Goal: Check status: Check status

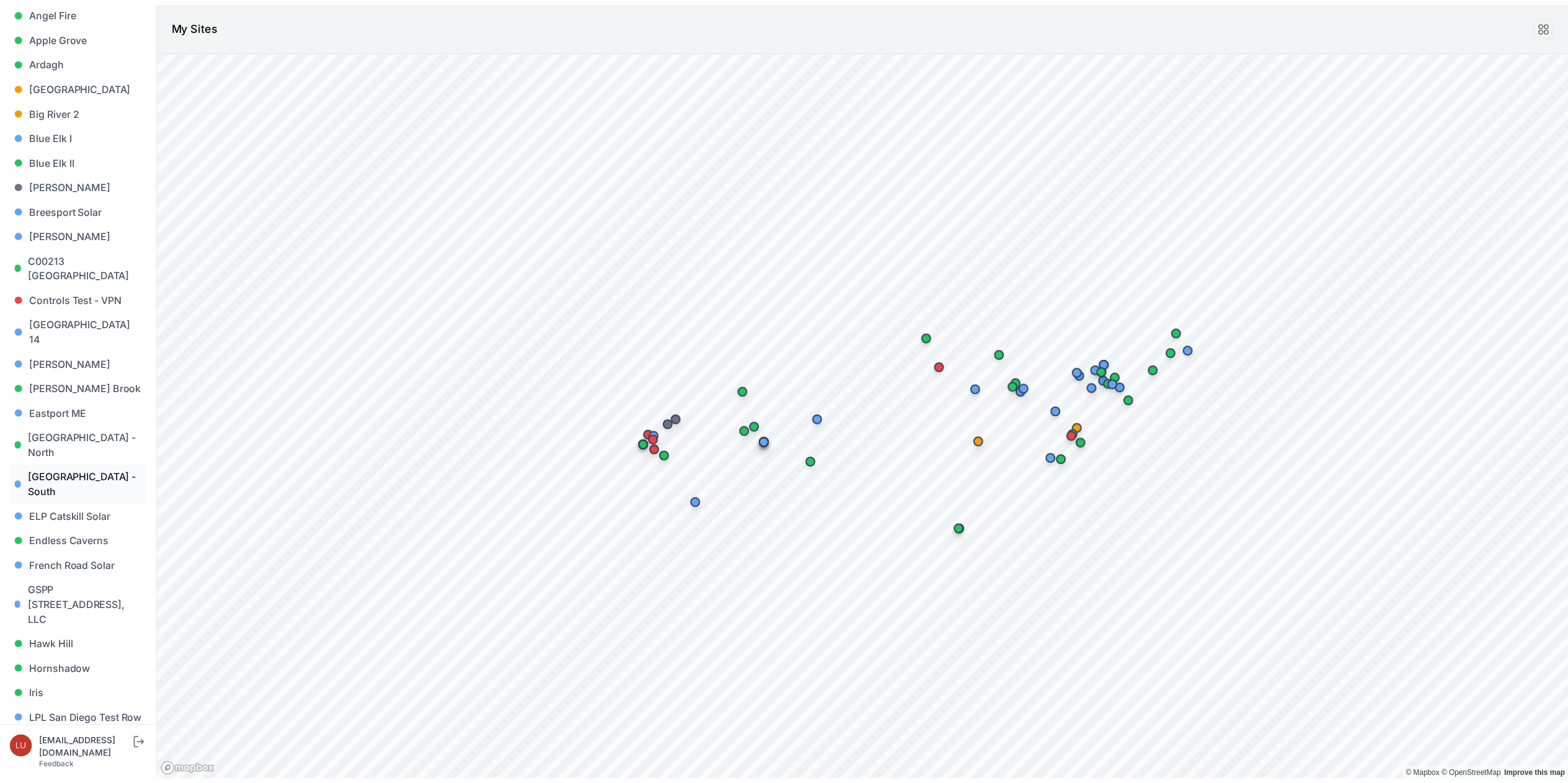
scroll to position [117, 0]
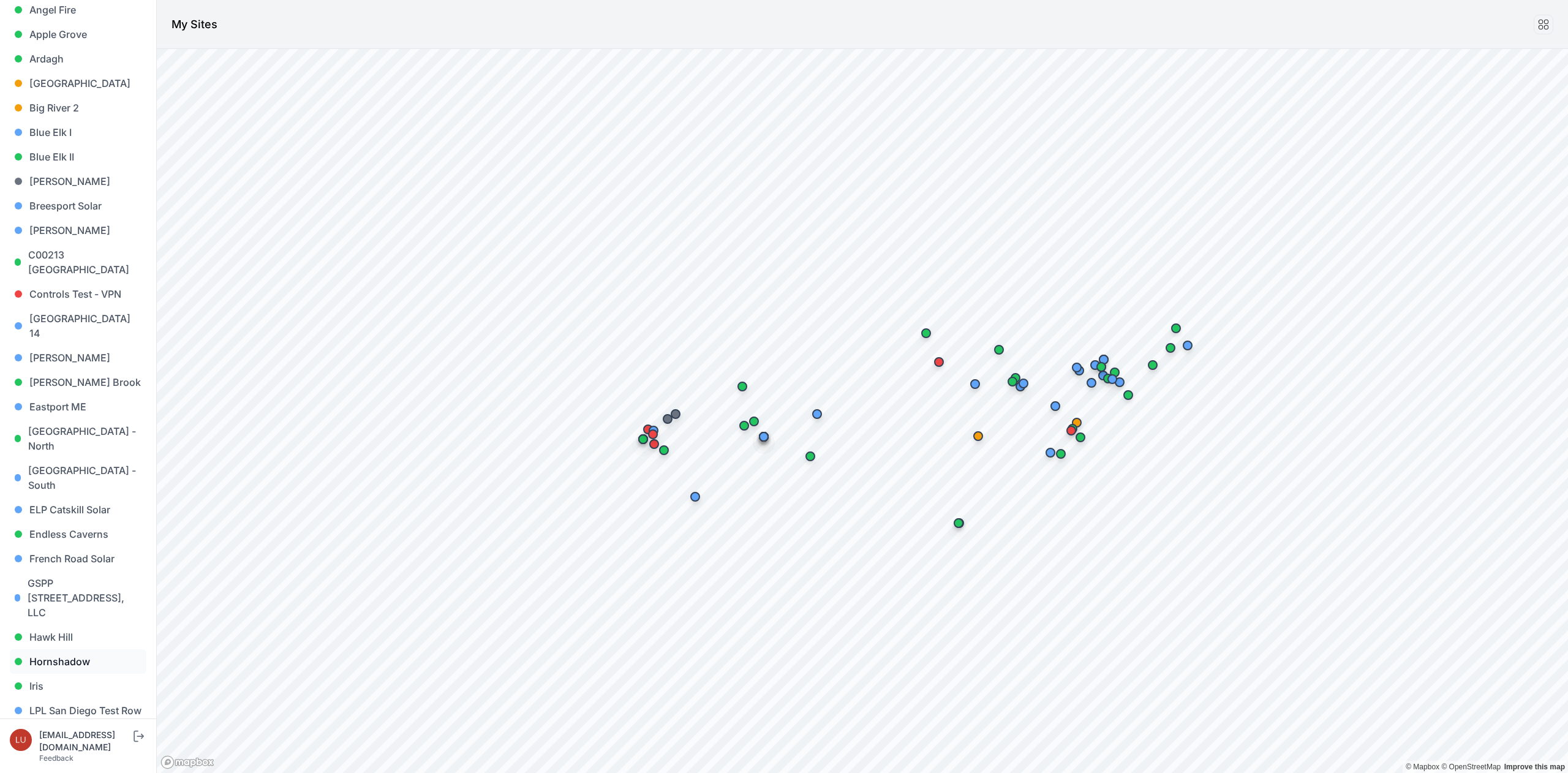
click at [66, 649] on link "Hornshadow" at bounding box center [78, 662] width 136 height 25
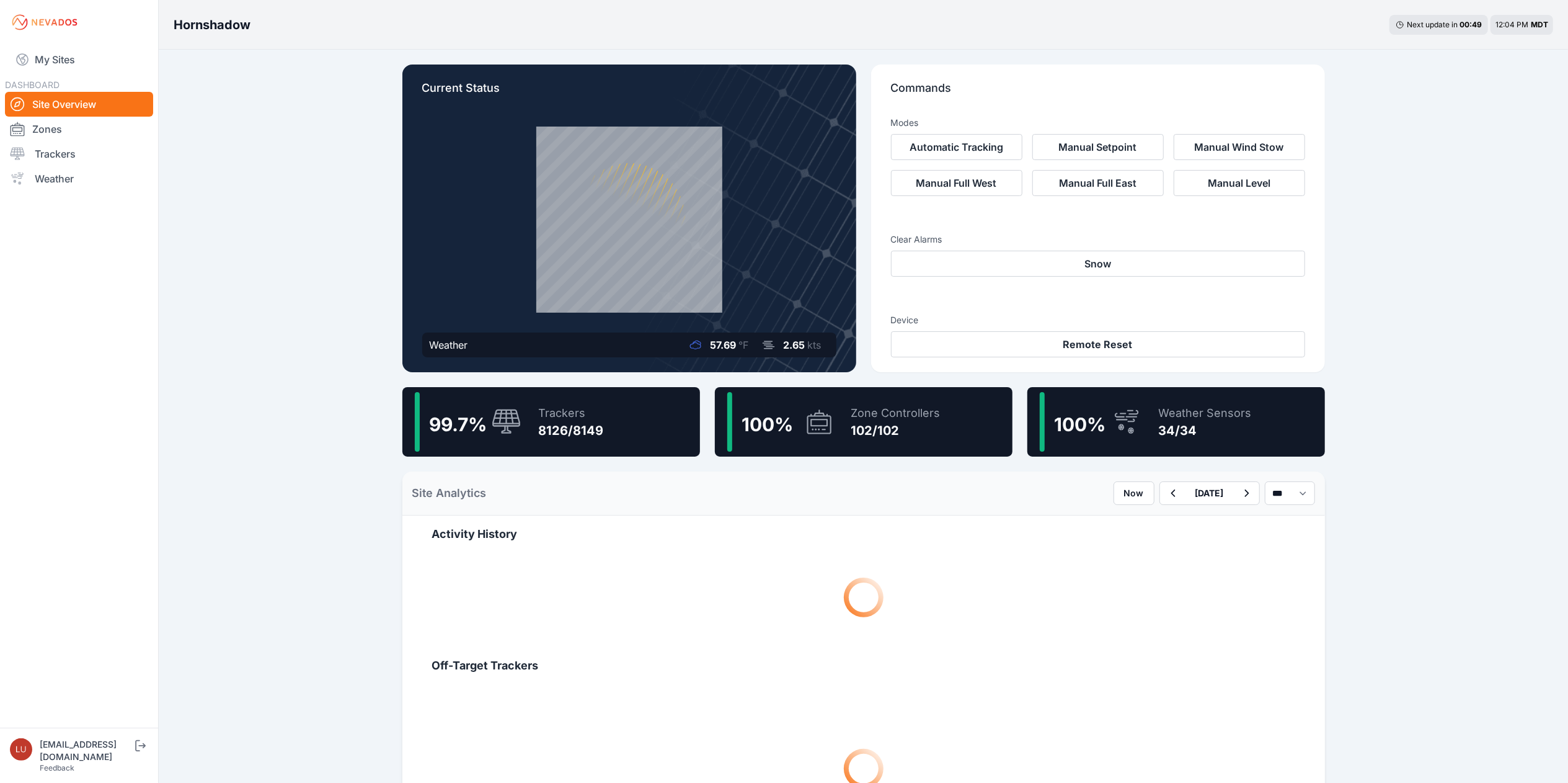
click at [625, 405] on div "99.7 % Trackers 8126/8149" at bounding box center [551, 421] width 297 height 69
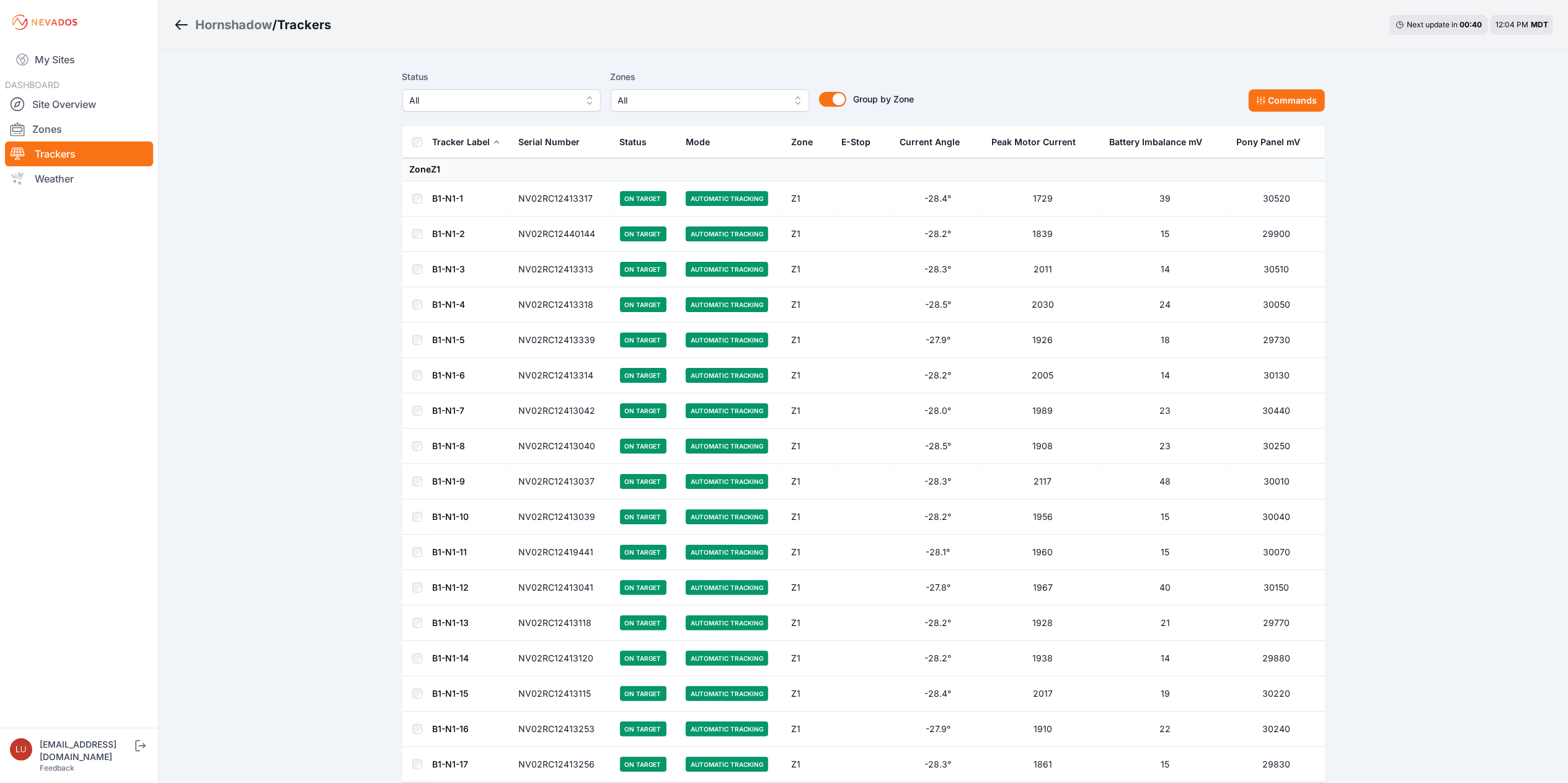
click at [965, 148] on button "Current Angle" at bounding box center [935, 142] width 70 height 30
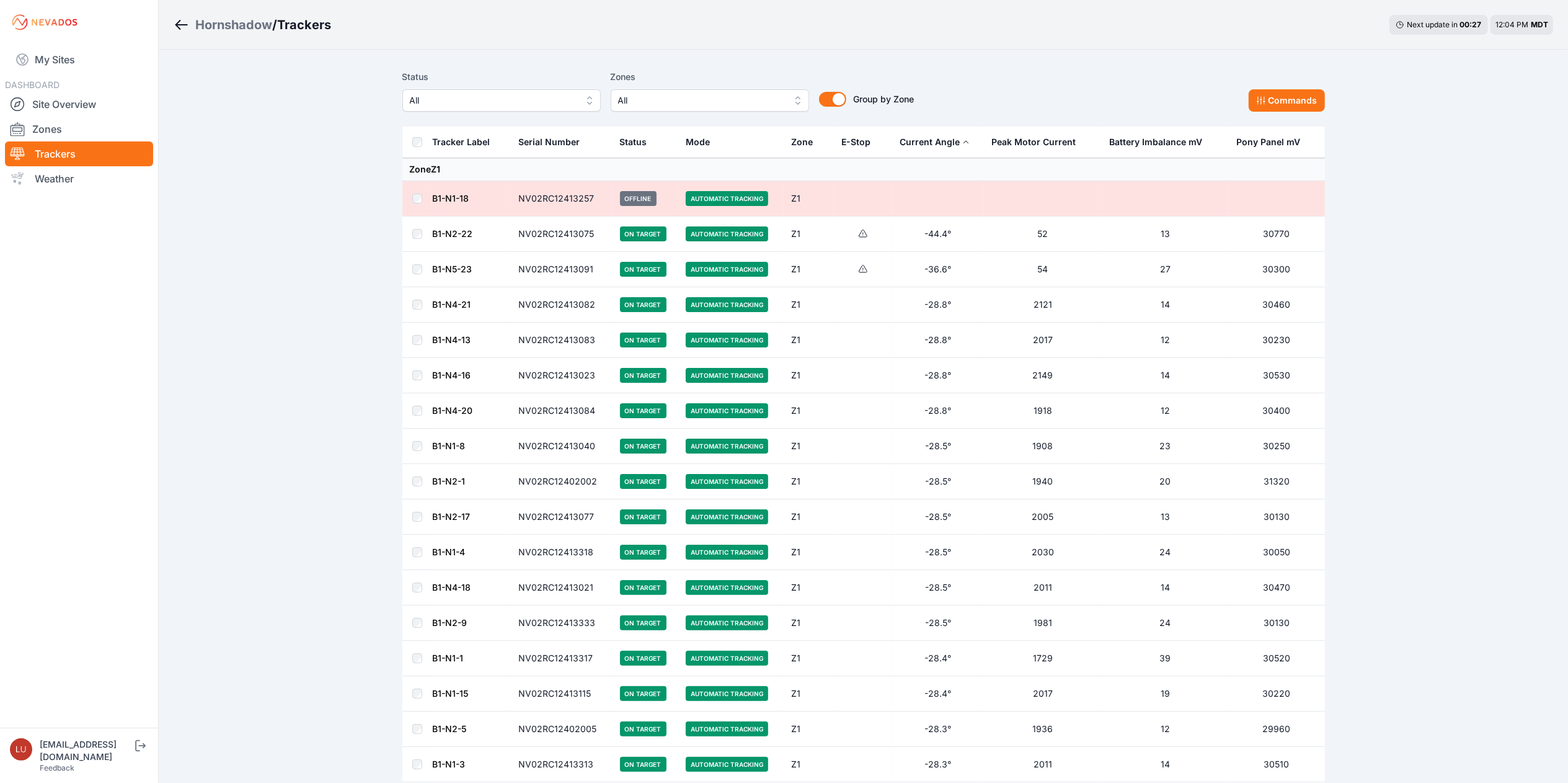
click at [966, 146] on icon at bounding box center [967, 142] width 8 height 8
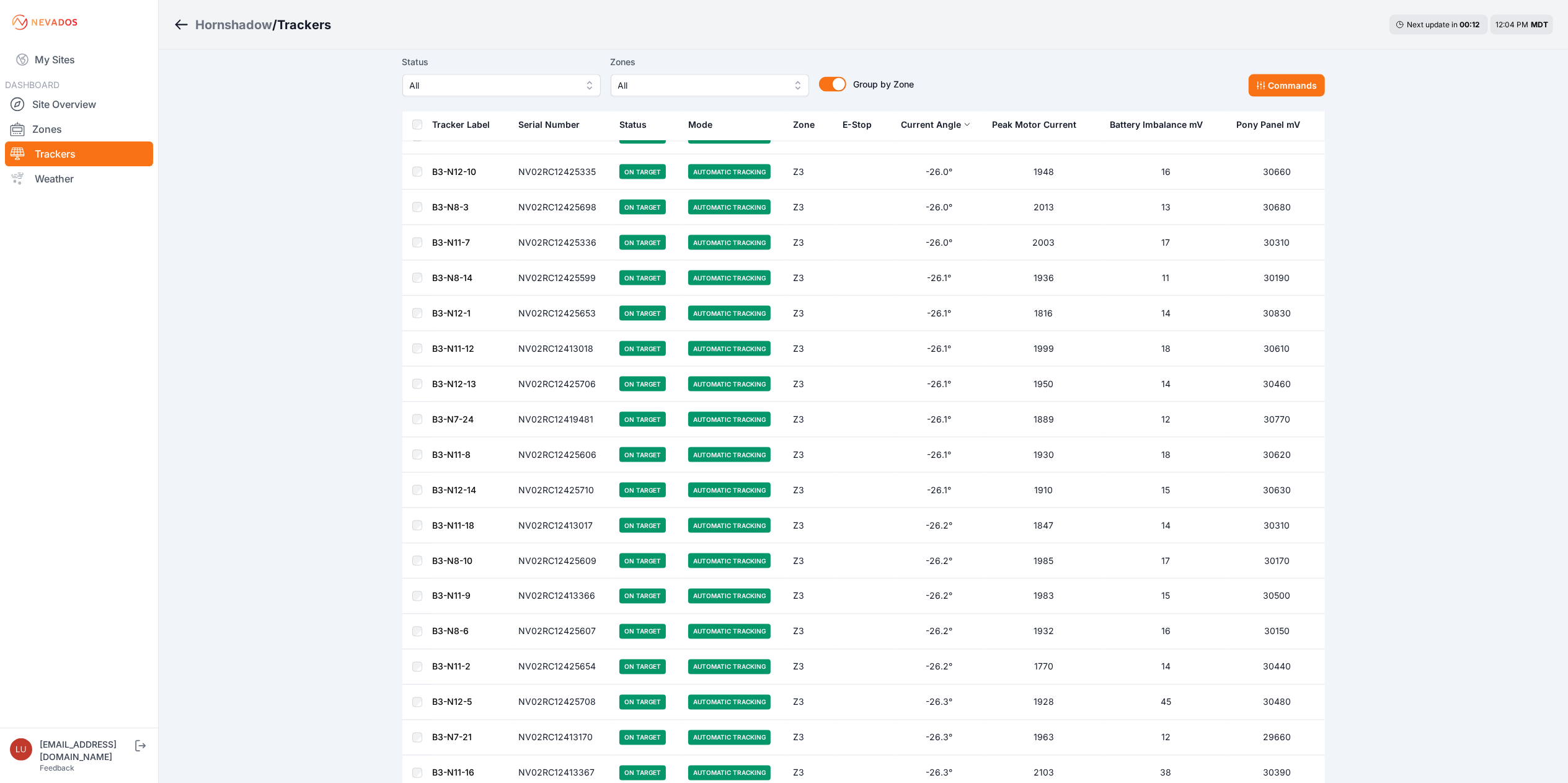
scroll to position [6698, 0]
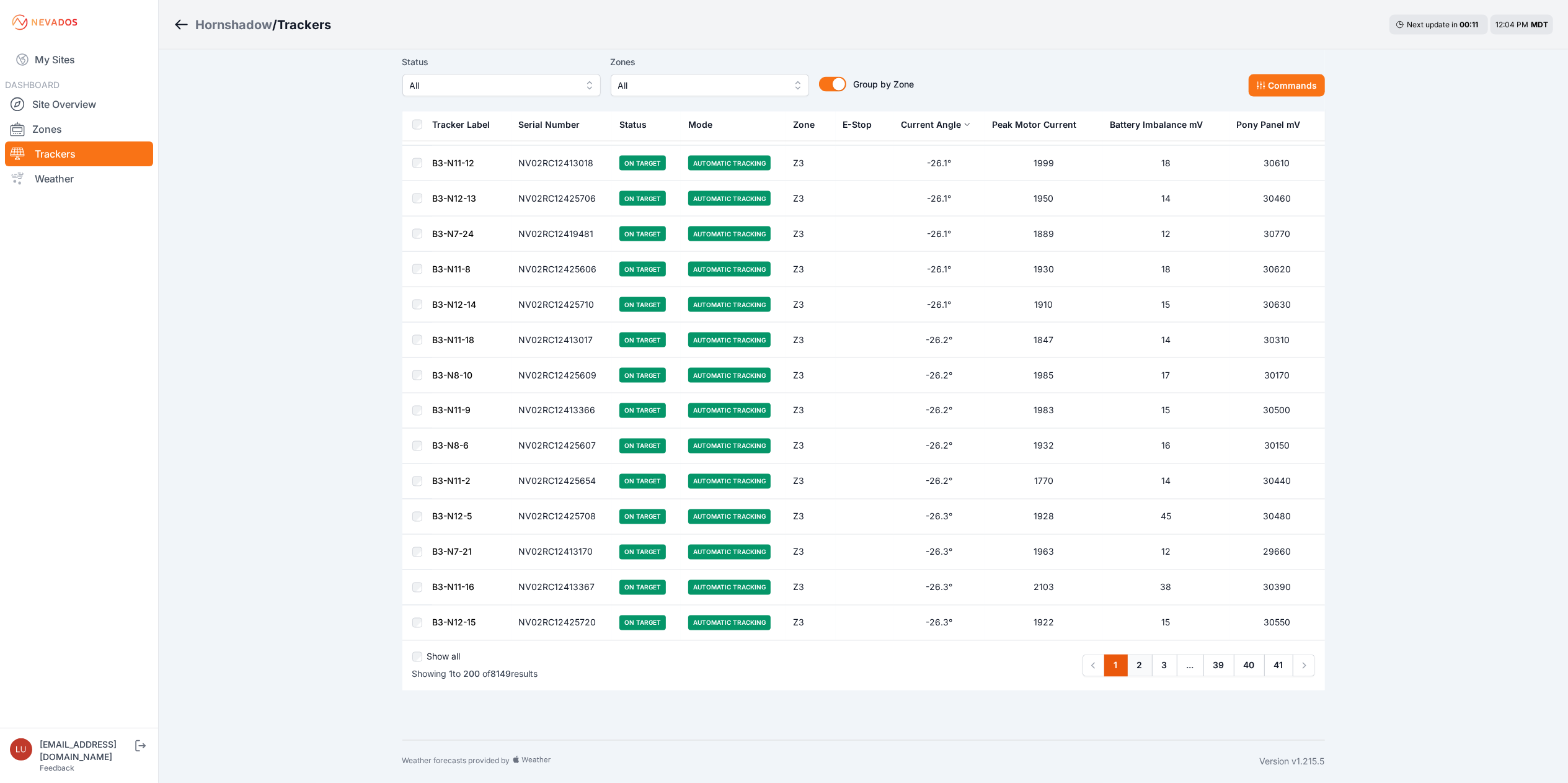
click at [1140, 669] on link "2" at bounding box center [1141, 664] width 25 height 22
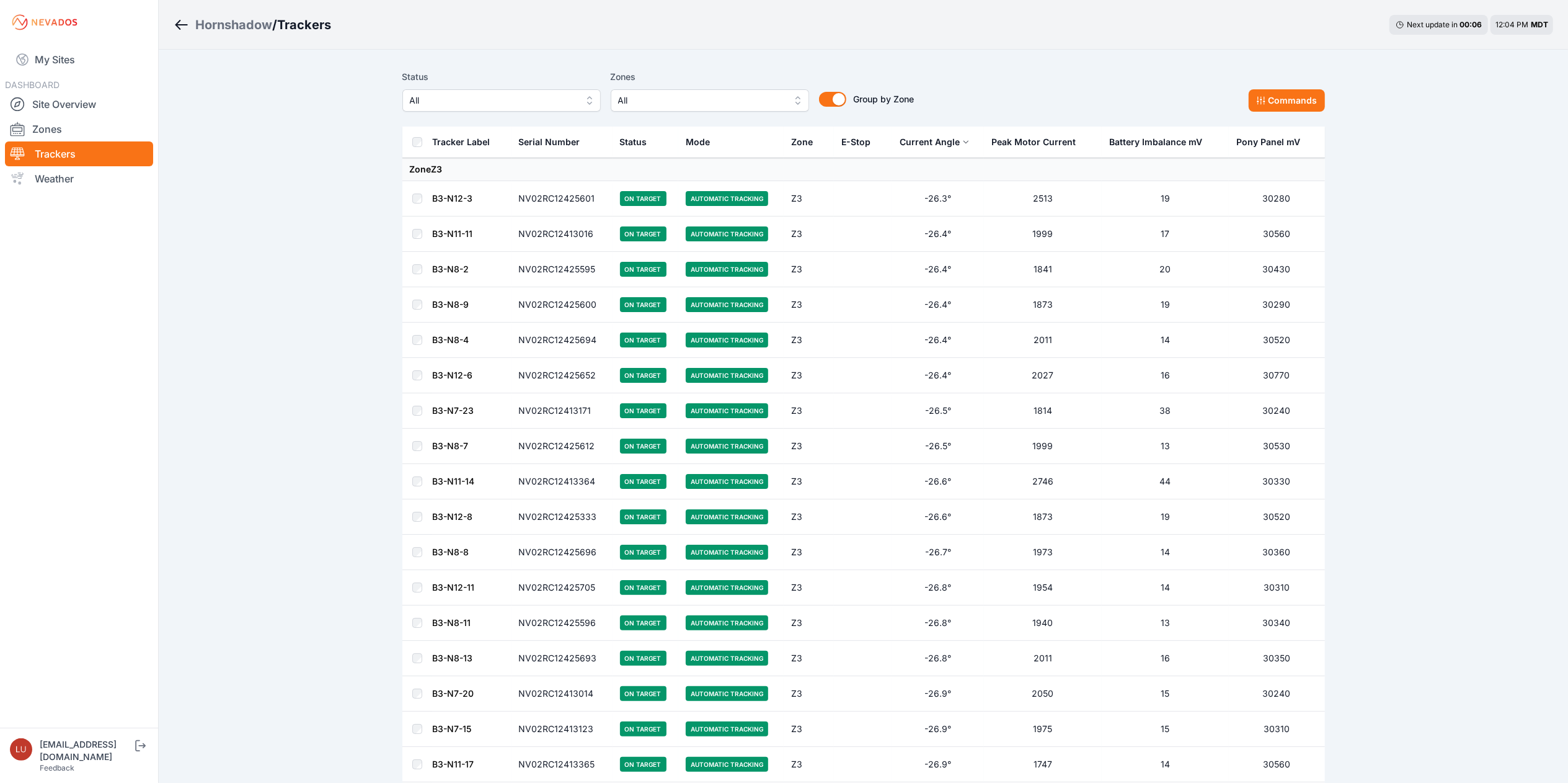
click at [963, 145] on icon at bounding box center [967, 142] width 8 height 8
click at [964, 145] on icon at bounding box center [968, 142] width 8 height 8
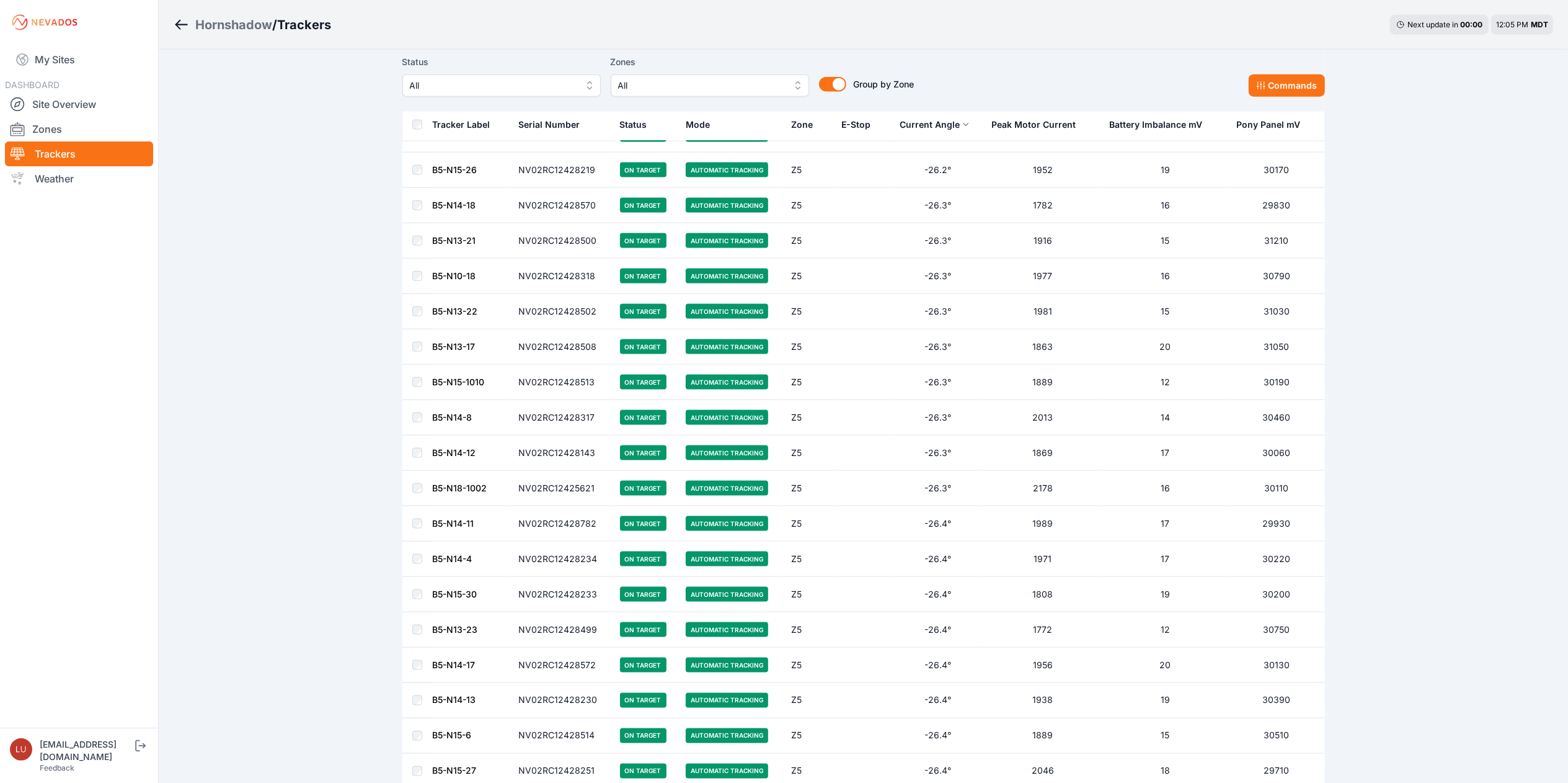
scroll to position [6698, 0]
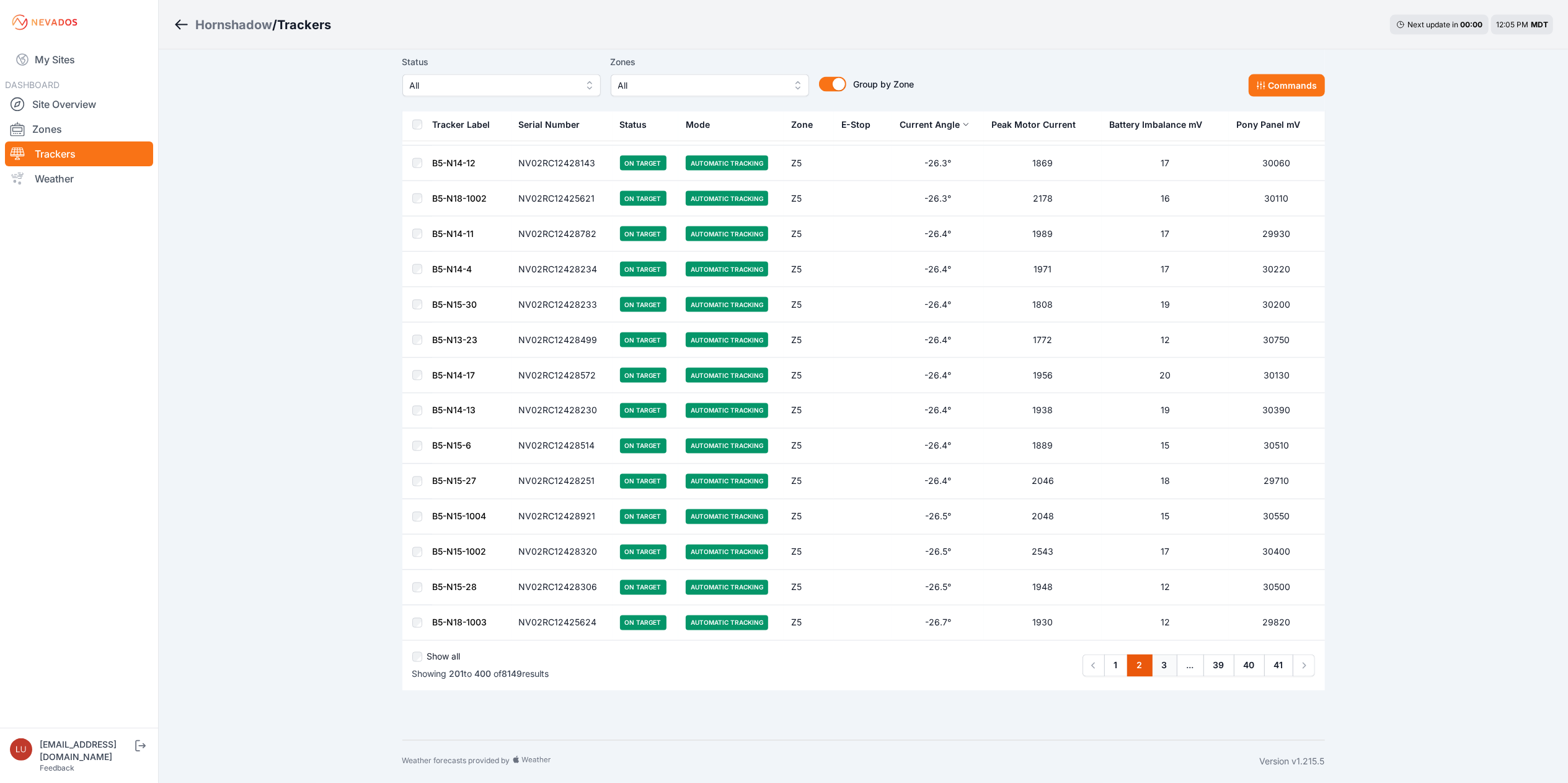
click at [1165, 663] on link "3" at bounding box center [1165, 664] width 25 height 22
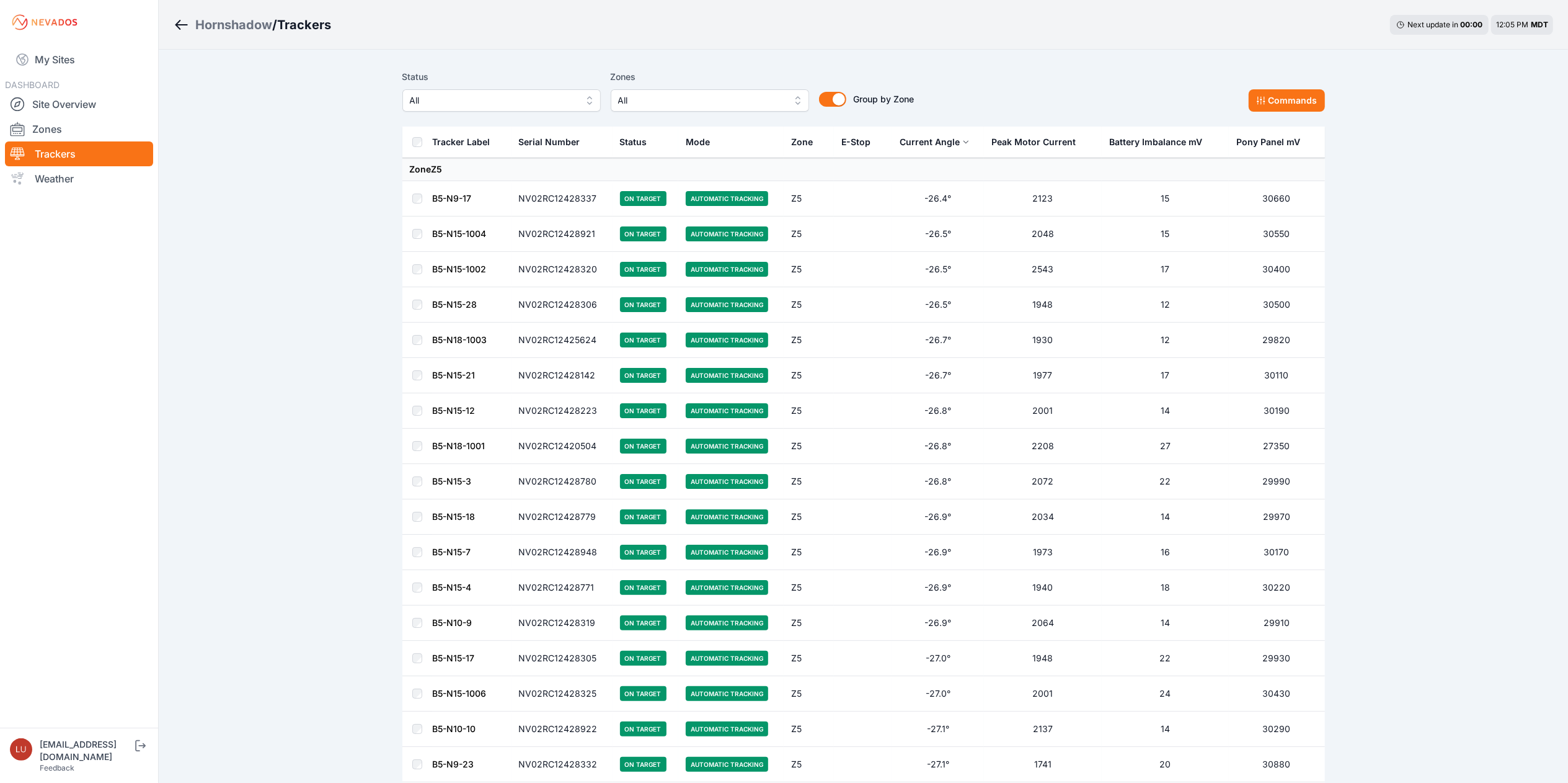
click at [973, 141] on th "Current Angle" at bounding box center [938, 142] width 91 height 32
click at [963, 140] on icon at bounding box center [967, 142] width 8 height 8
click at [963, 143] on icon at bounding box center [967, 142] width 8 height 8
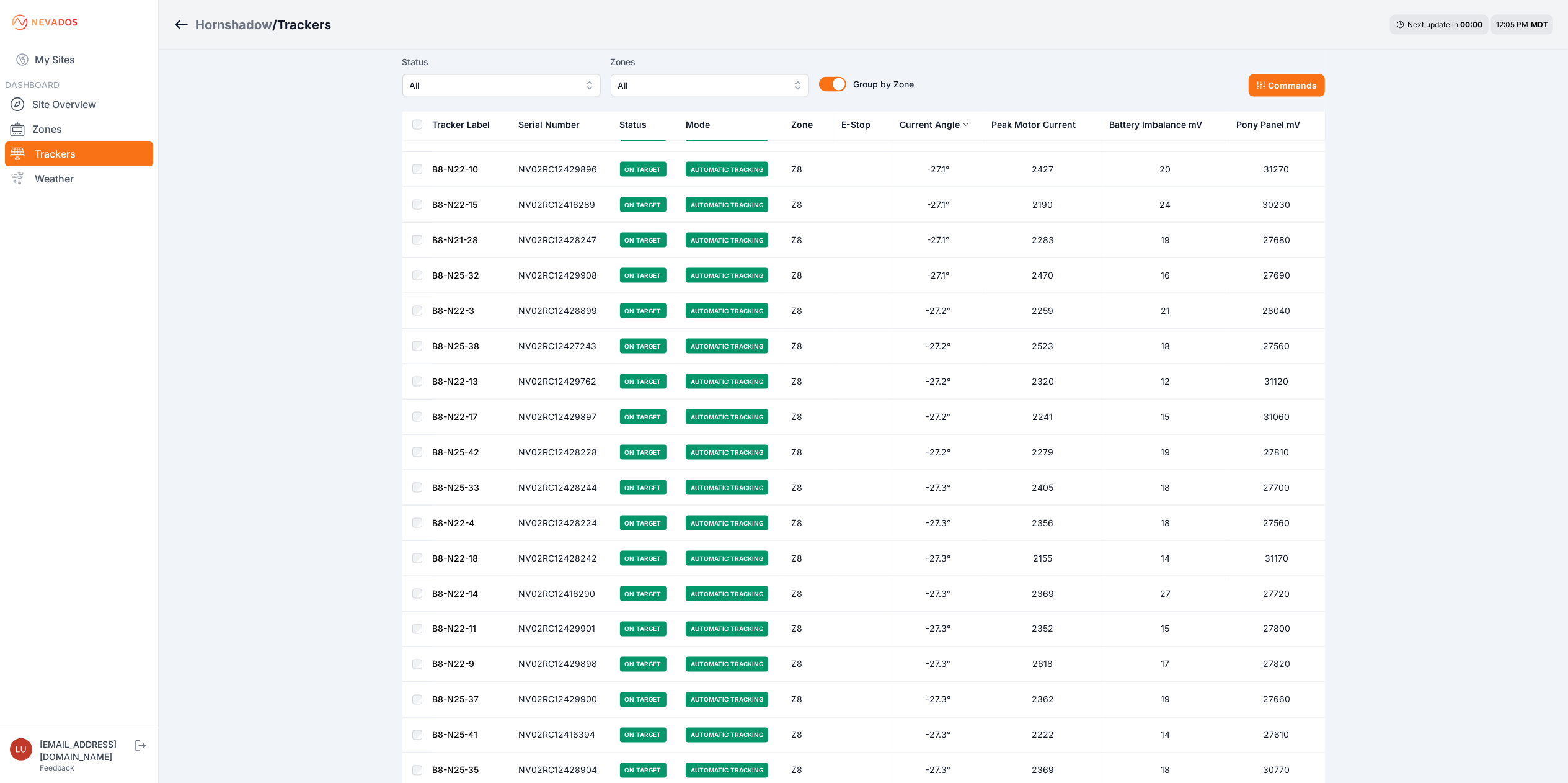
scroll to position [6721, 0]
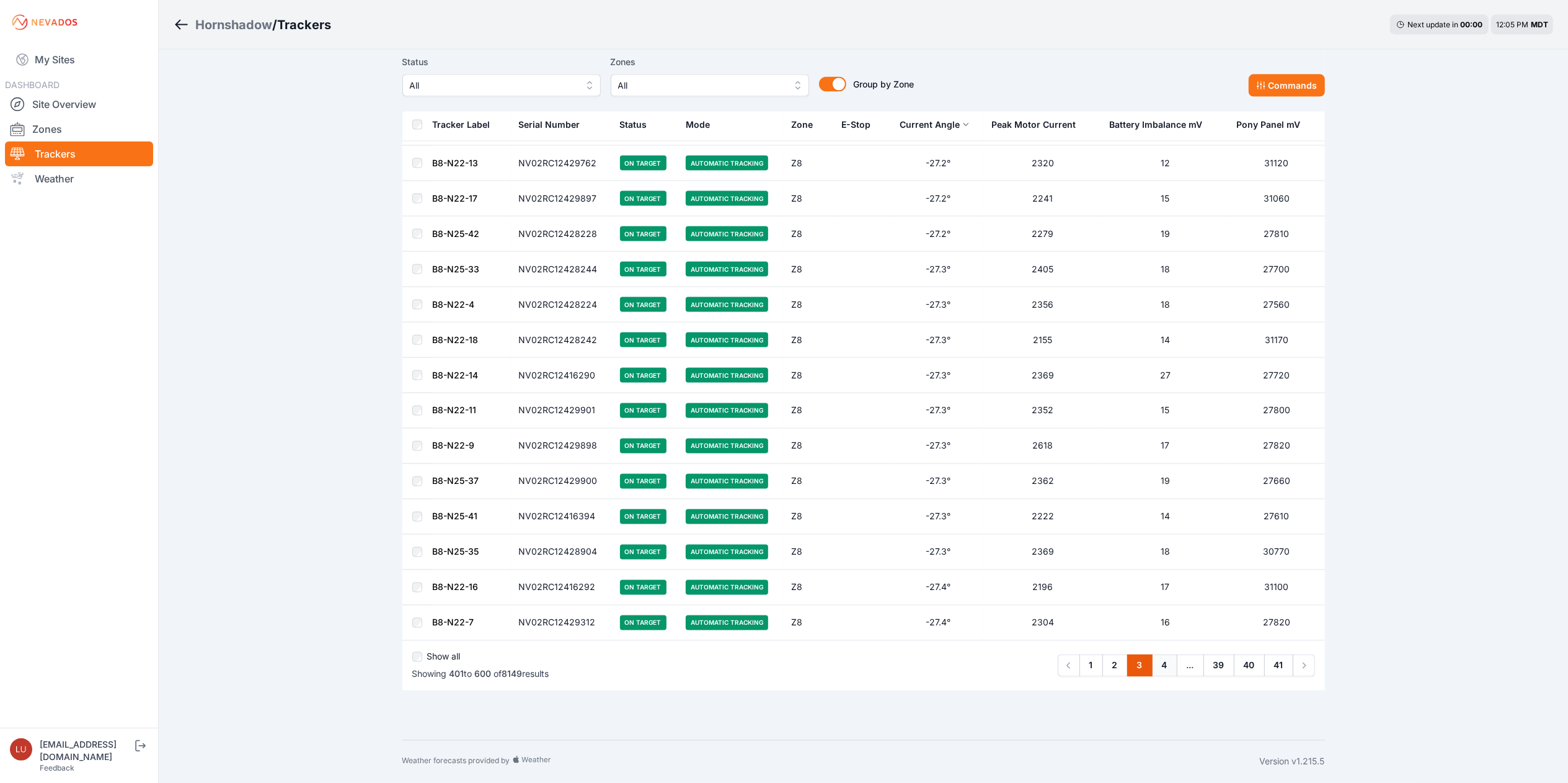
click at [1161, 661] on link "4" at bounding box center [1165, 664] width 25 height 22
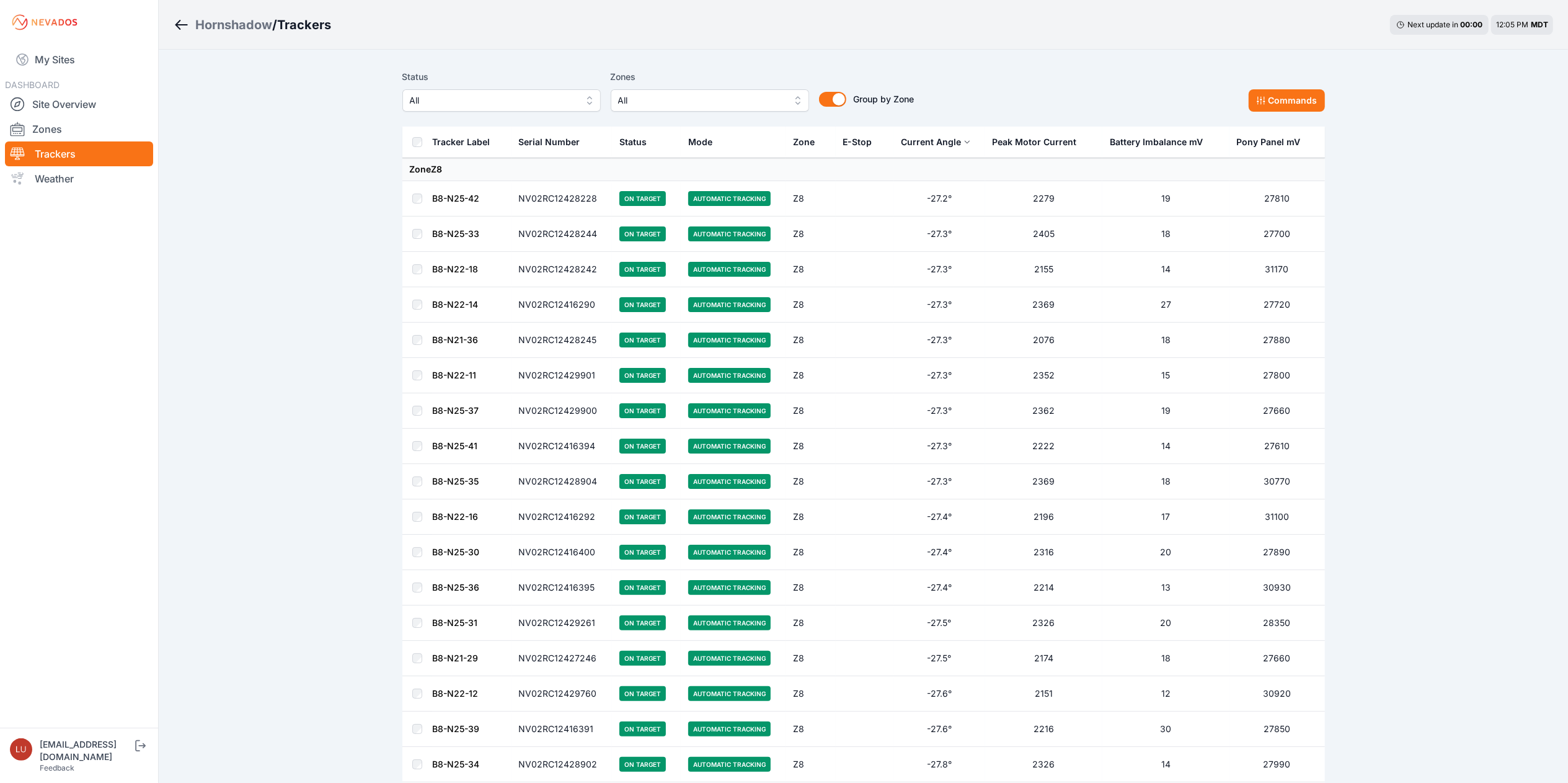
click at [964, 148] on button "Current Angle" at bounding box center [937, 142] width 70 height 30
click at [967, 147] on button "Current Angle" at bounding box center [937, 142] width 70 height 30
click at [968, 135] on button "Current Angle" at bounding box center [937, 142] width 70 height 30
click at [961, 142] on button "Current Angle" at bounding box center [937, 142] width 70 height 30
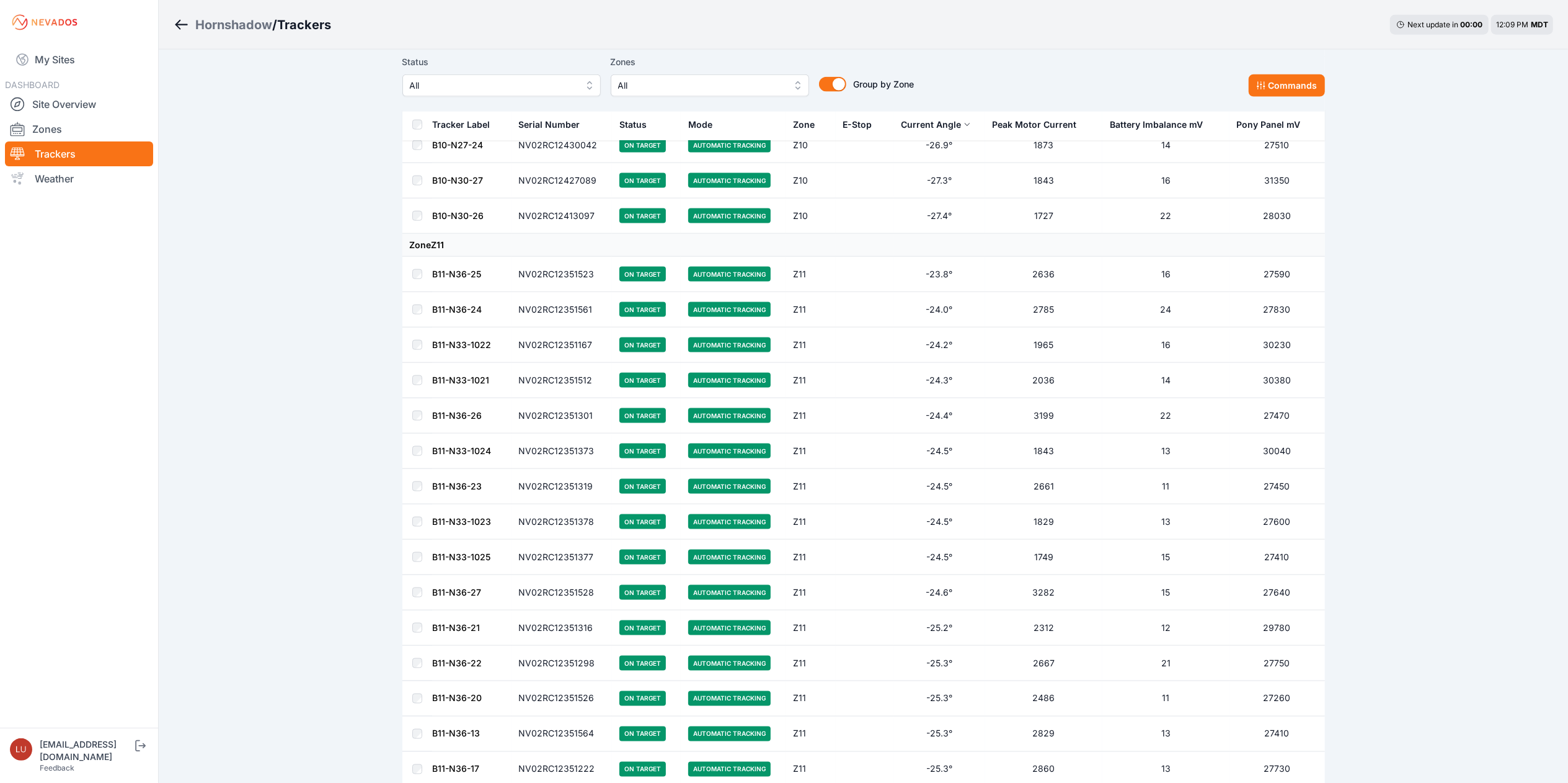
scroll to position [6721, 0]
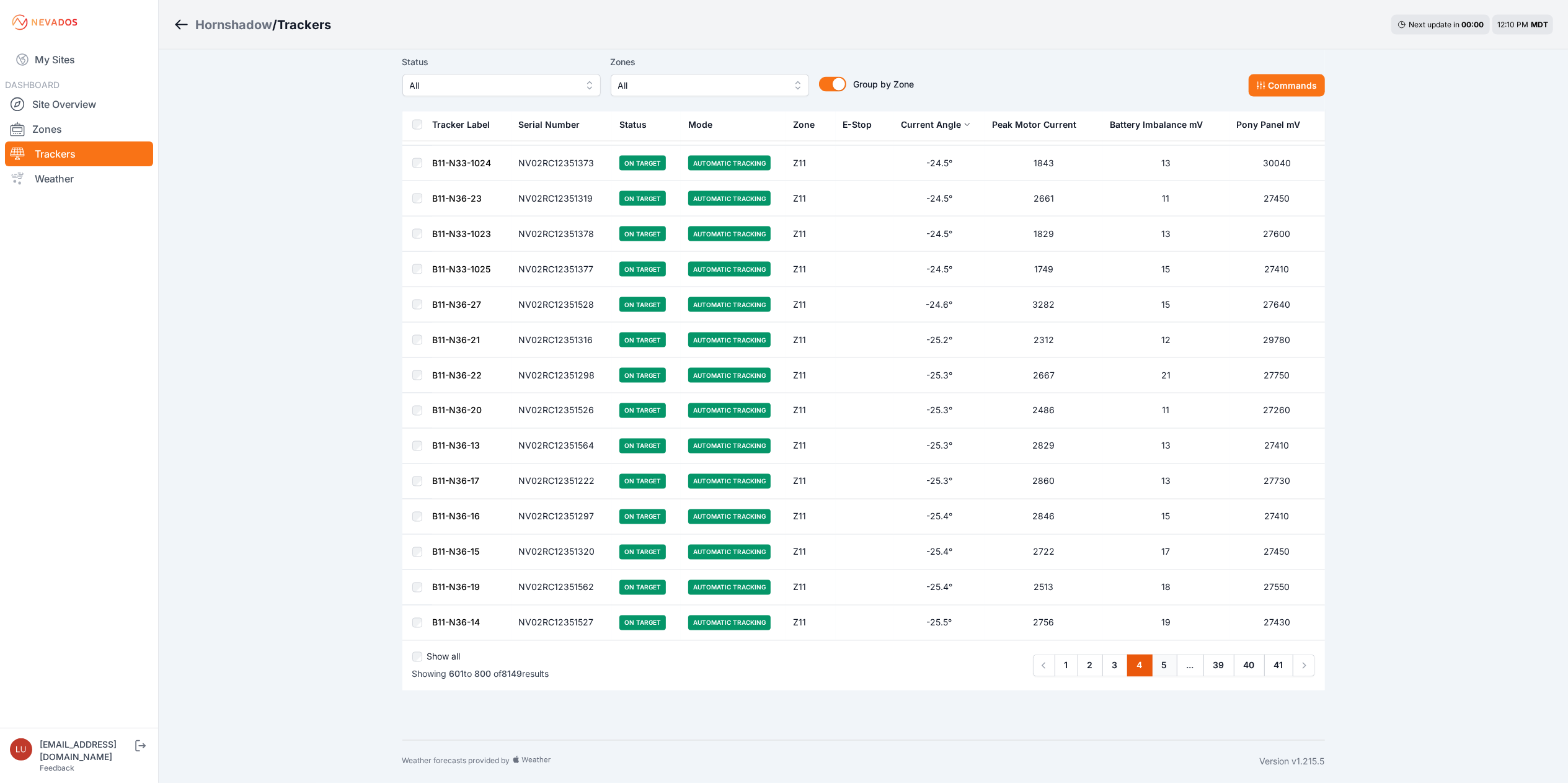
click at [1172, 664] on link "5" at bounding box center [1165, 664] width 25 height 22
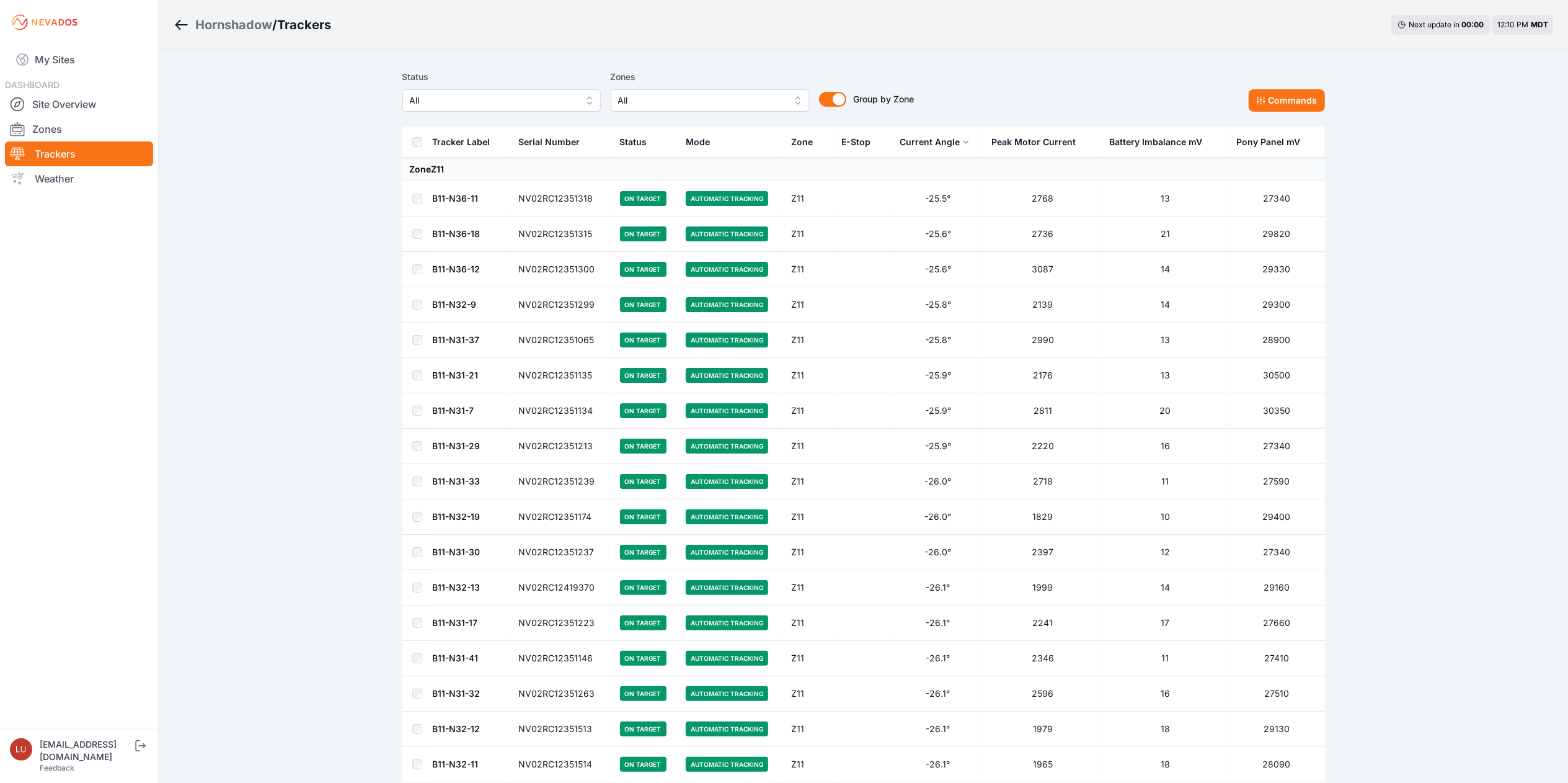
click at [967, 138] on icon at bounding box center [967, 142] width 8 height 8
click at [960, 144] on button "Current Angle" at bounding box center [935, 142] width 70 height 30
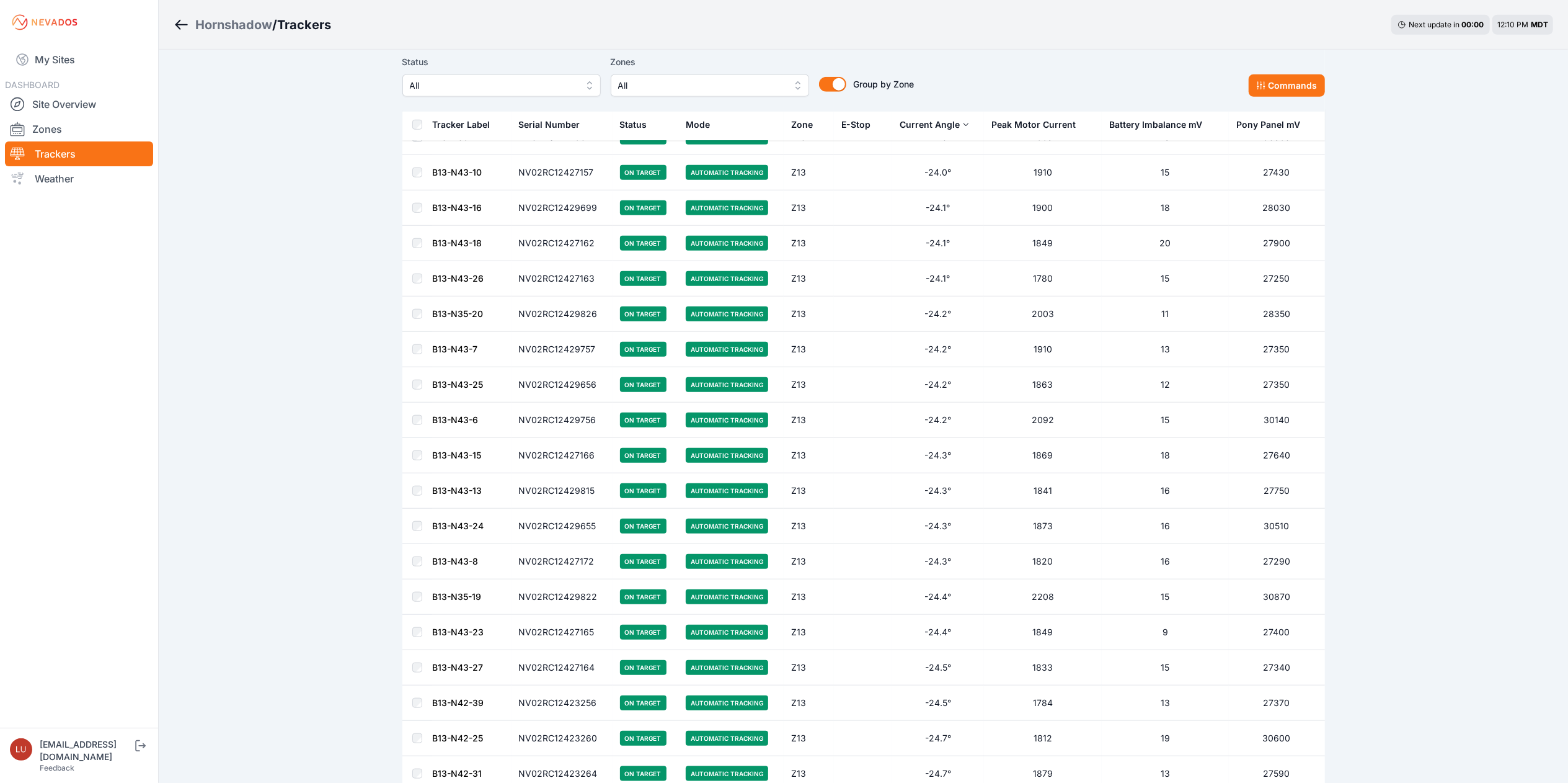
scroll to position [6698, 0]
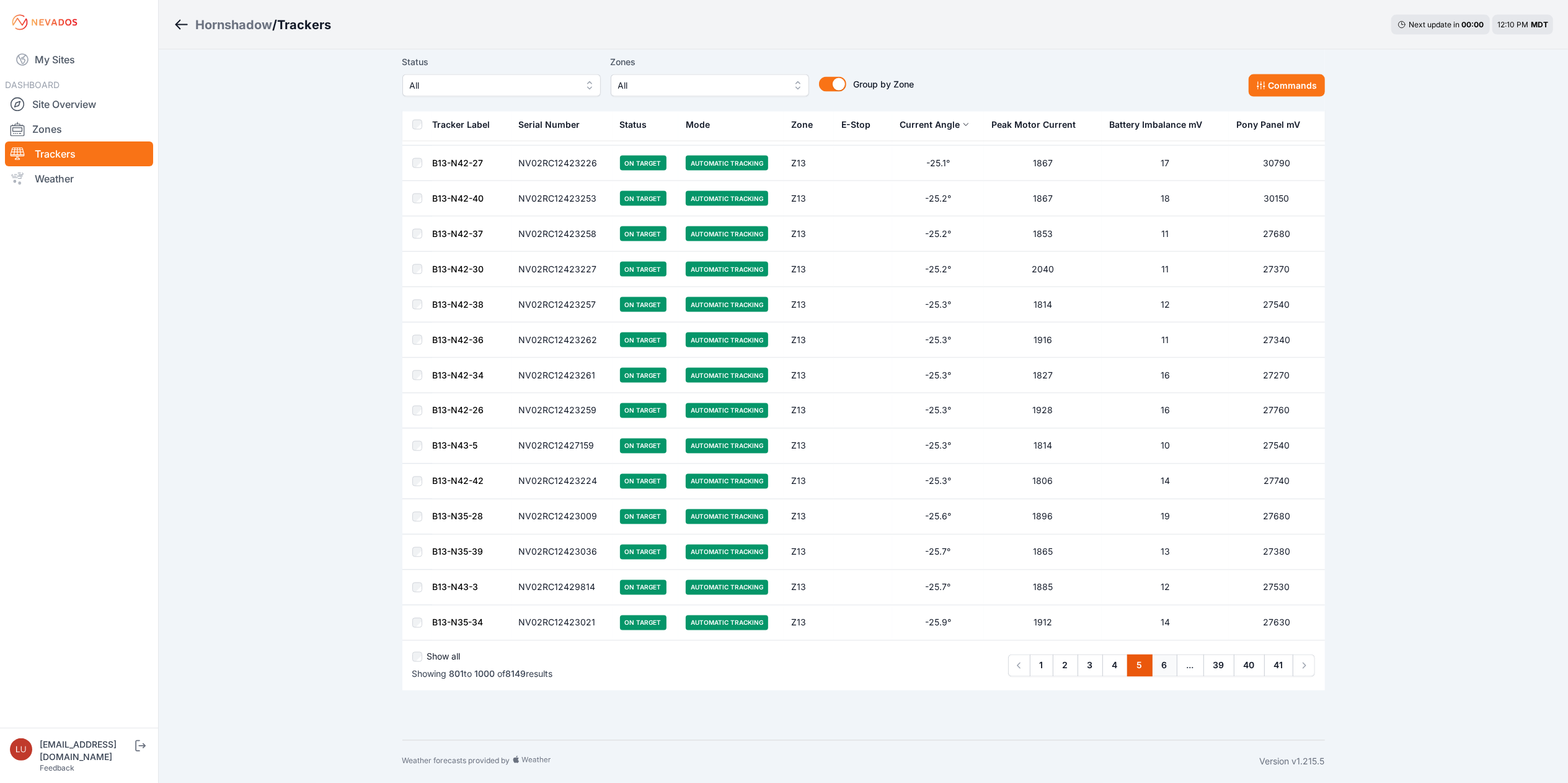
click at [1170, 666] on link "6" at bounding box center [1165, 664] width 25 height 22
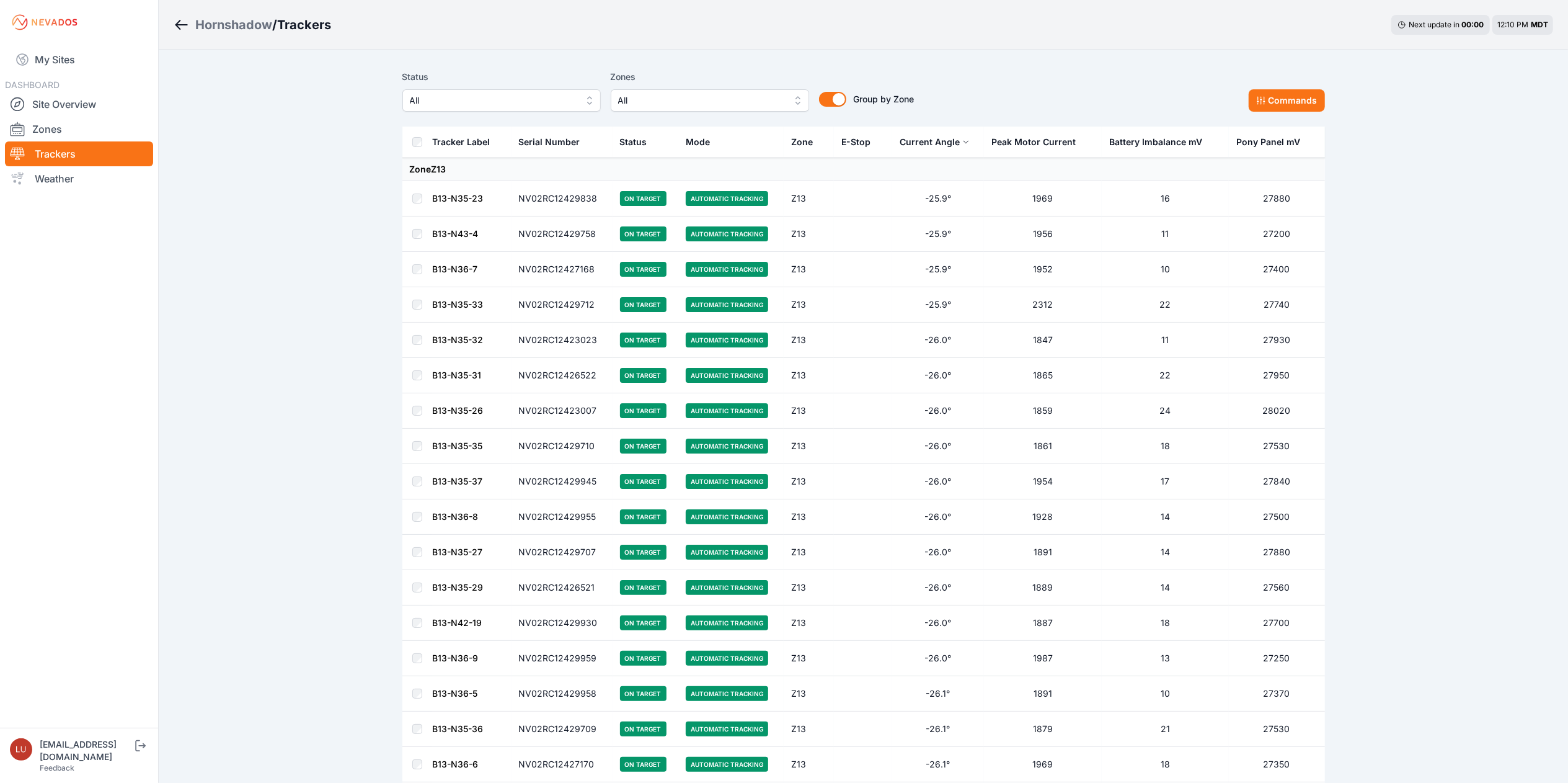
click at [958, 149] on div "Current Angle" at bounding box center [930, 142] width 60 height 13
click at [964, 145] on icon at bounding box center [967, 142] width 8 height 8
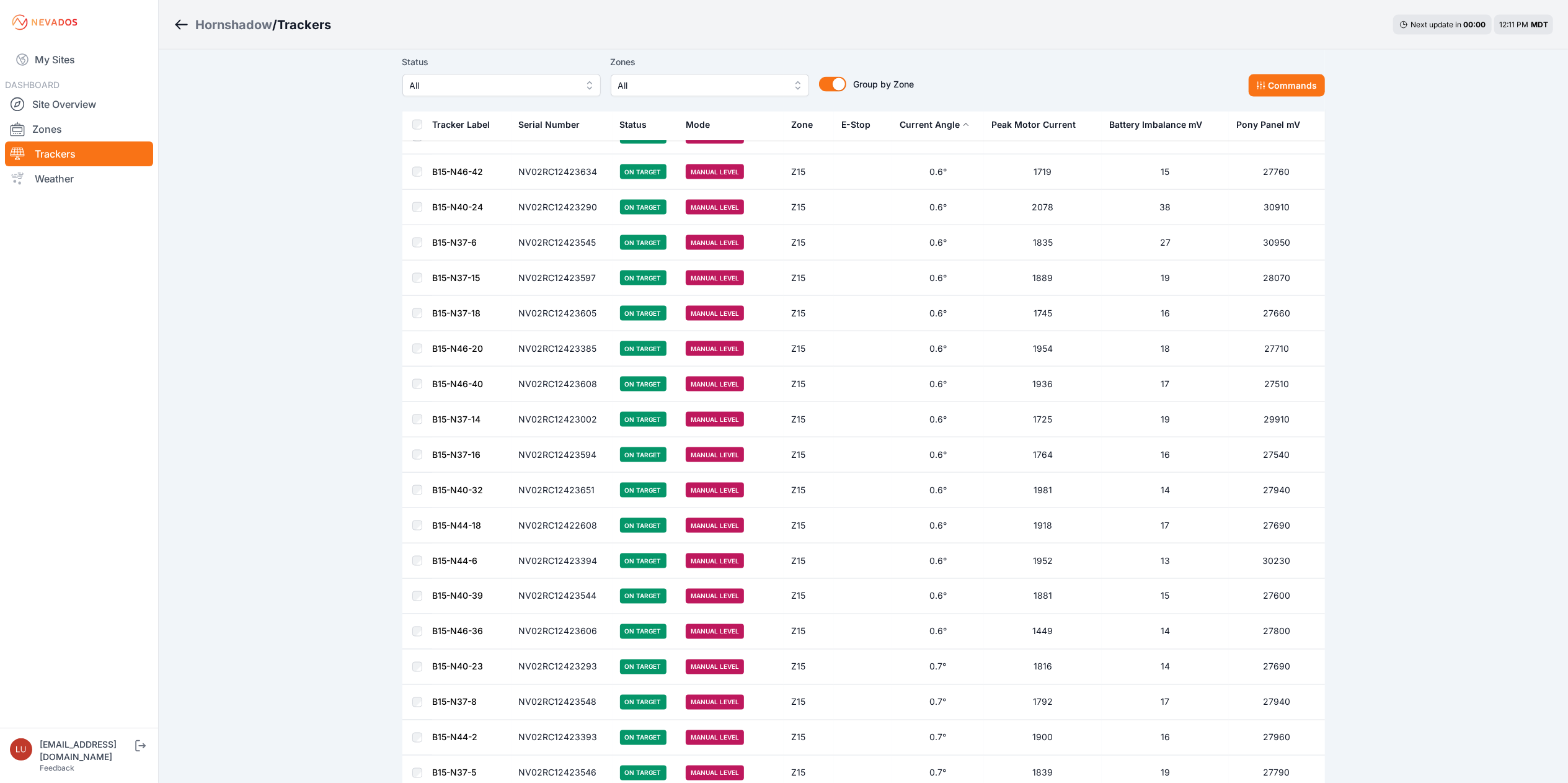
scroll to position [6698, 0]
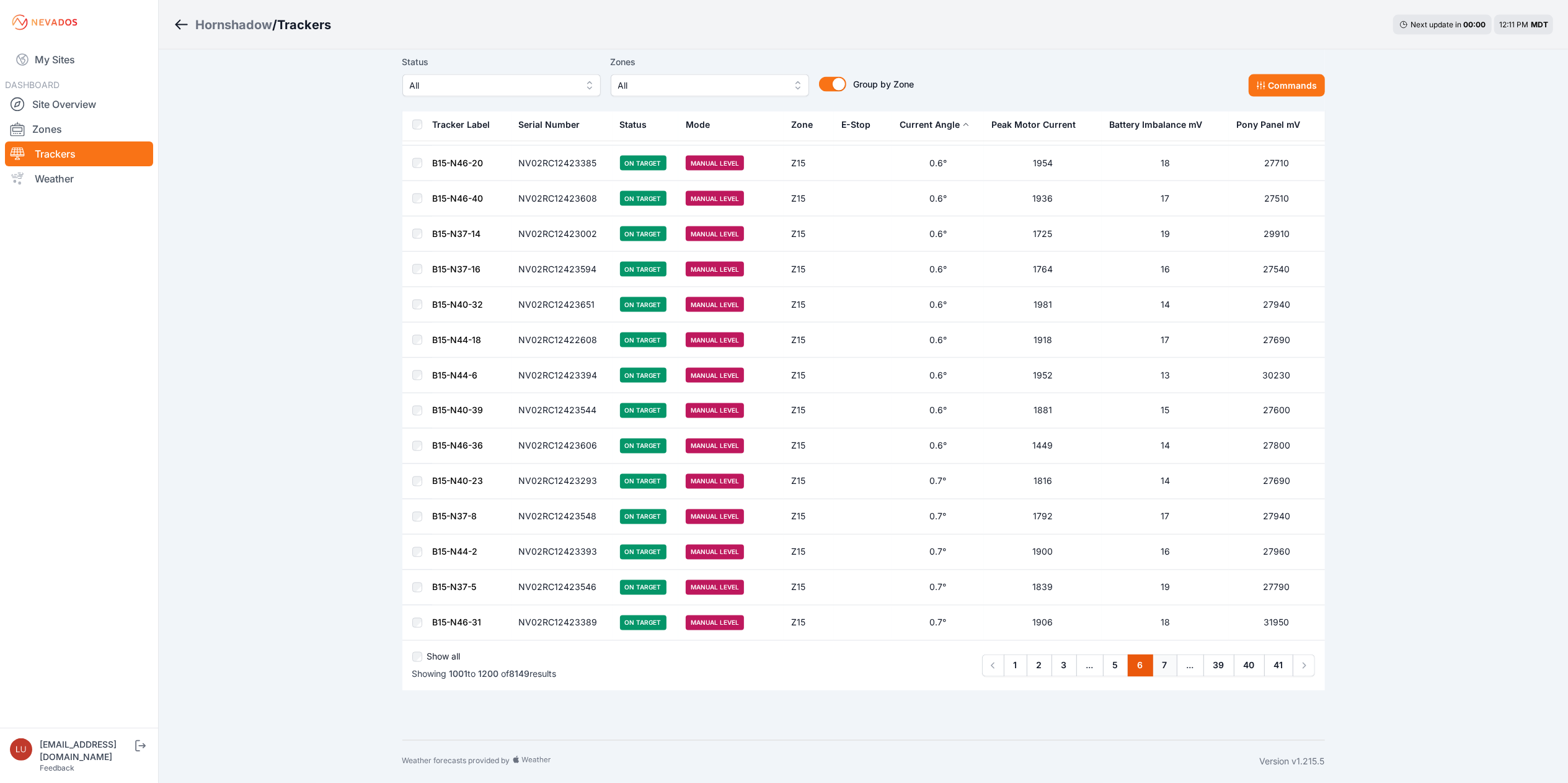
click at [1161, 662] on link "7" at bounding box center [1166, 664] width 25 height 22
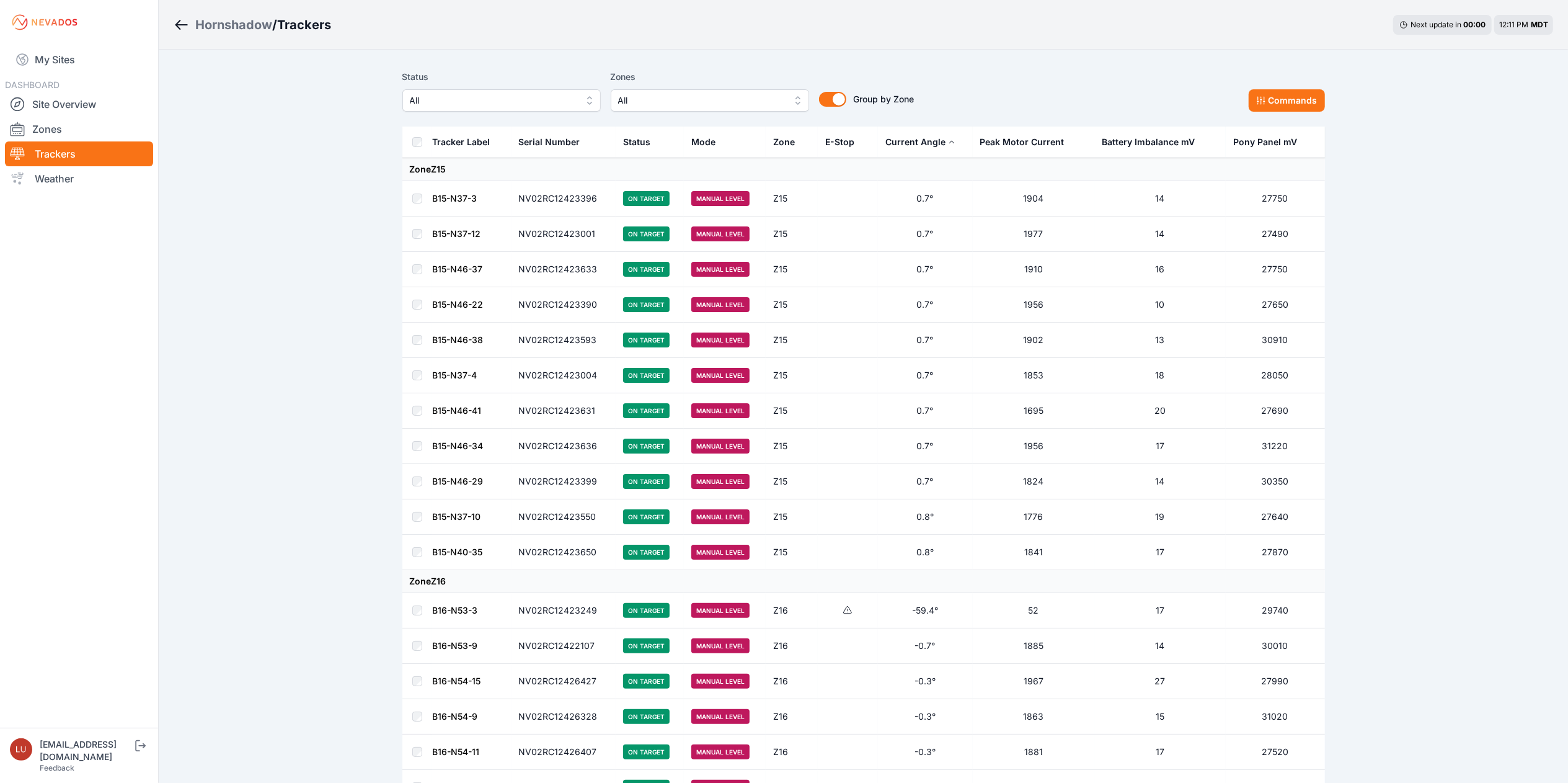
click at [948, 146] on icon at bounding box center [952, 142] width 8 height 8
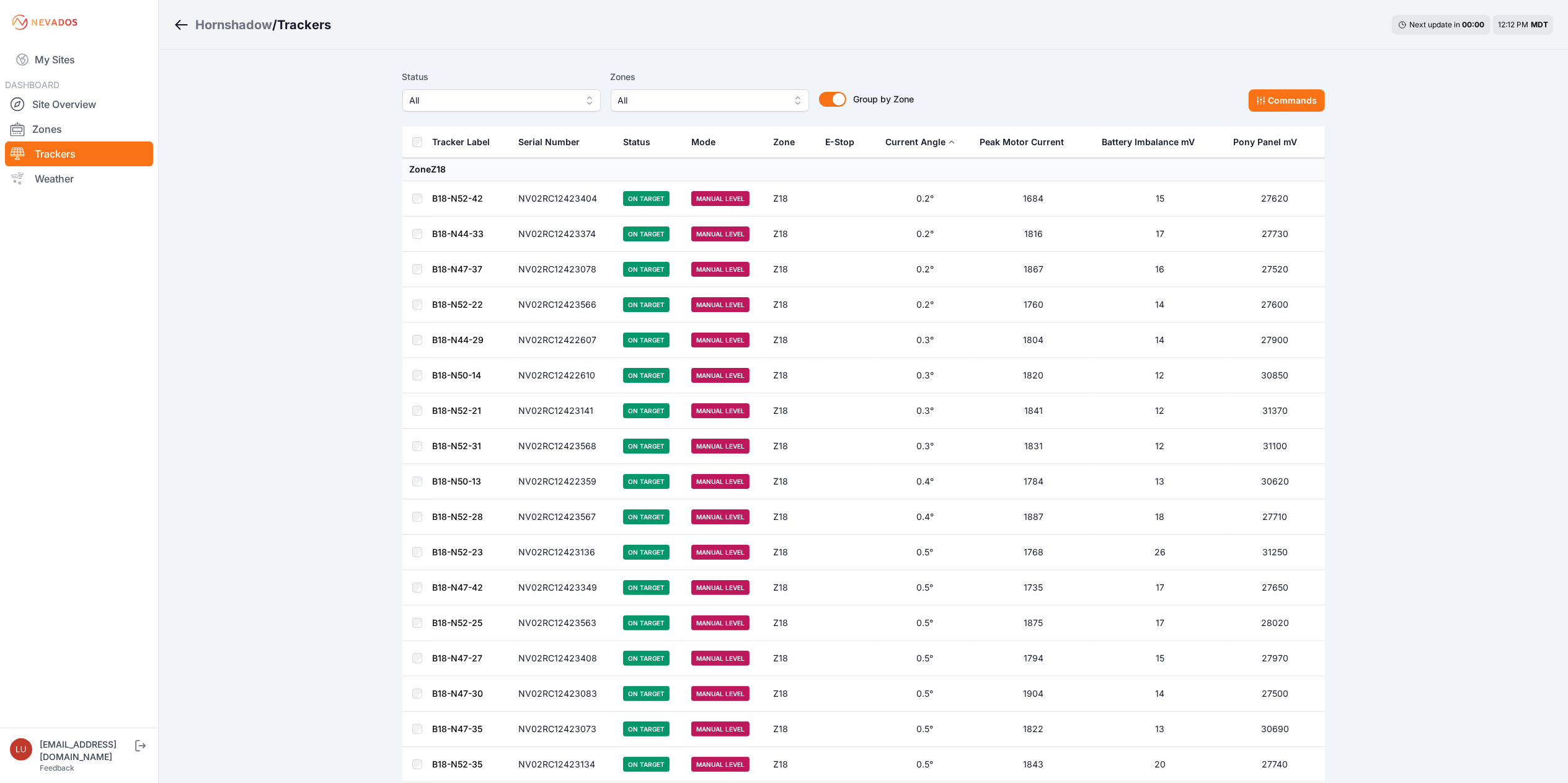
click at [940, 135] on button "Current Angle" at bounding box center [921, 142] width 70 height 30
click at [948, 141] on icon at bounding box center [952, 142] width 8 height 8
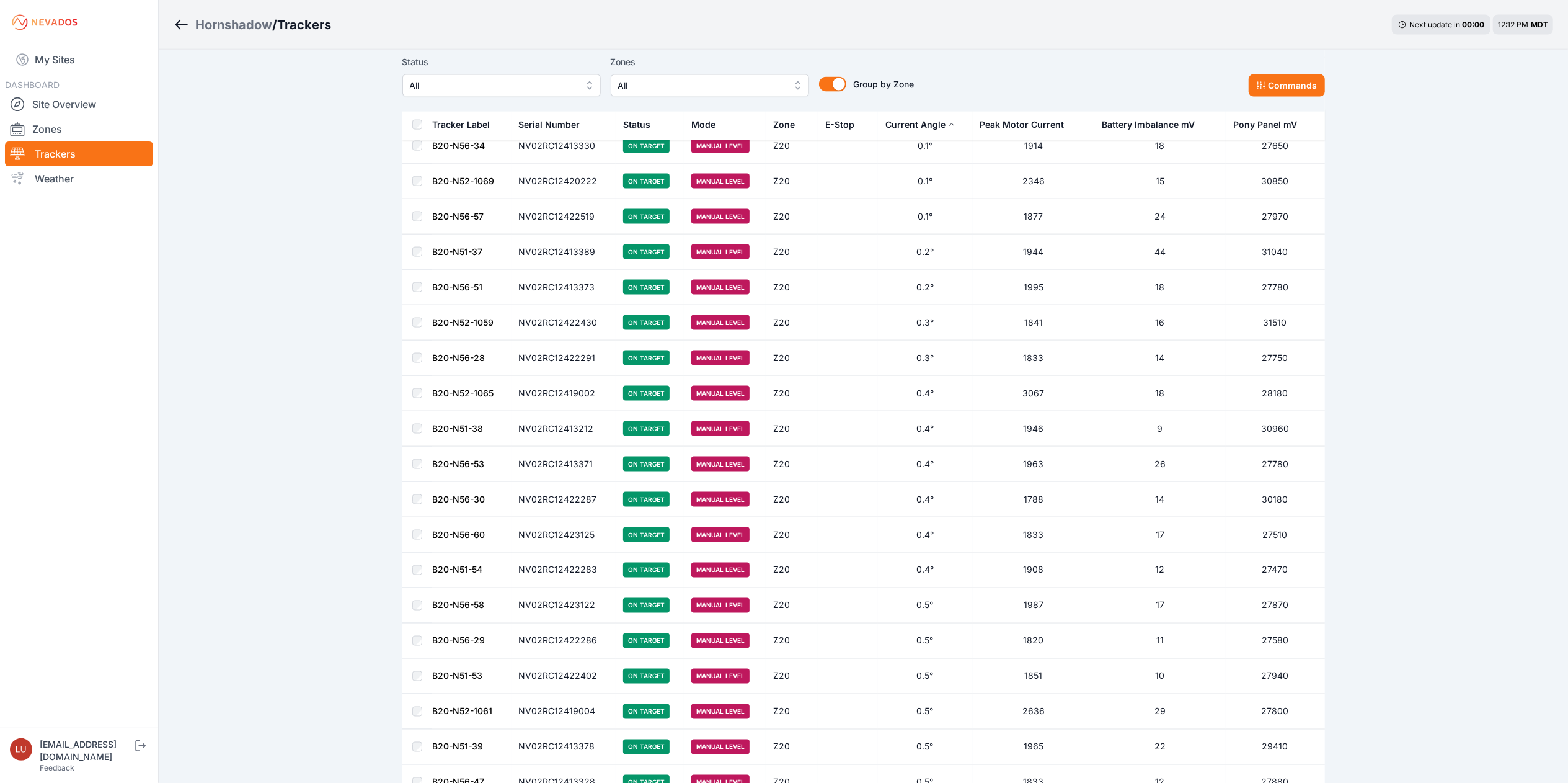
scroll to position [6698, 0]
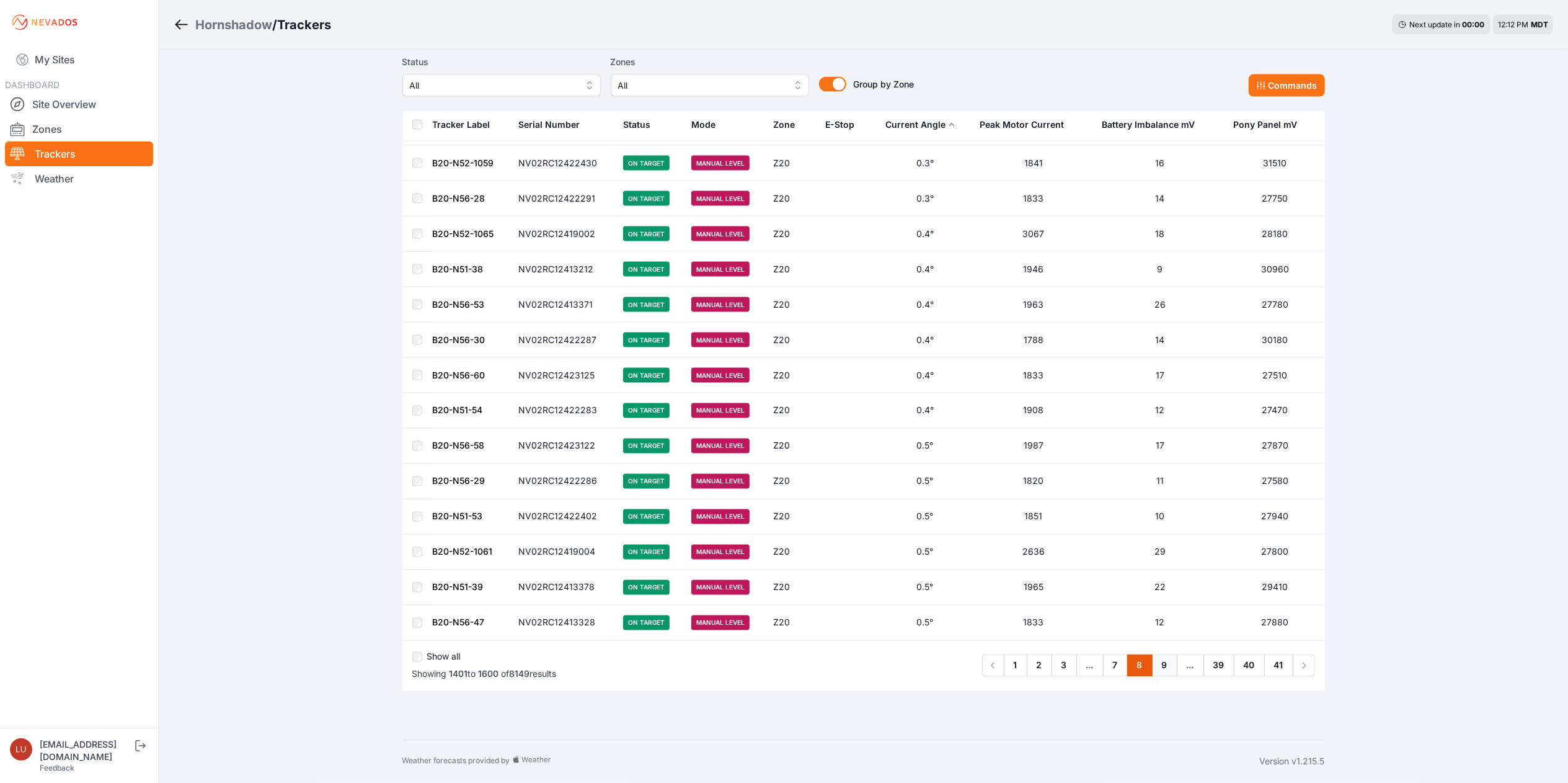
click at [1162, 664] on link "9" at bounding box center [1165, 664] width 25 height 22
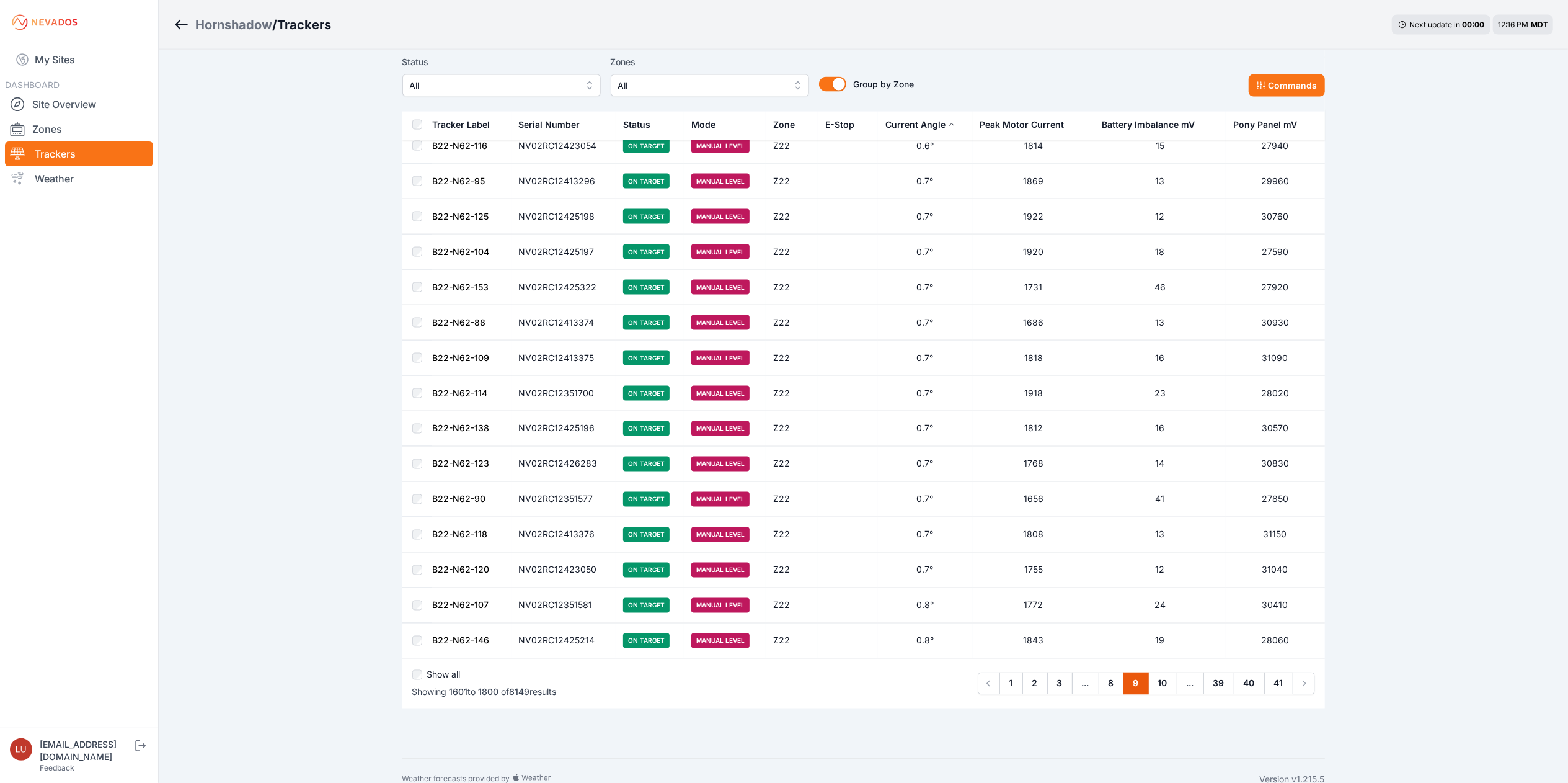
scroll to position [6698, 0]
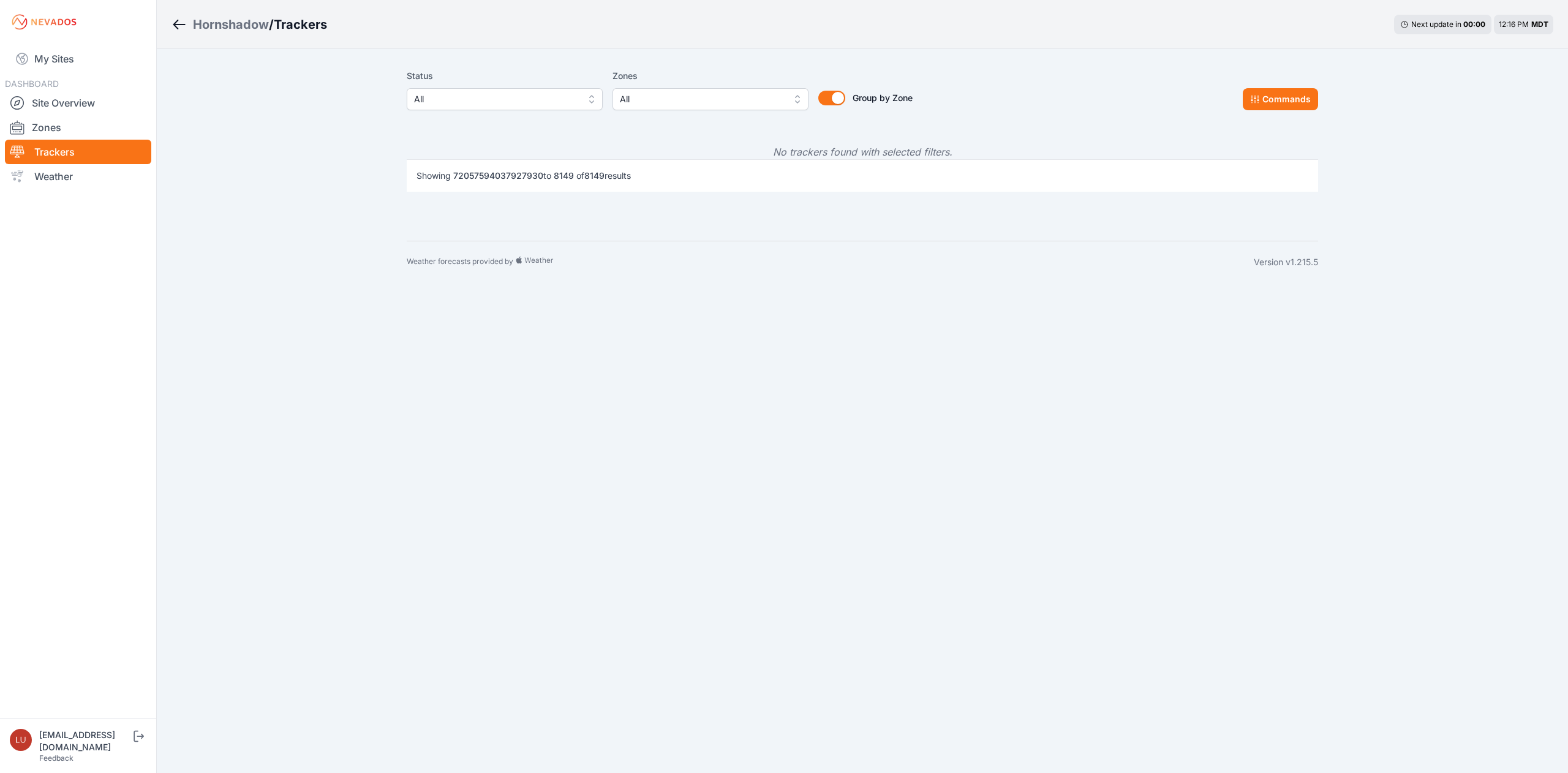
click at [249, 21] on div "Hornshadow" at bounding box center [230, 25] width 76 height 17
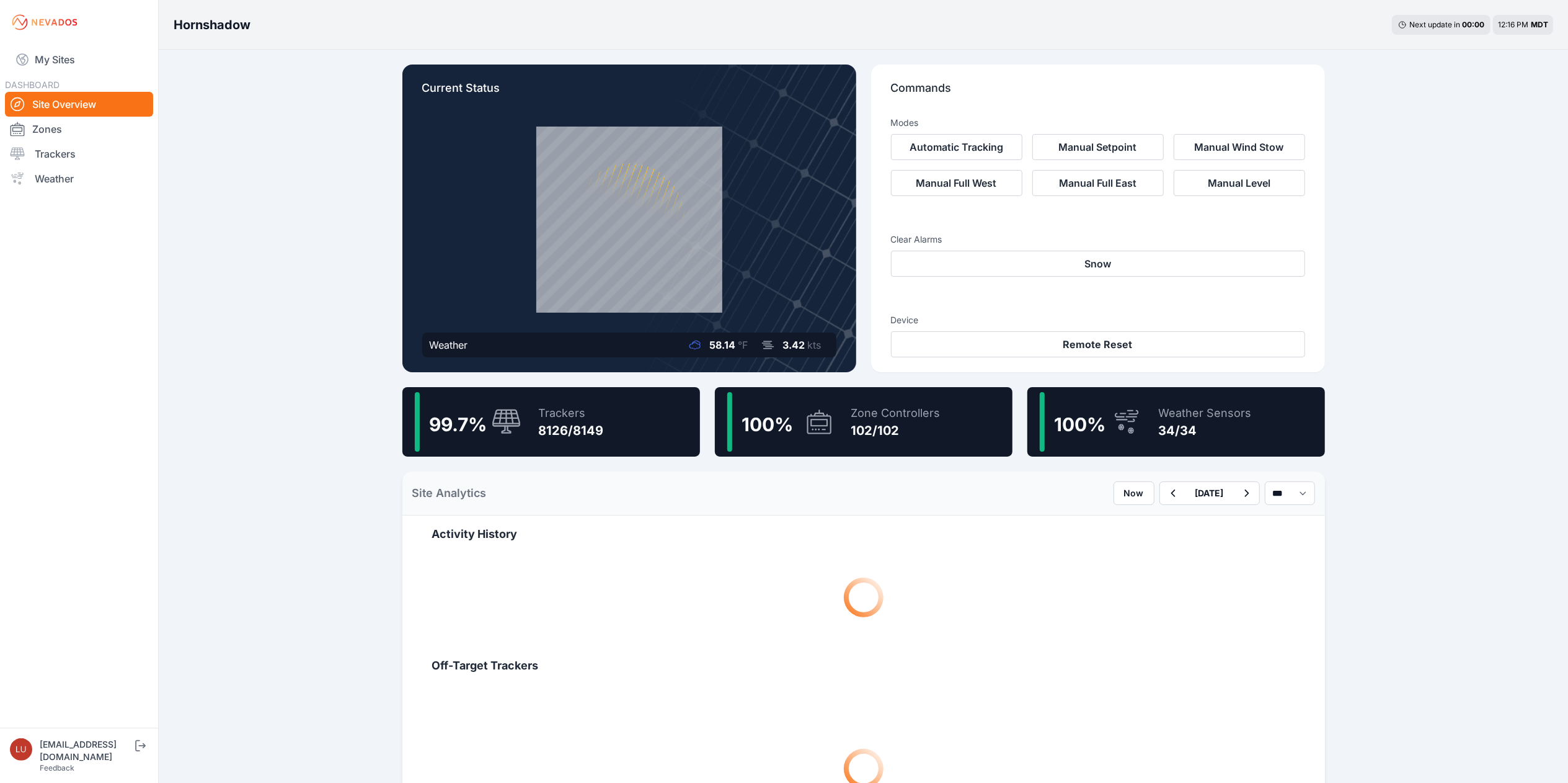
click at [604, 433] on div "99.7 % Trackers 8126/8149" at bounding box center [551, 421] width 297 height 69
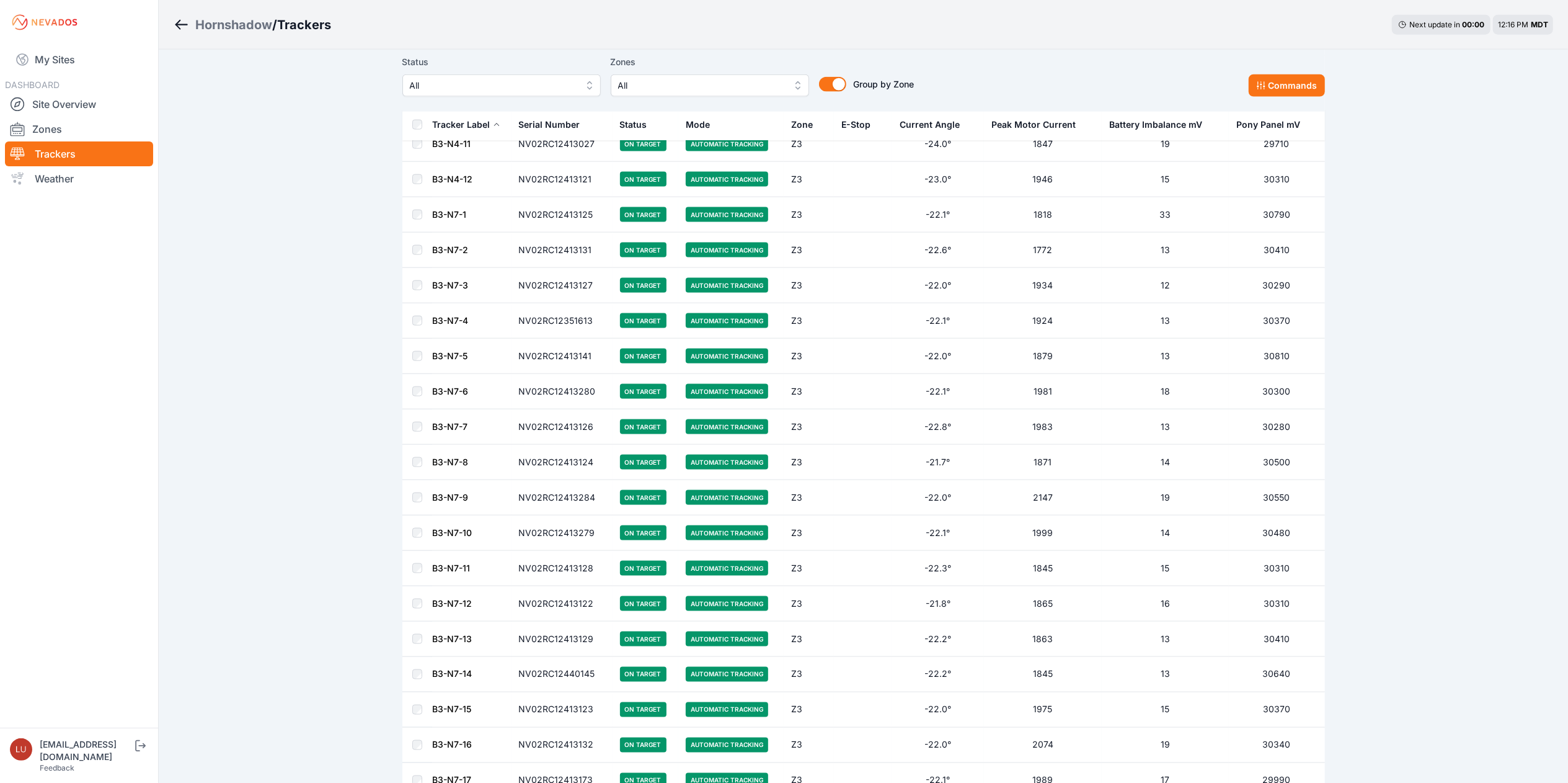
scroll to position [6698, 0]
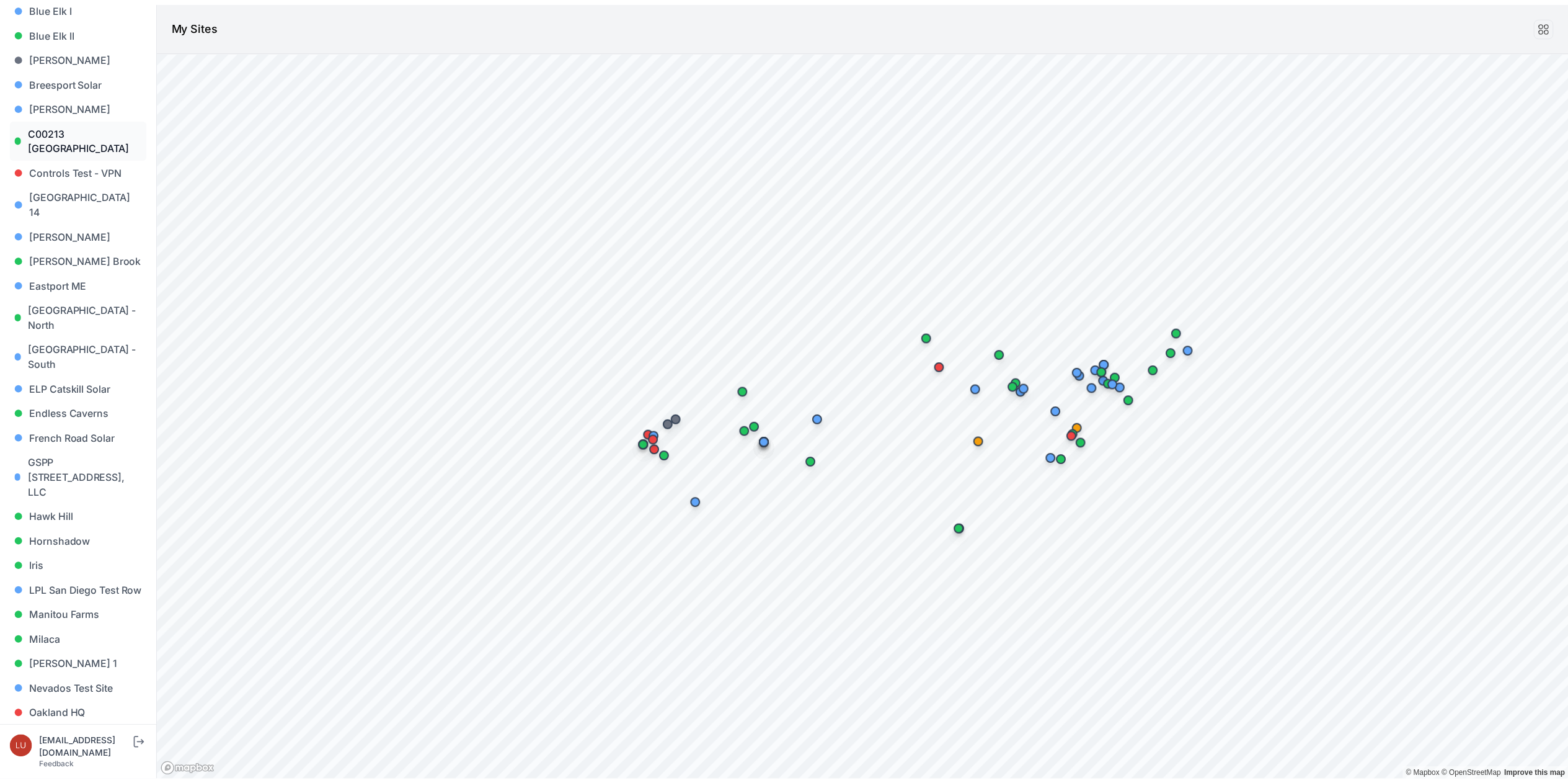
scroll to position [246, 0]
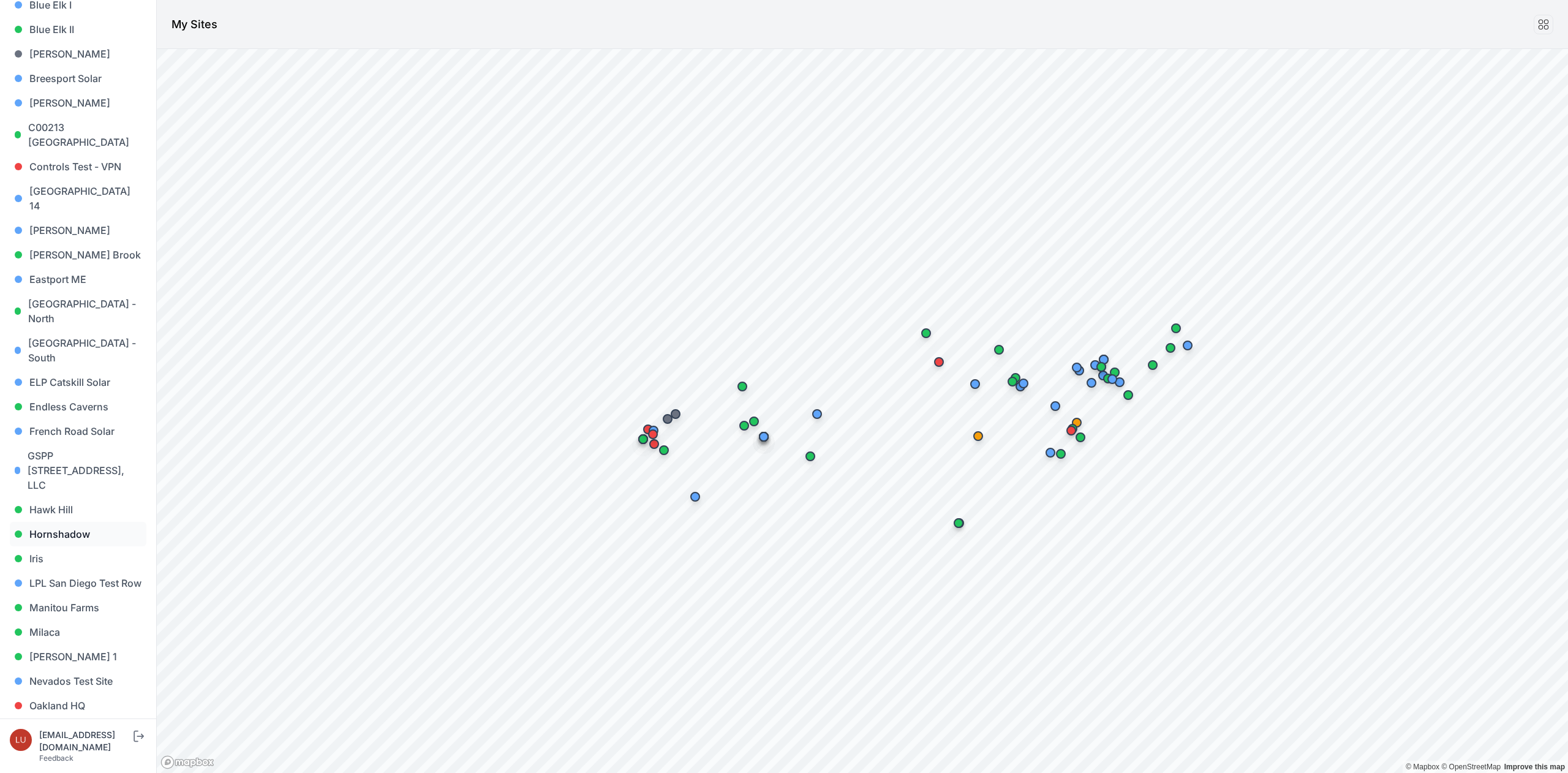
click at [70, 522] on link "Hornshadow" at bounding box center [78, 534] width 136 height 25
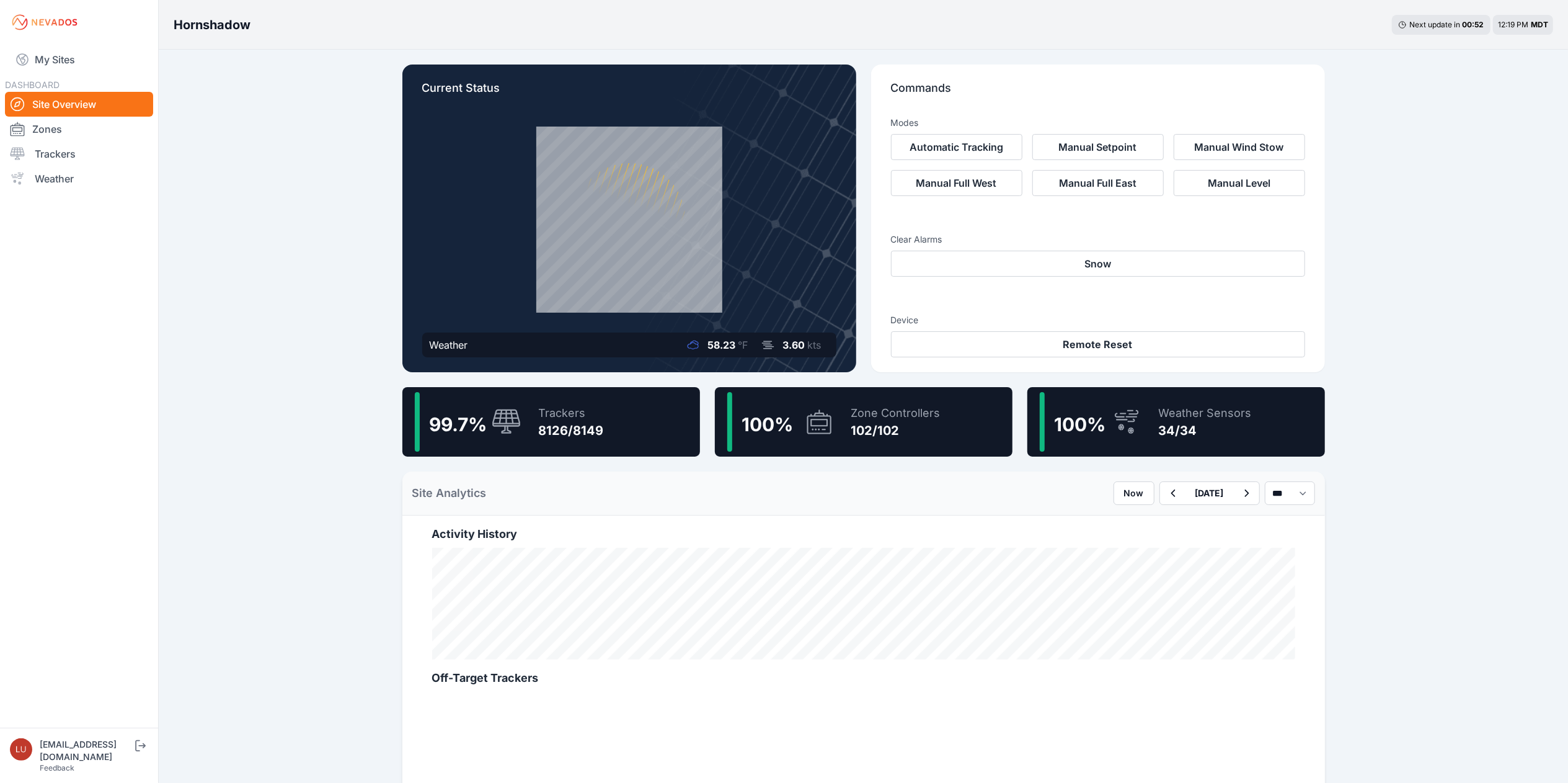
click at [536, 444] on div "Trackers 8126/8149" at bounding box center [565, 421] width 78 height 59
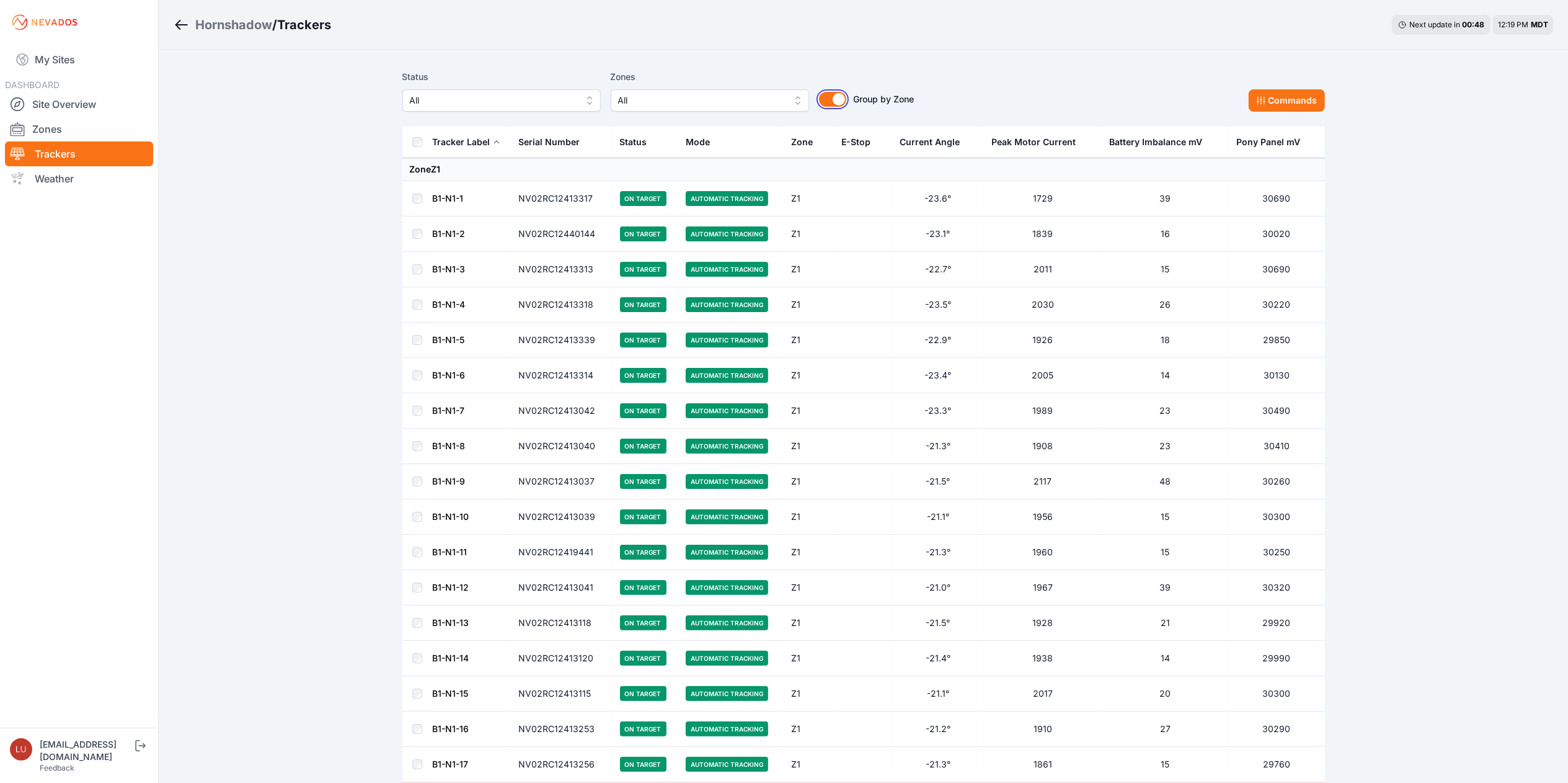
click at [830, 96] on button "Group by Zone" at bounding box center [833, 98] width 27 height 15
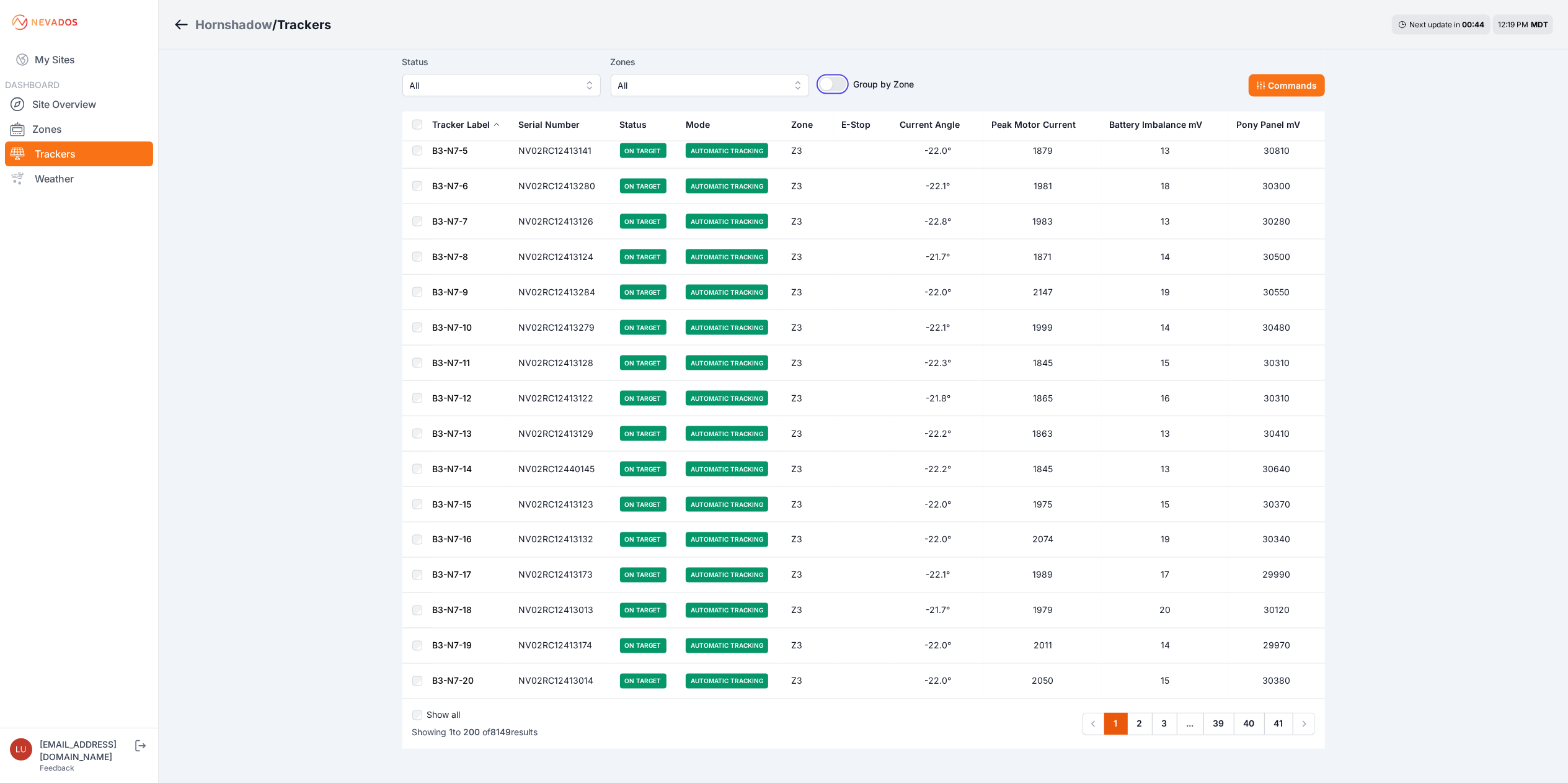
scroll to position [6628, 0]
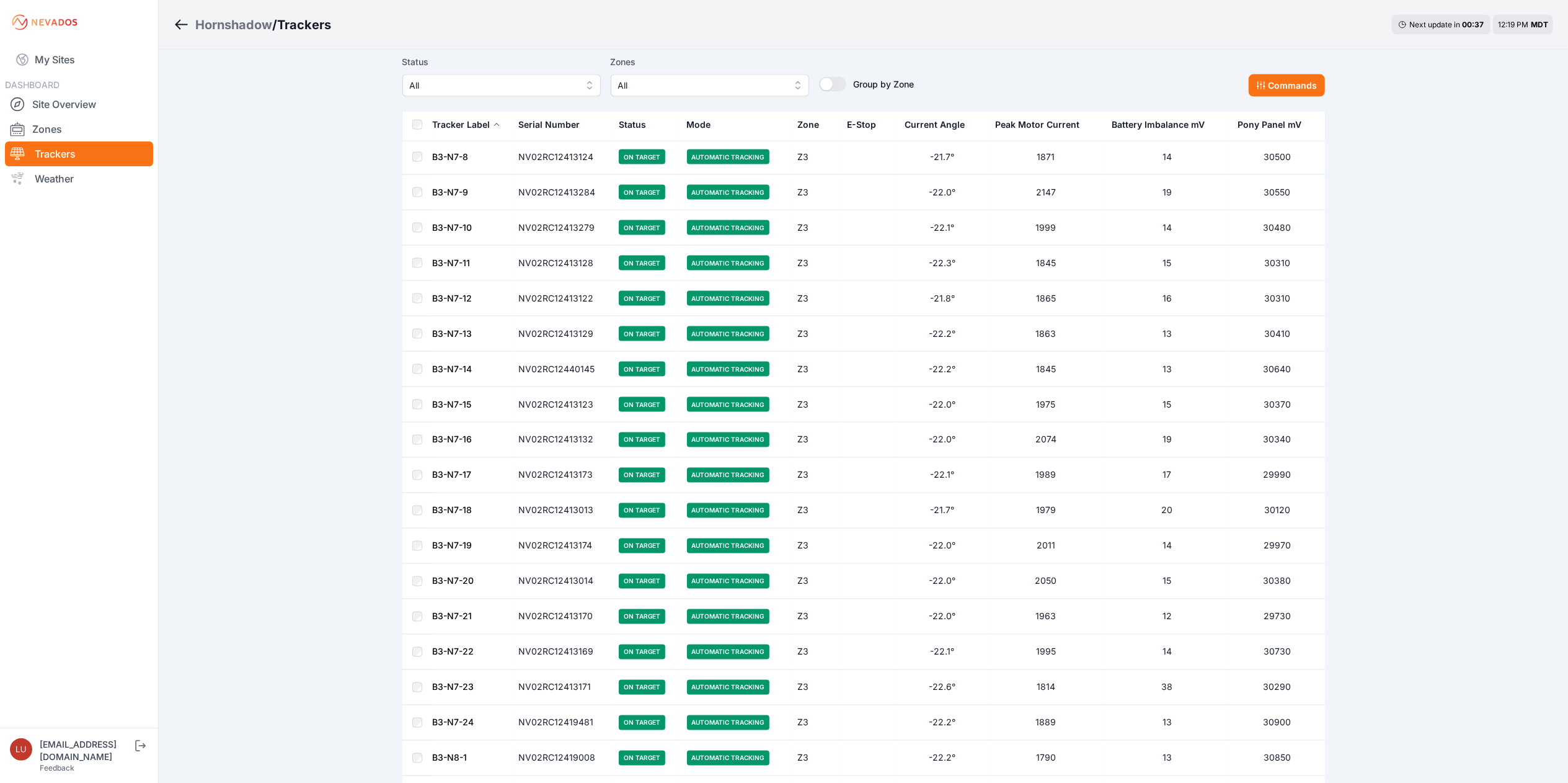
click at [959, 120] on div "Current Angle" at bounding box center [935, 124] width 60 height 13
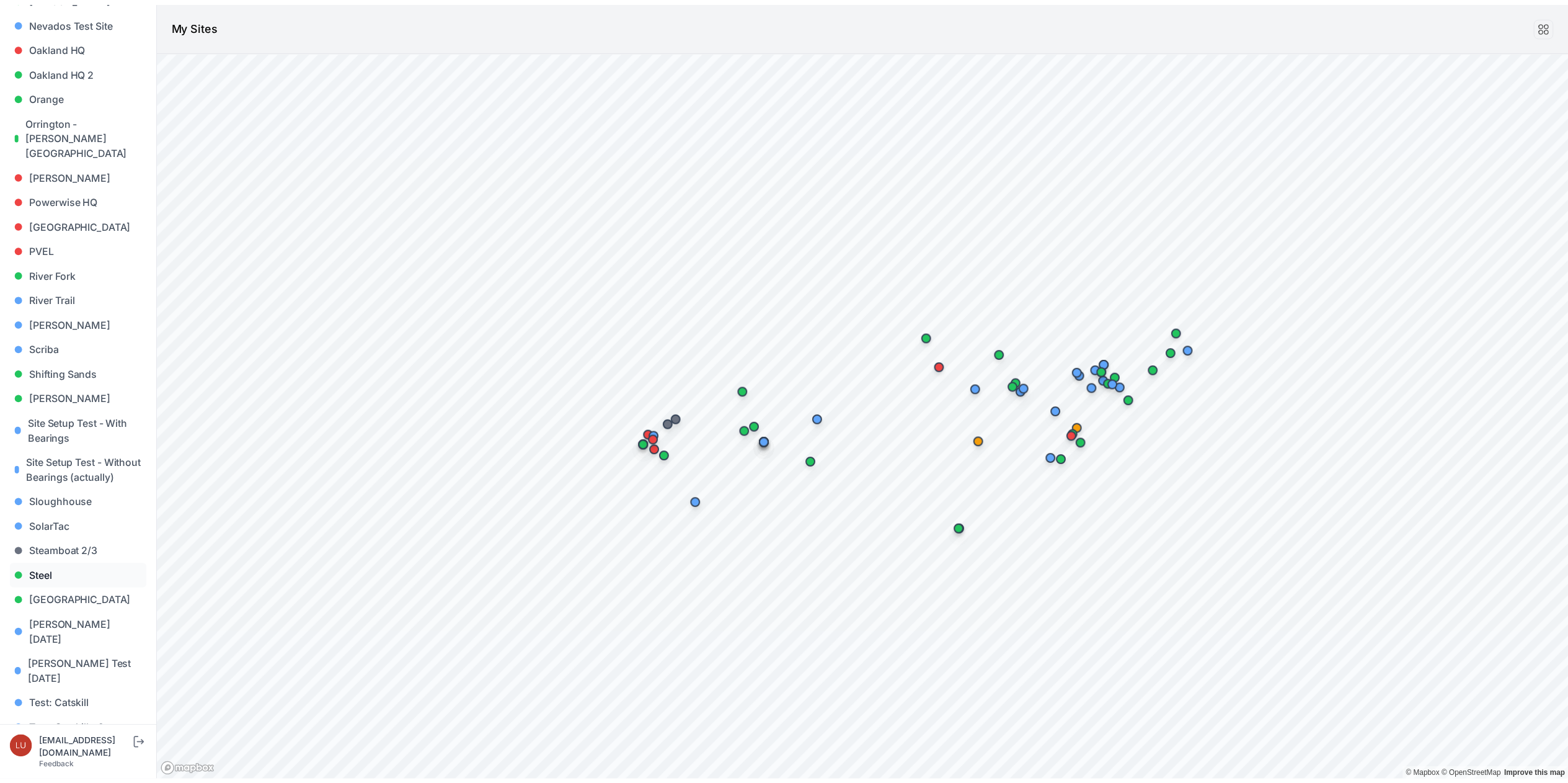
scroll to position [913, 0]
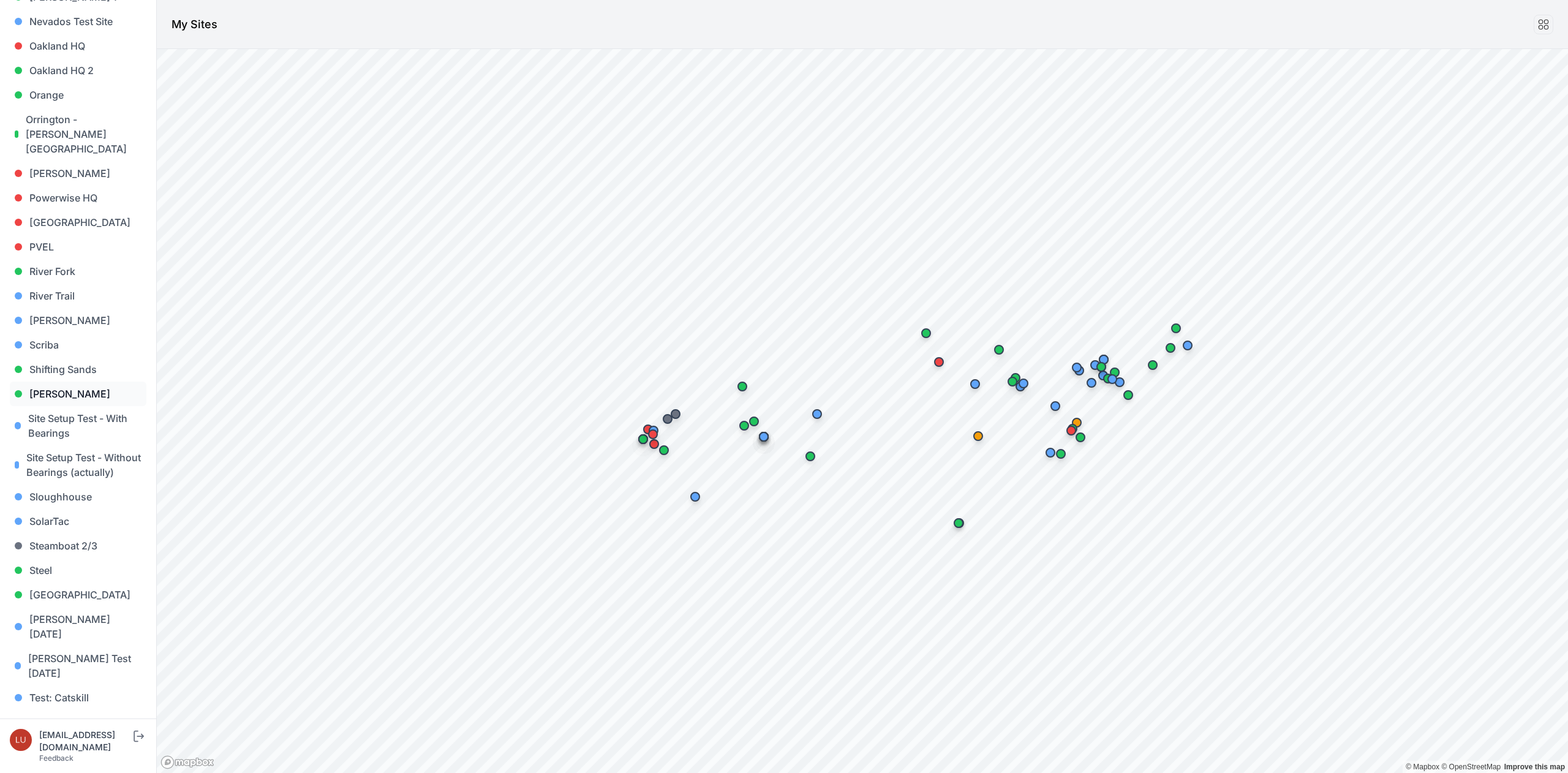
click at [59, 382] on link "Sigurd Solar" at bounding box center [78, 394] width 136 height 25
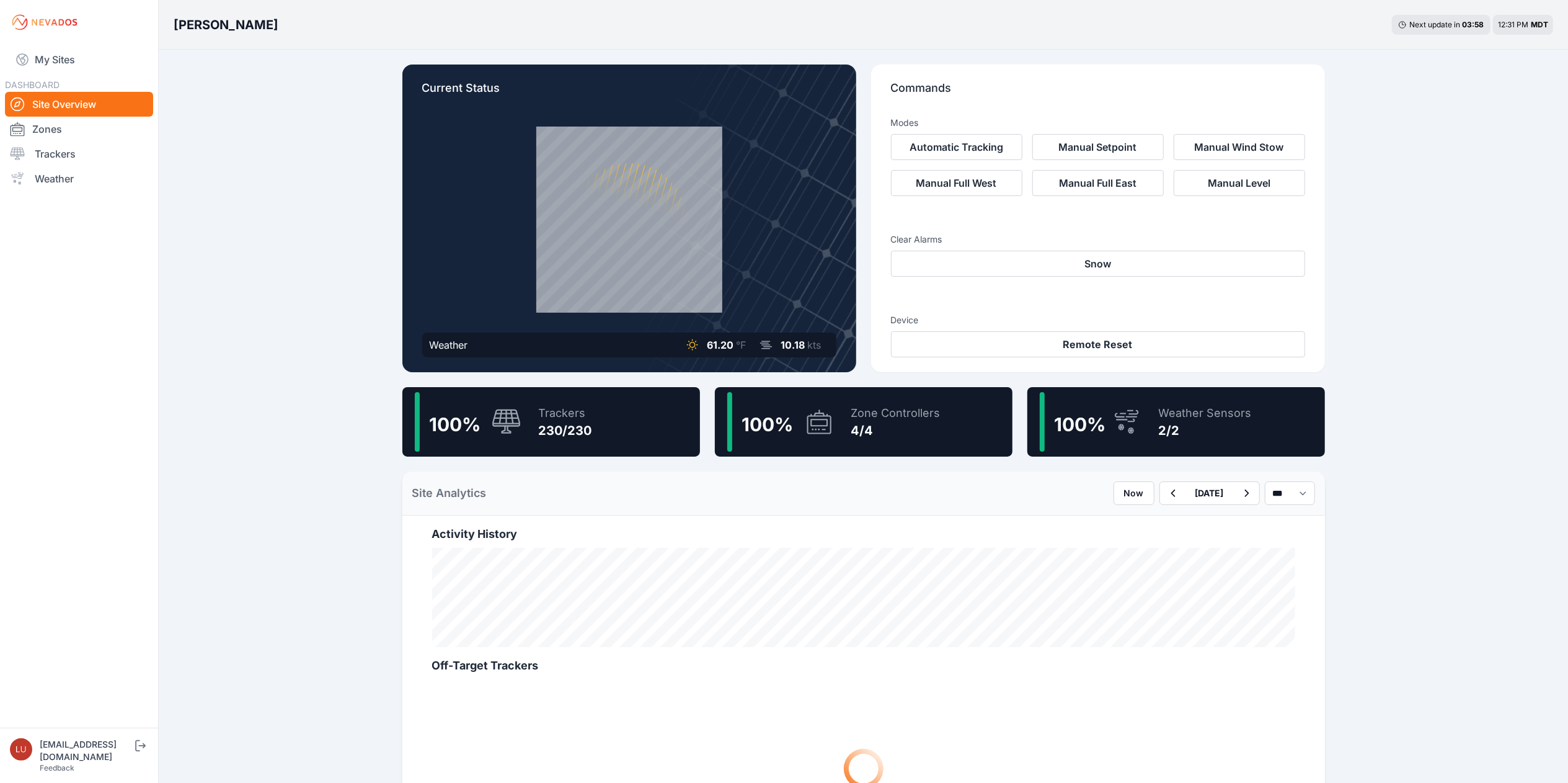
click at [507, 391] on icon at bounding box center [506, 422] width 28 height 25
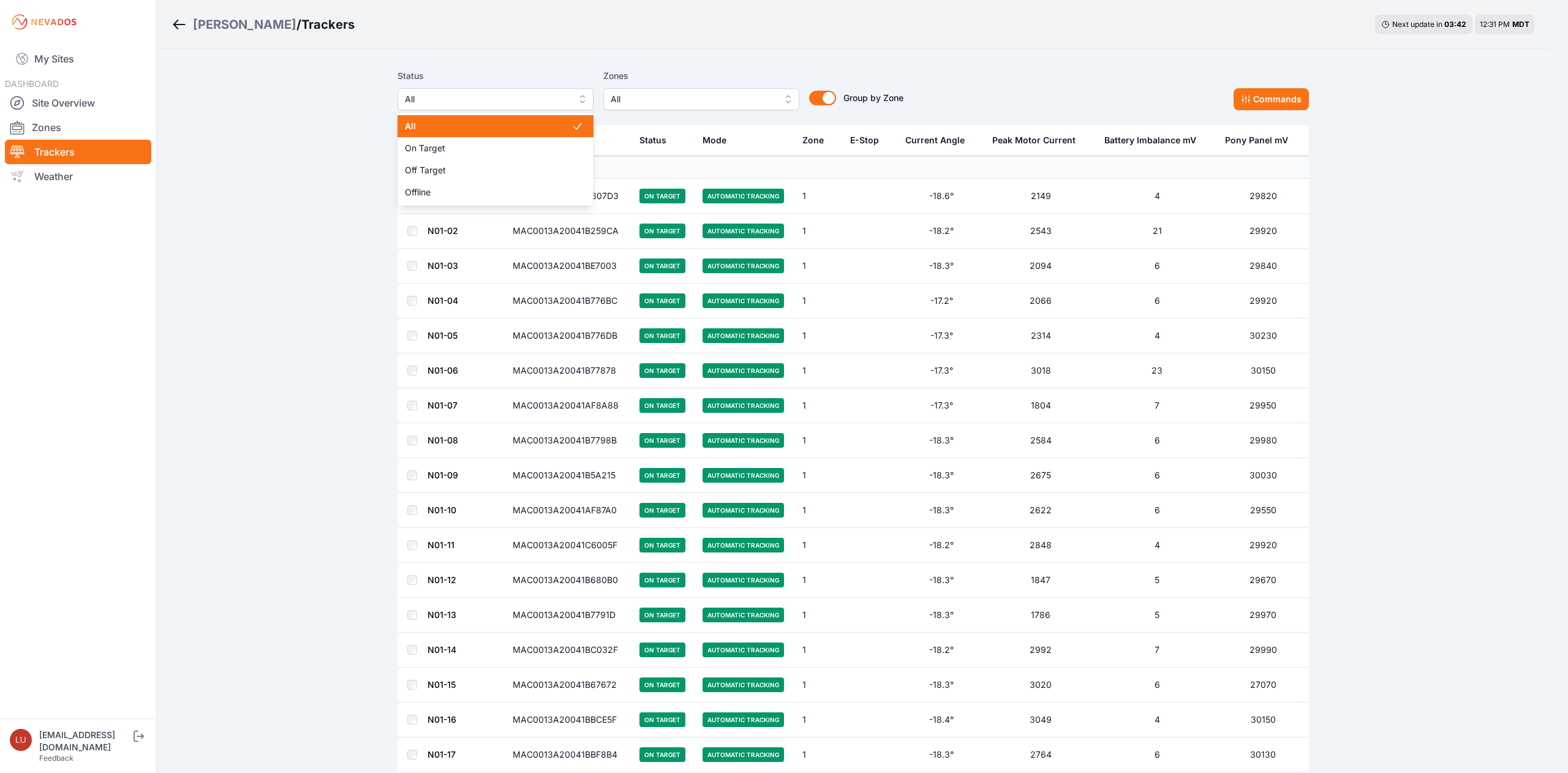
click at [535, 103] on span "All" at bounding box center [487, 99] width 164 height 14
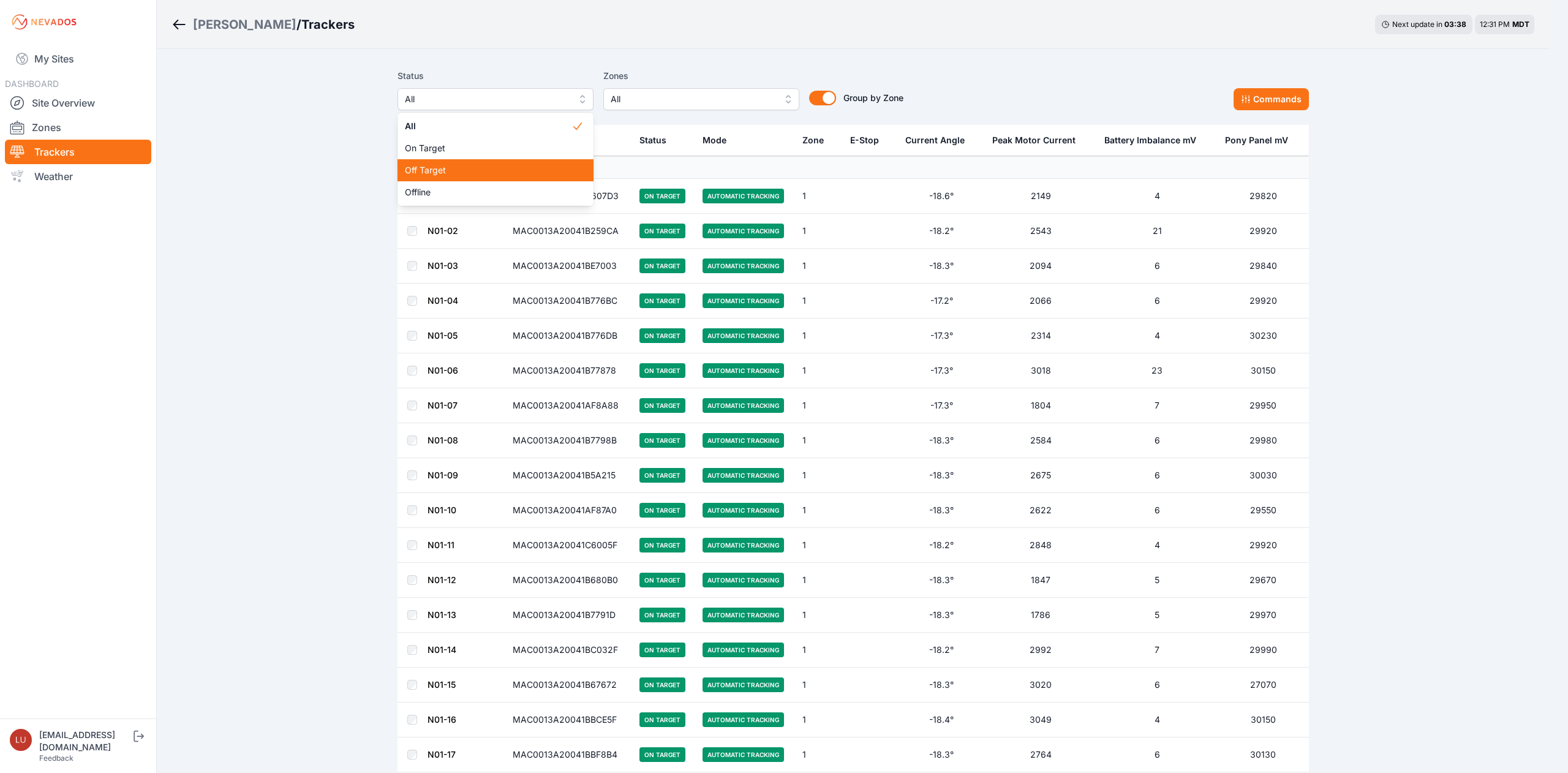
click at [513, 173] on span "Off Target" at bounding box center [488, 170] width 167 height 12
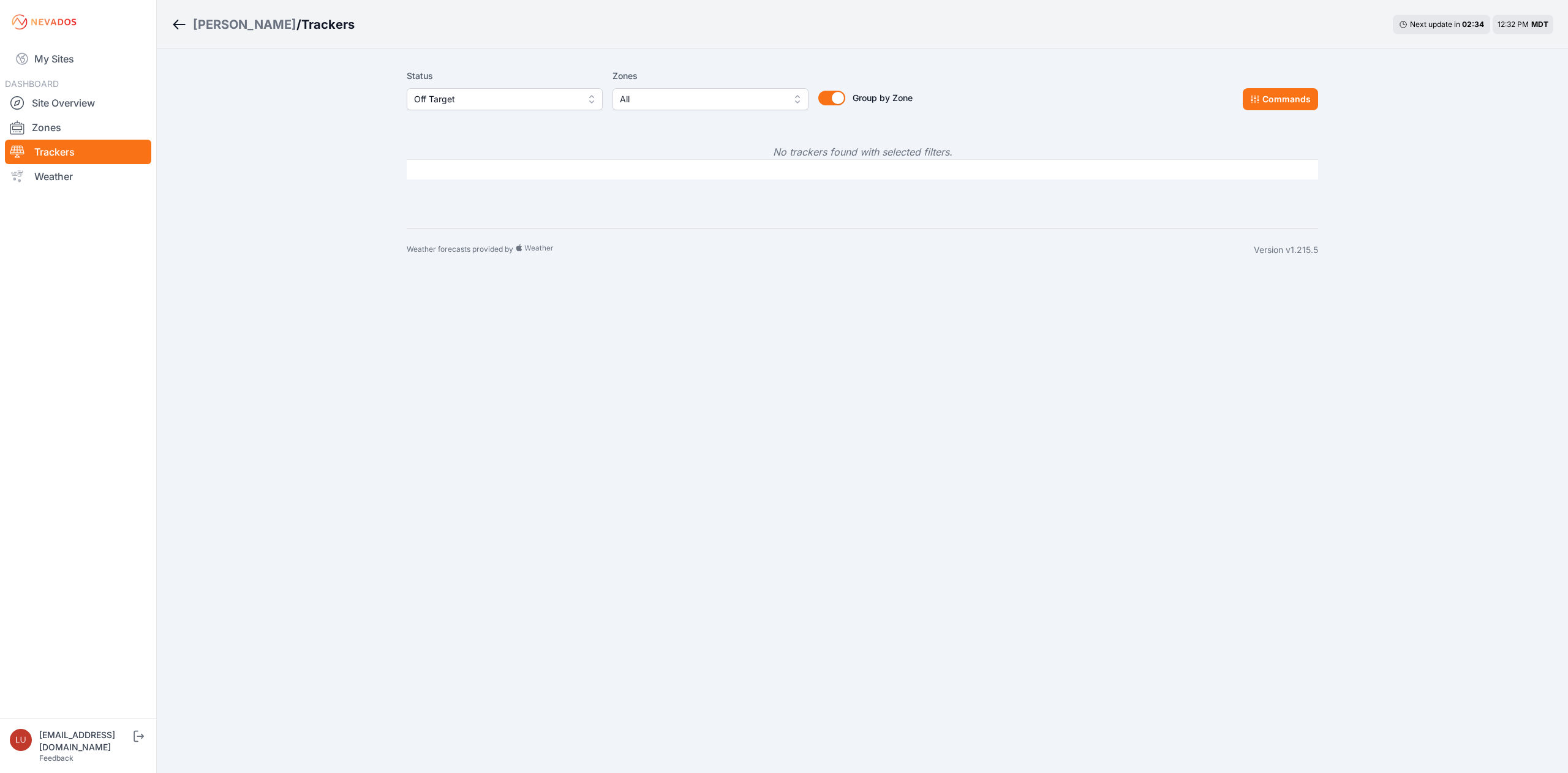
click at [437, 105] on span "Off Target" at bounding box center [496, 99] width 164 height 14
click at [437, 134] on div "All" at bounding box center [505, 126] width 196 height 22
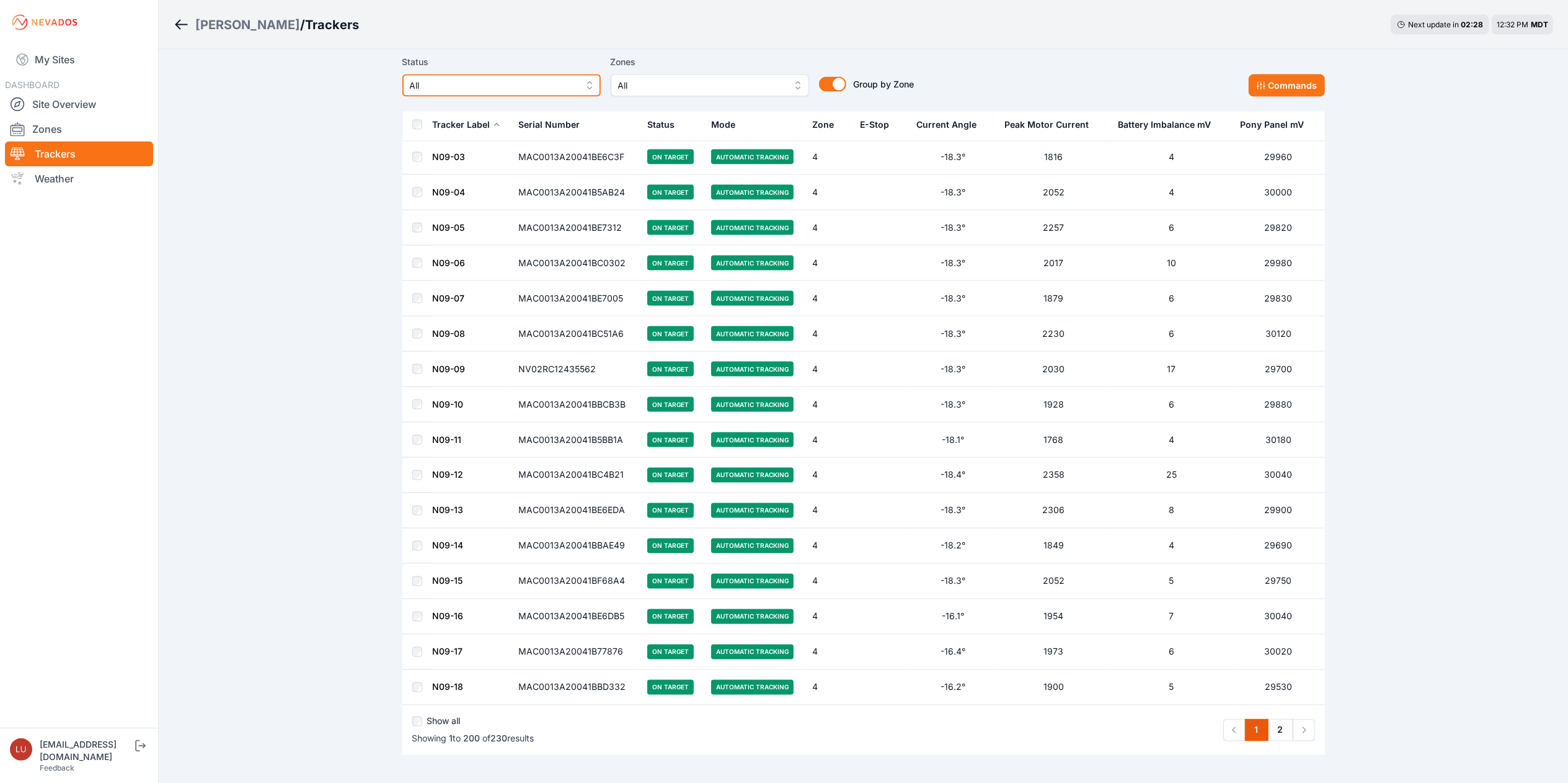
scroll to position [6721, 0]
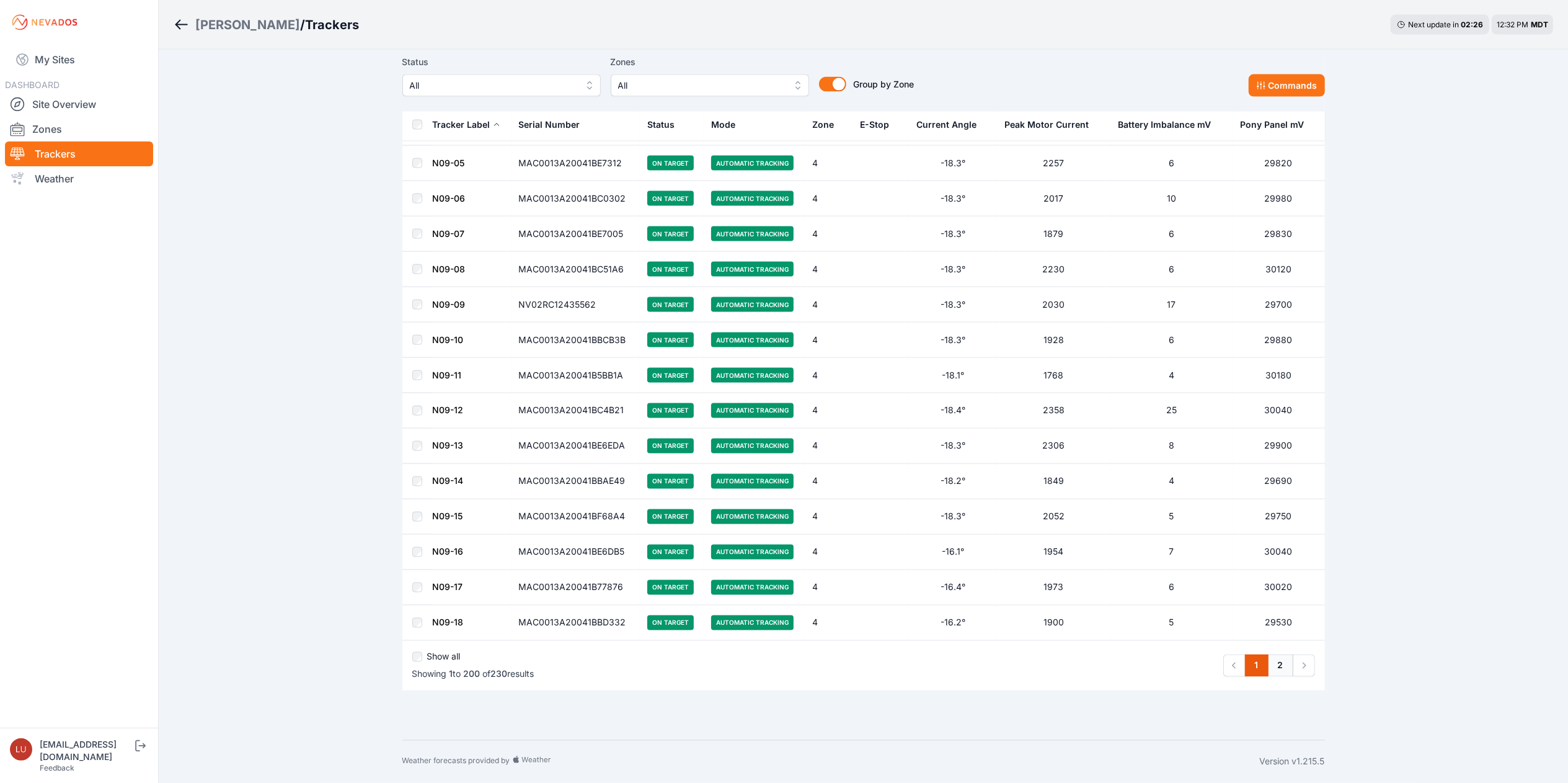
click at [793, 391] on link "2" at bounding box center [1280, 664] width 25 height 22
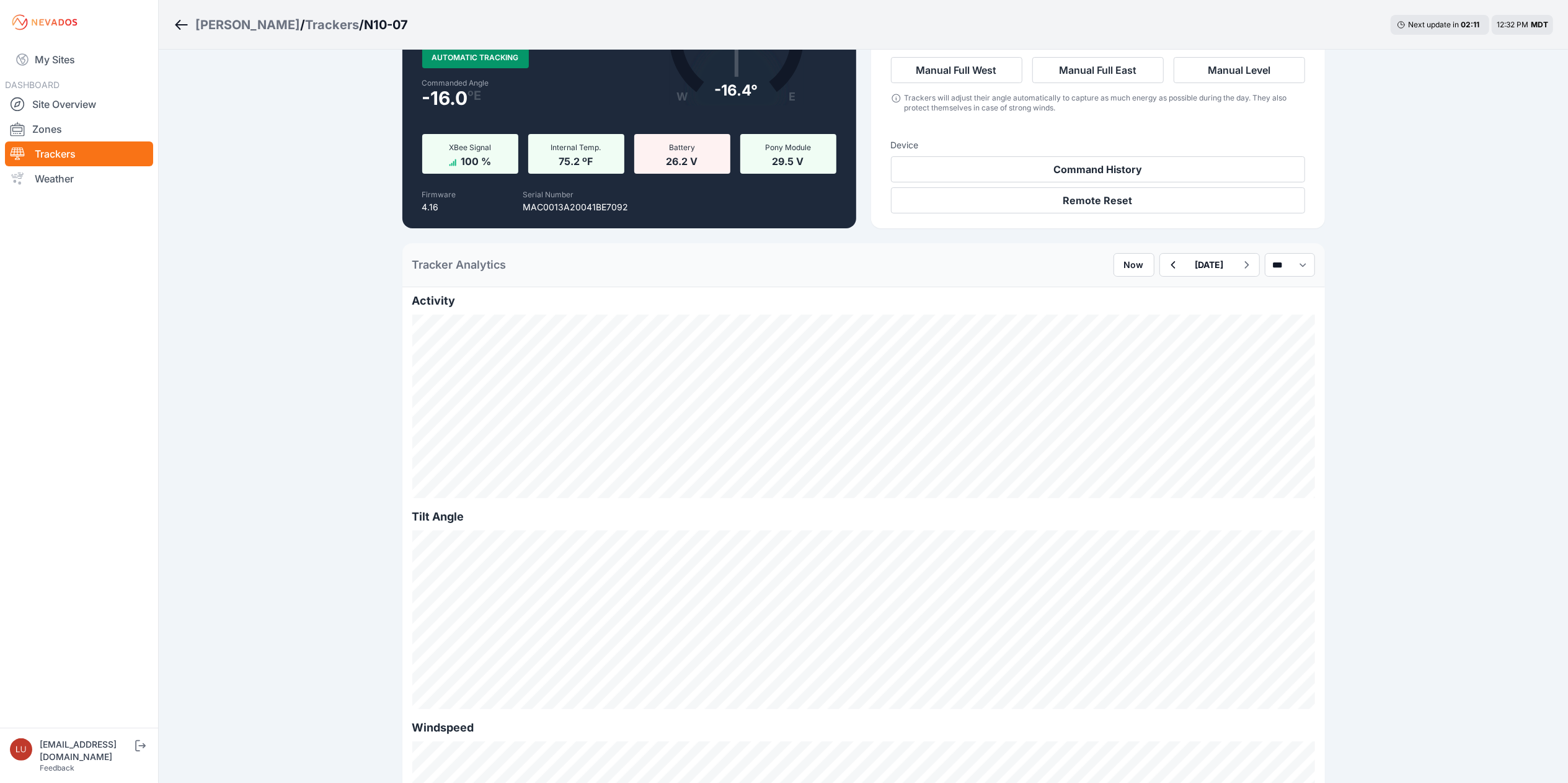
scroll to position [126, 0]
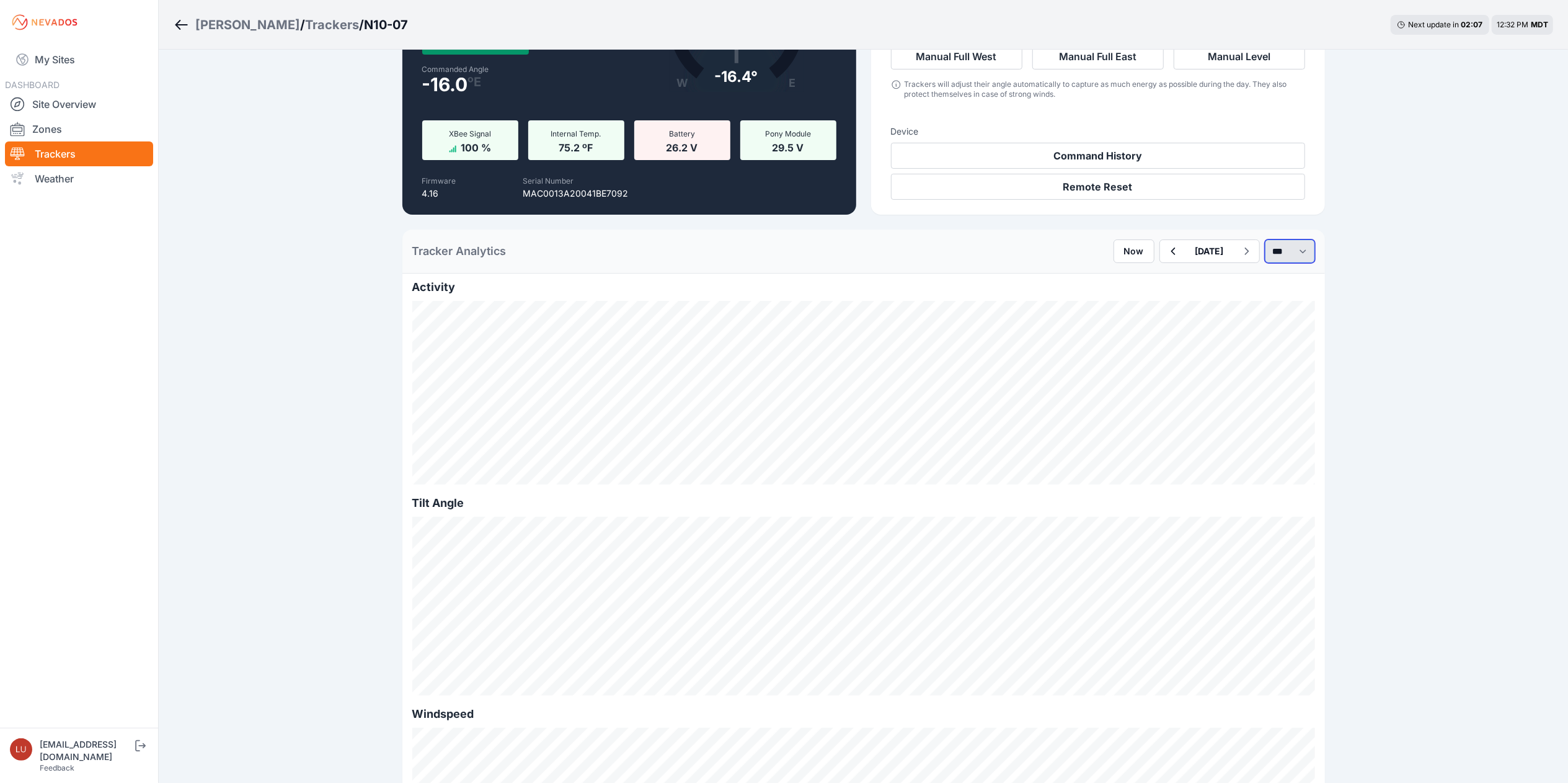
click at [1270, 256] on select "*** **** *****" at bounding box center [1290, 251] width 51 height 23
click at [1265, 239] on select "*** **** *****" at bounding box center [1290, 251] width 51 height 23
select select "******"
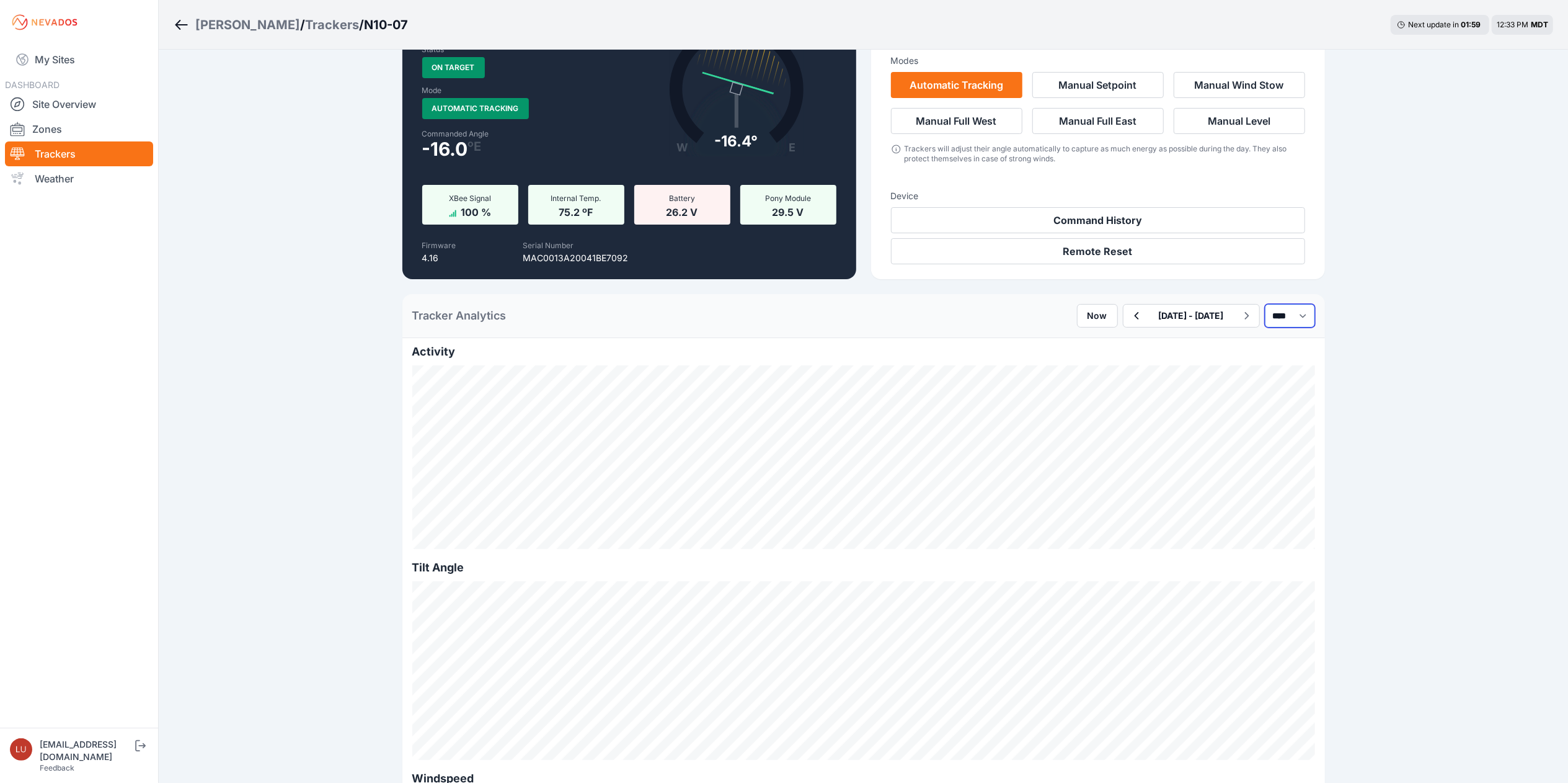
scroll to position [67, 0]
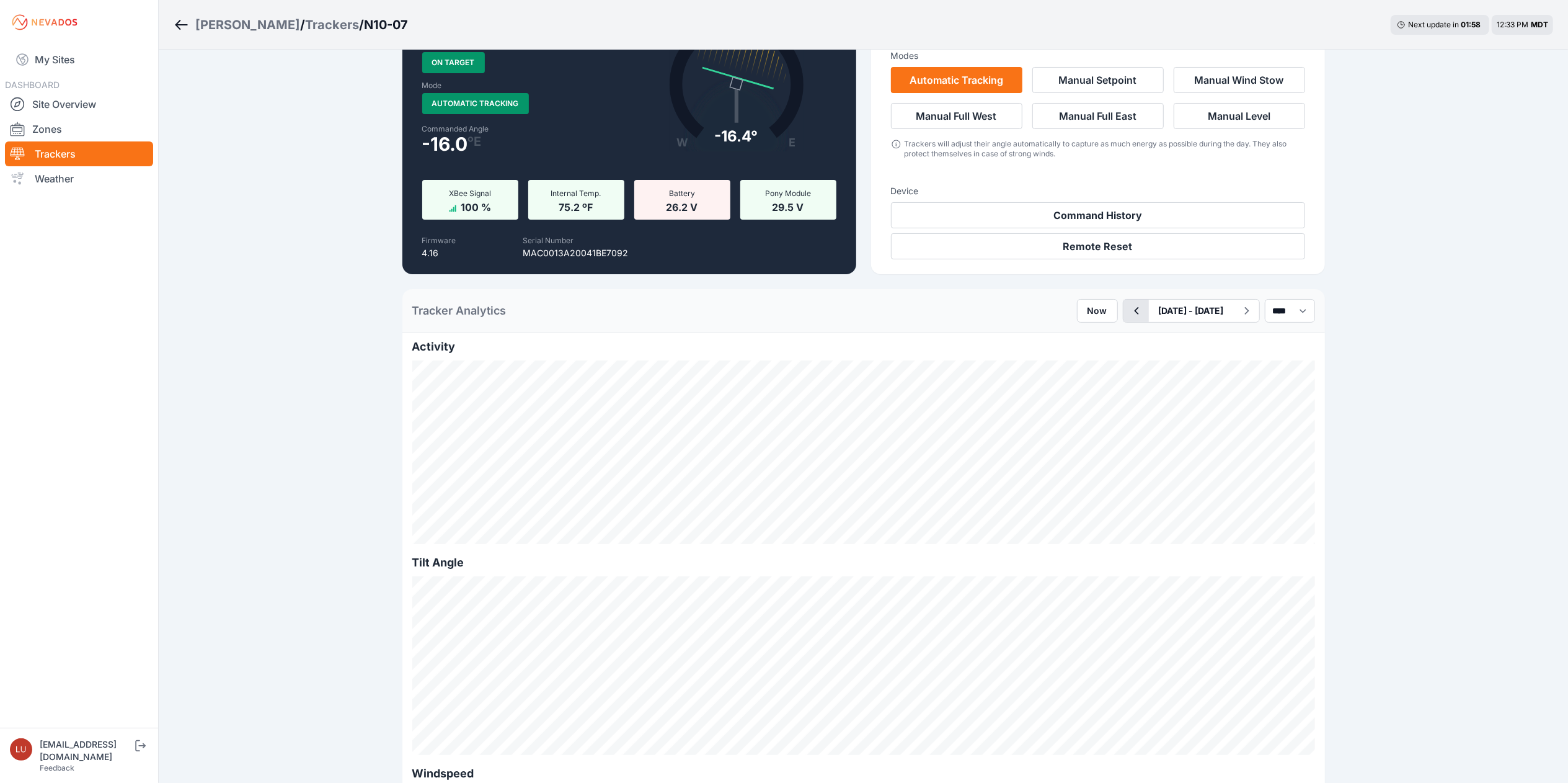
click at [1135, 310] on icon "button" at bounding box center [1137, 311] width 4 height 8
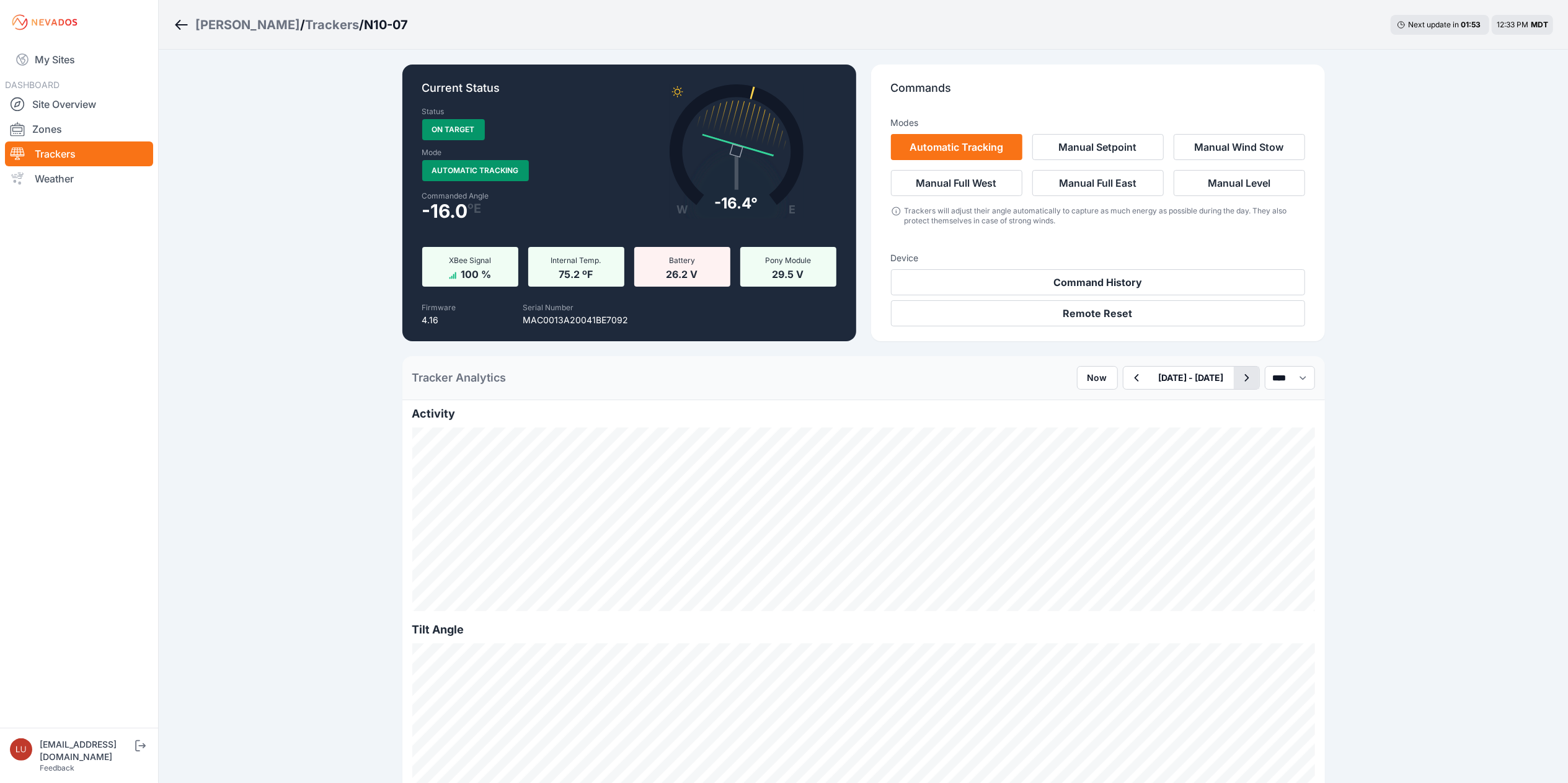
click at [1239, 385] on icon "button" at bounding box center [1246, 377] width 16 height 15
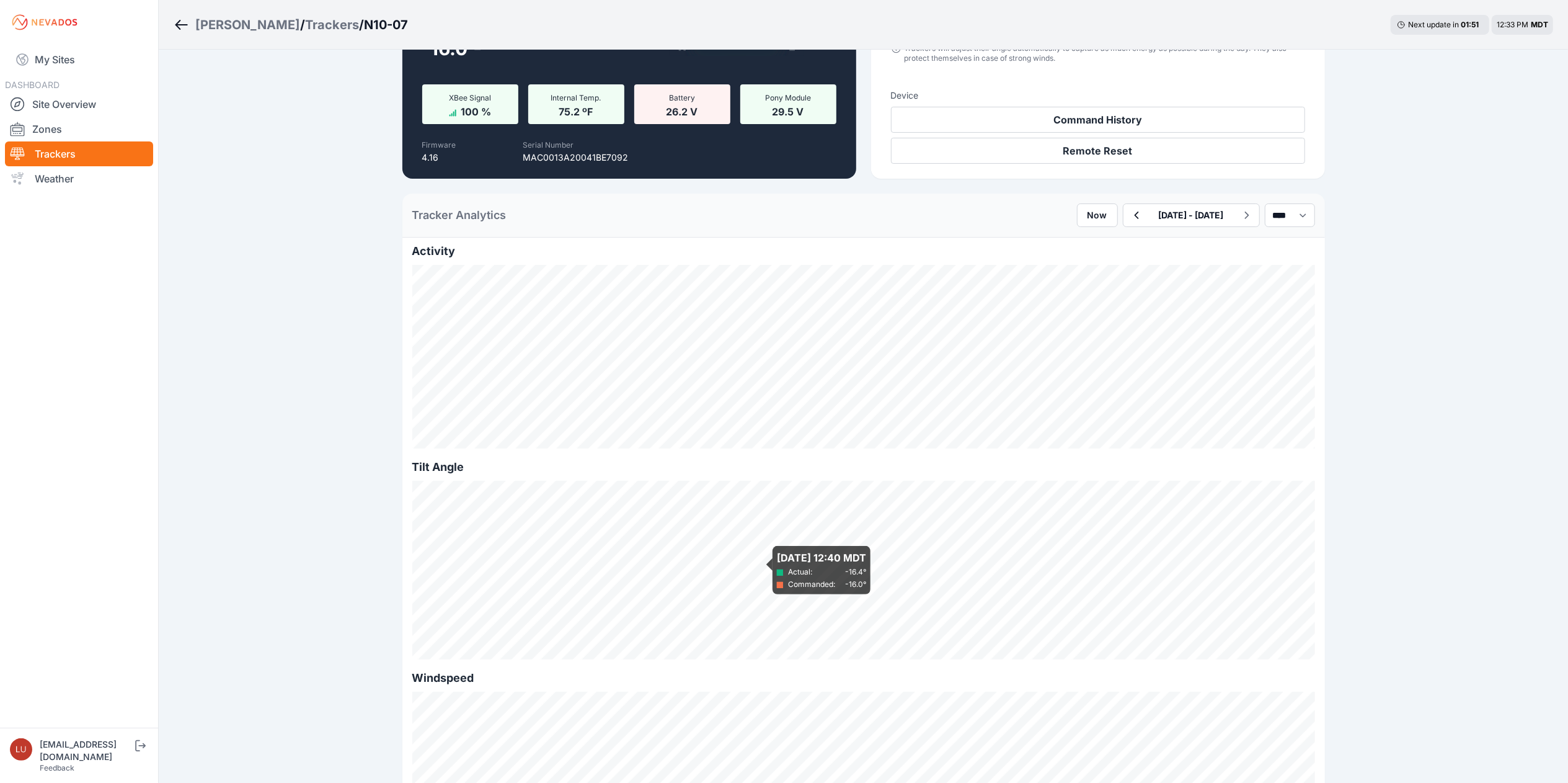
scroll to position [170, 0]
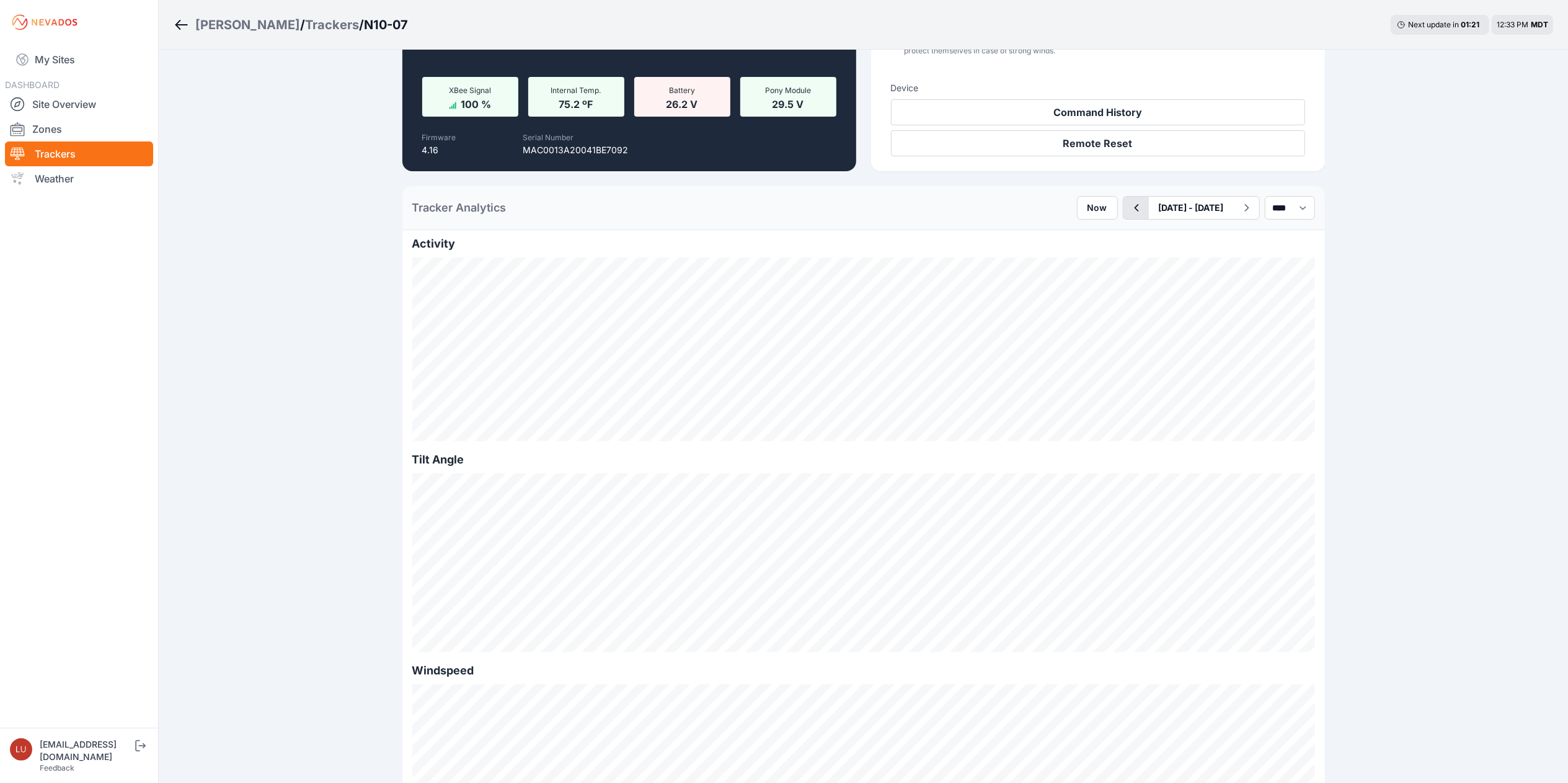
click at [1129, 212] on icon "button" at bounding box center [1137, 207] width 16 height 15
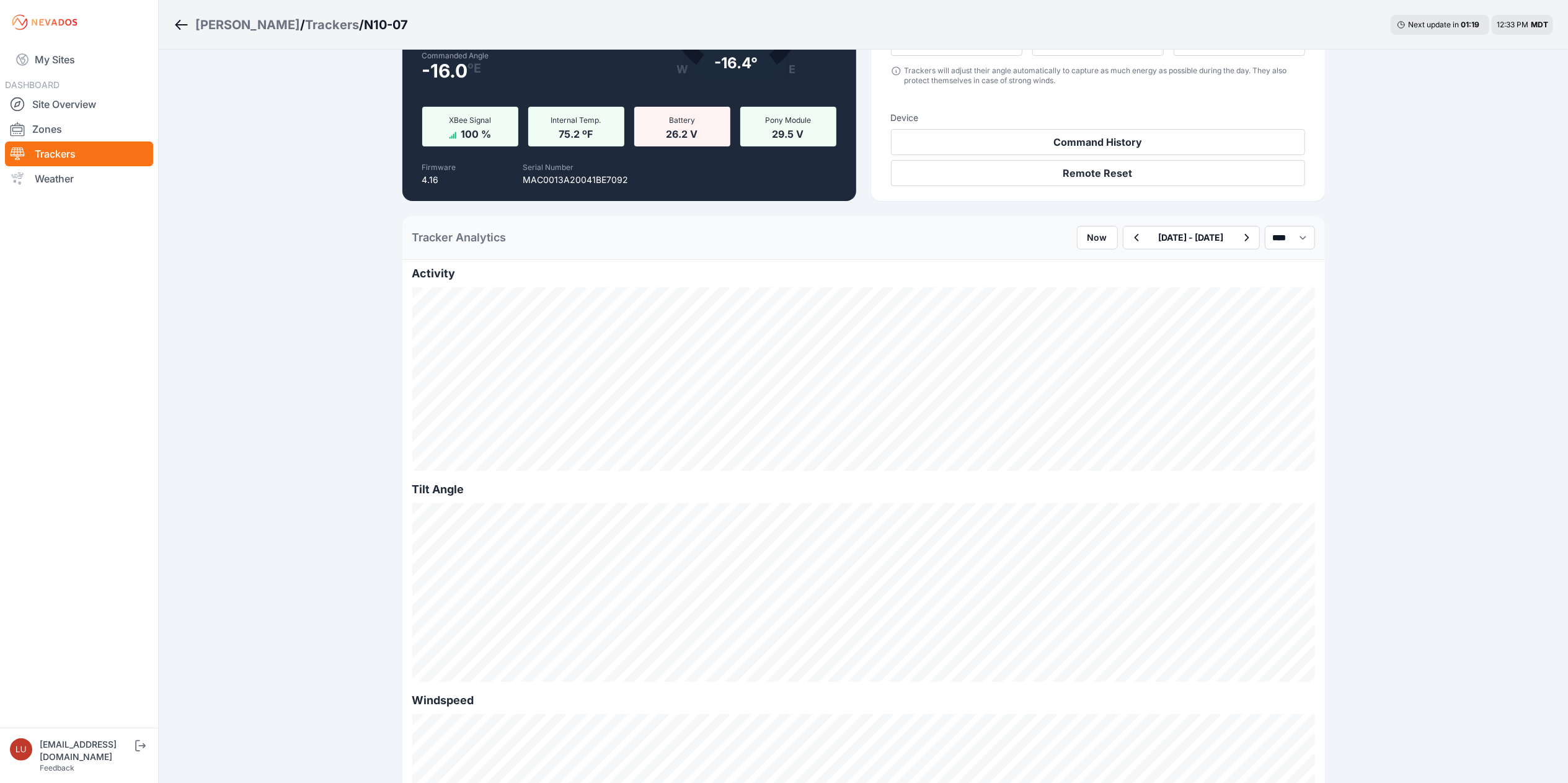
scroll to position [144, 0]
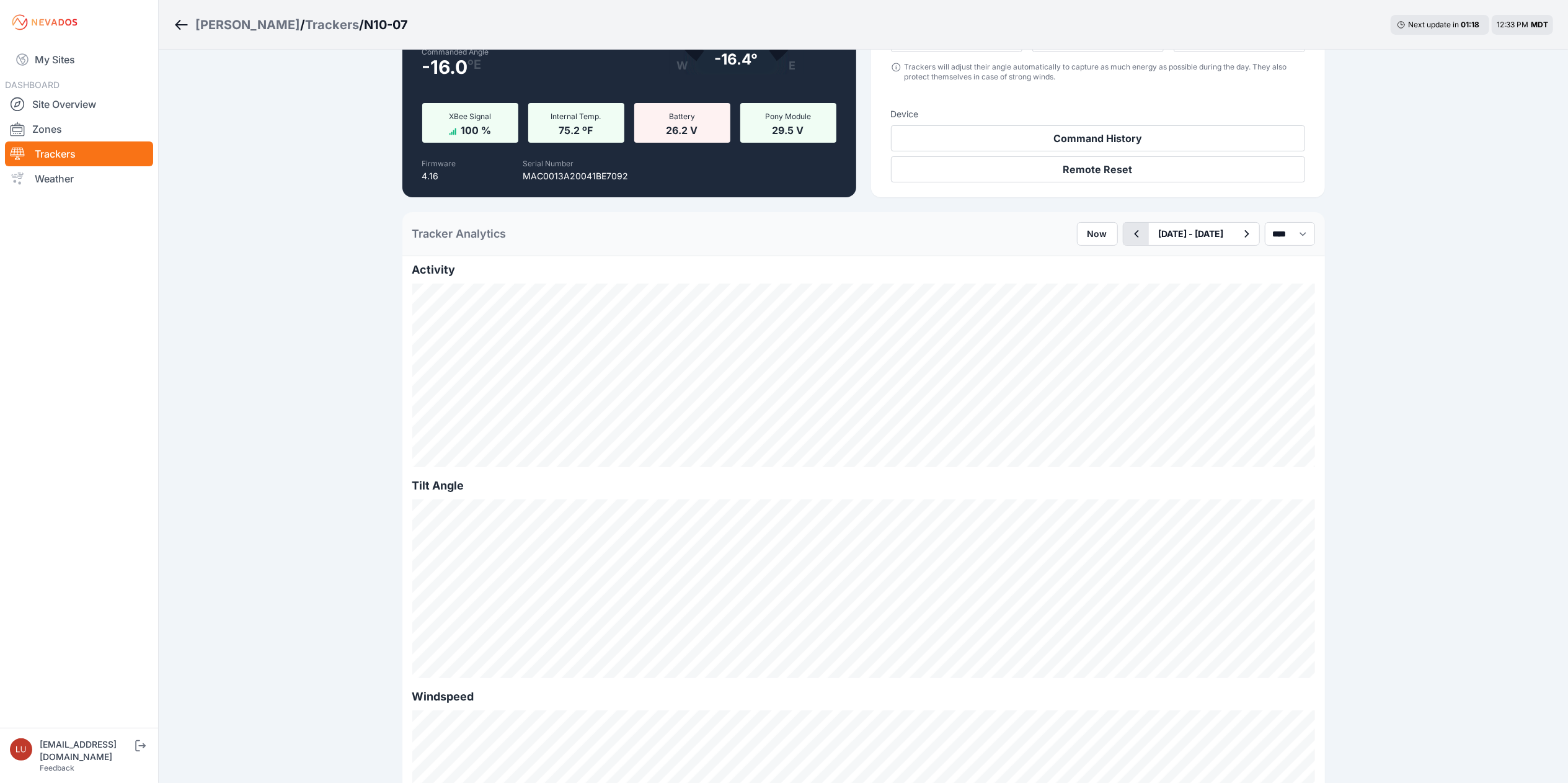
click at [1129, 232] on icon "button" at bounding box center [1137, 233] width 16 height 15
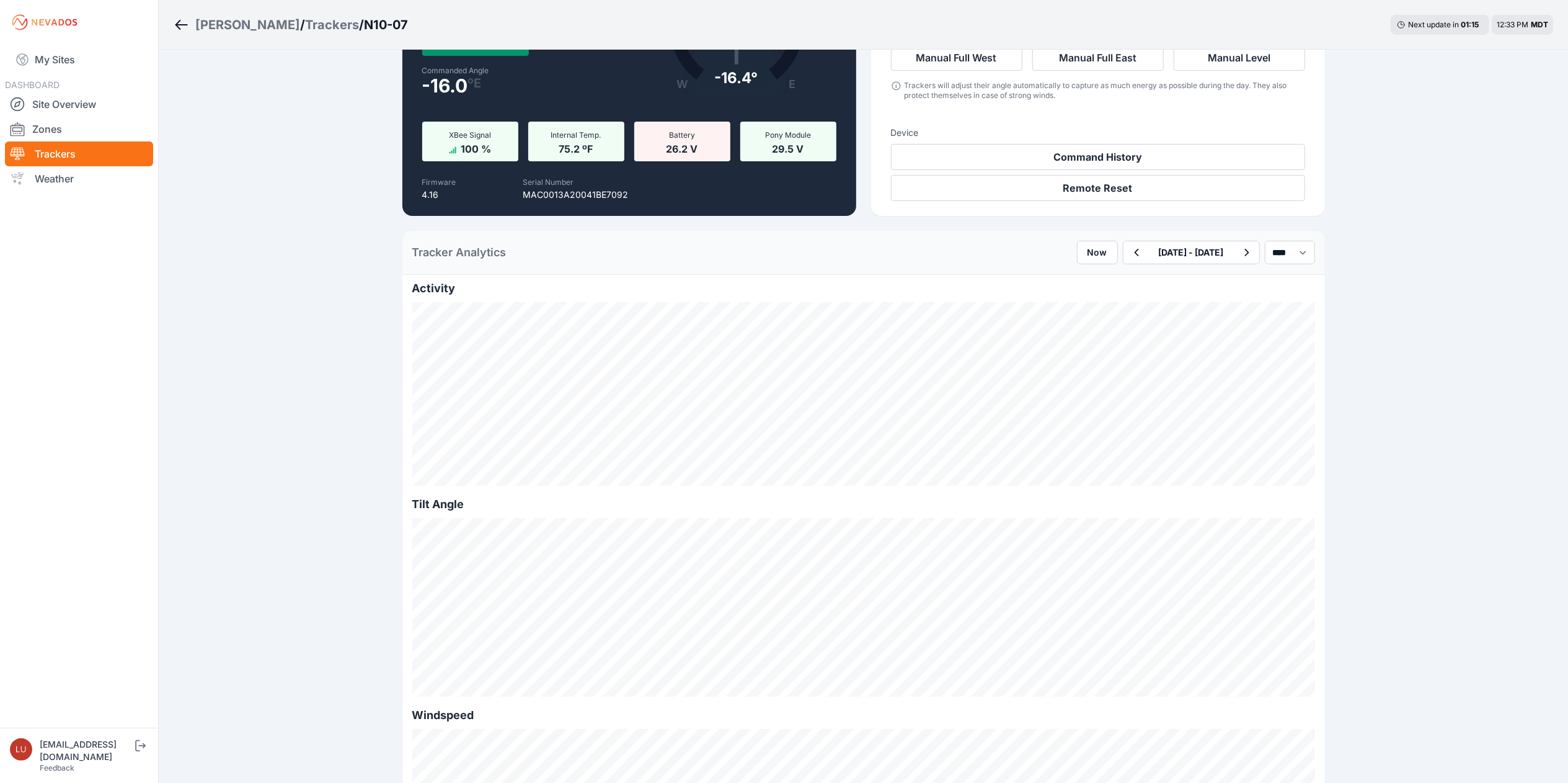
scroll to position [126, 0]
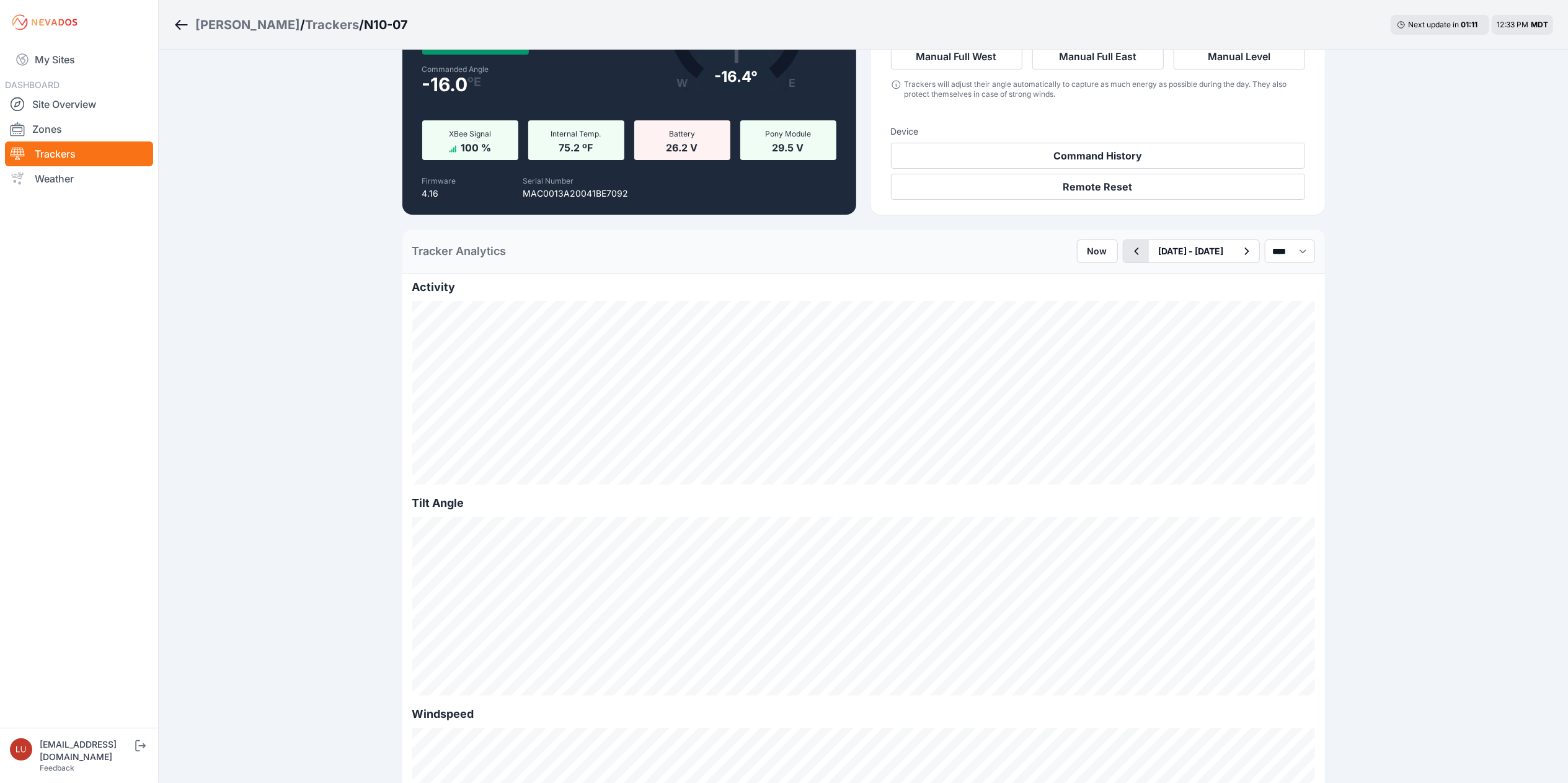
click at [1129, 253] on icon "button" at bounding box center [1137, 251] width 16 height 15
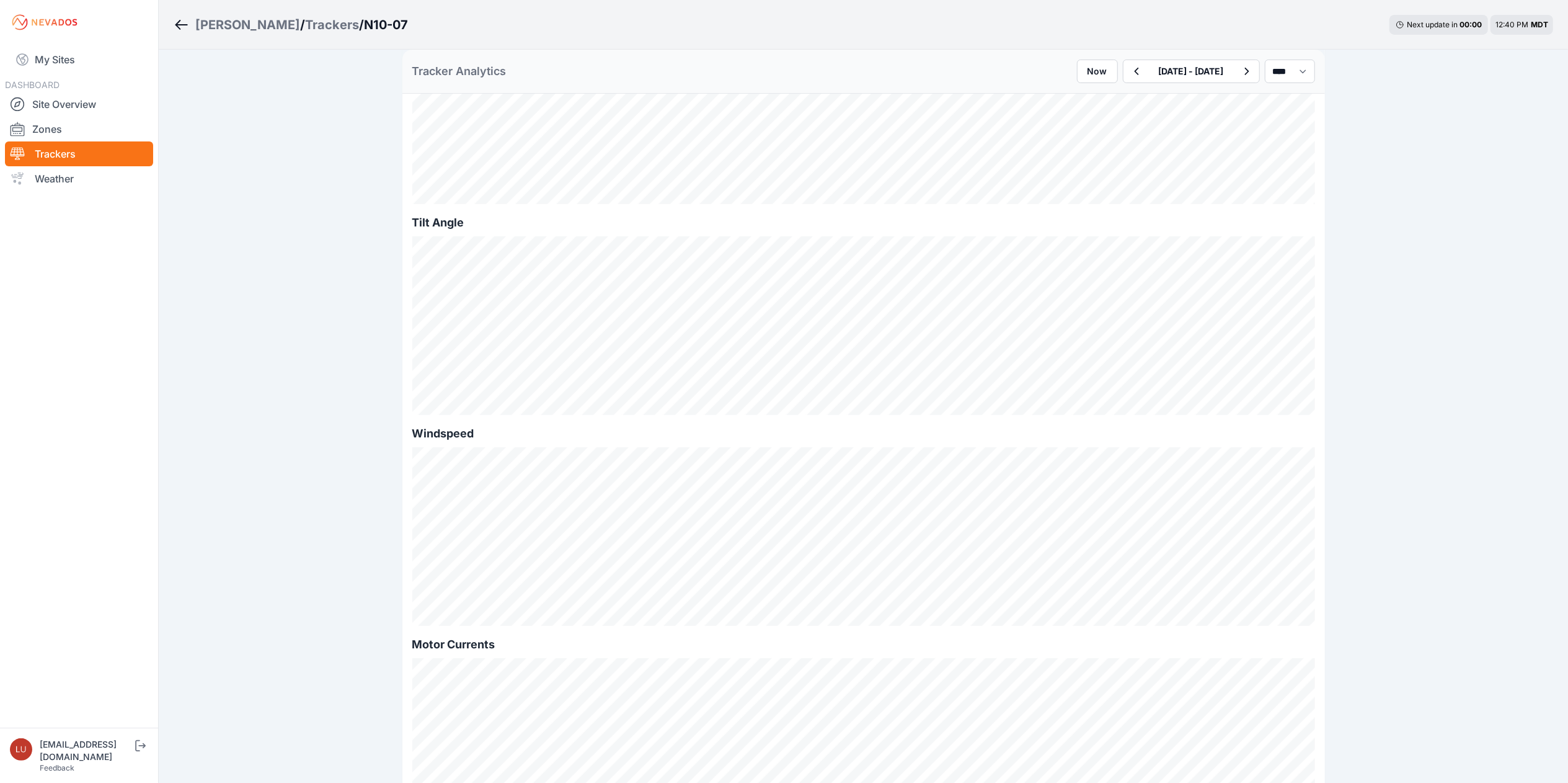
scroll to position [405, 0]
click at [340, 257] on div "Sigurd Solar / Trackers / N10-07 Next update in 00 : 00 12:40 PM MDT Current St…" at bounding box center [784, 566] width 1568 height 1944
click at [1129, 71] on icon "button" at bounding box center [1137, 71] width 16 height 15
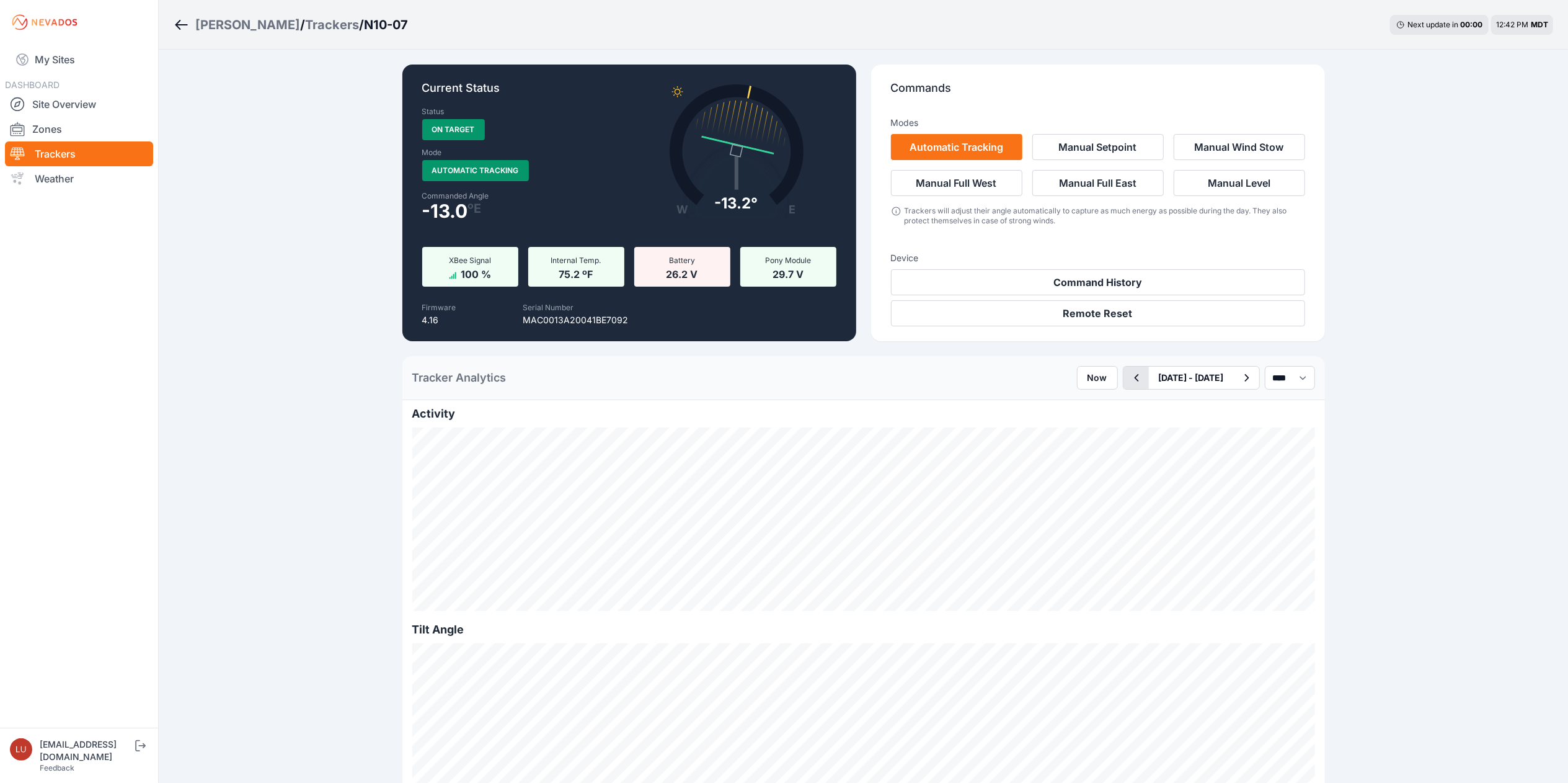
click at [1129, 382] on icon "button" at bounding box center [1137, 377] width 16 height 15
click at [1239, 382] on icon "button" at bounding box center [1246, 377] width 16 height 15
click at [1242, 380] on icon "button" at bounding box center [1246, 377] width 16 height 15
click at [1241, 382] on icon "button" at bounding box center [1246, 377] width 16 height 15
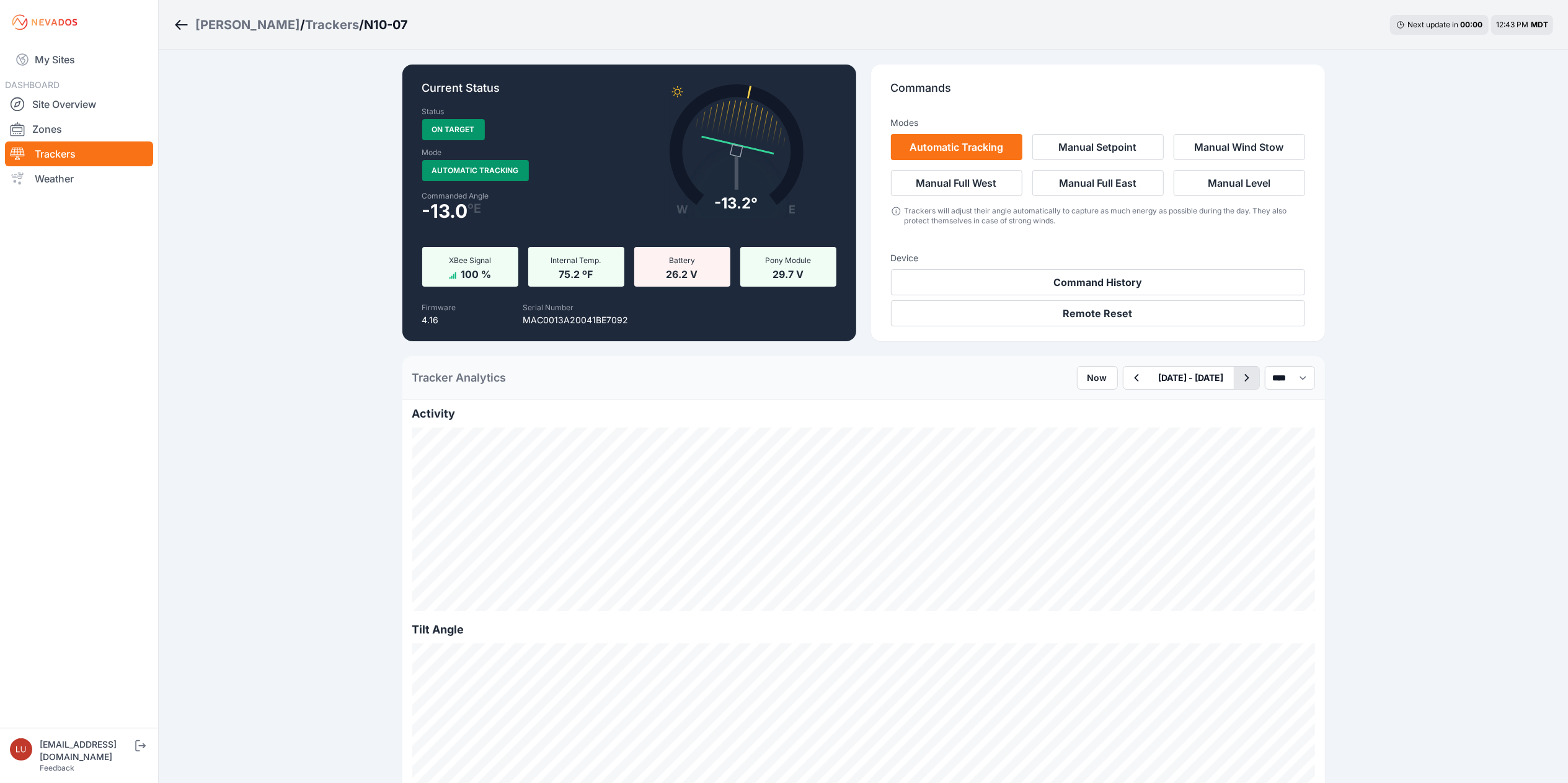
click at [1239, 382] on icon "button" at bounding box center [1246, 377] width 16 height 15
